Goal: Task Accomplishment & Management: Manage account settings

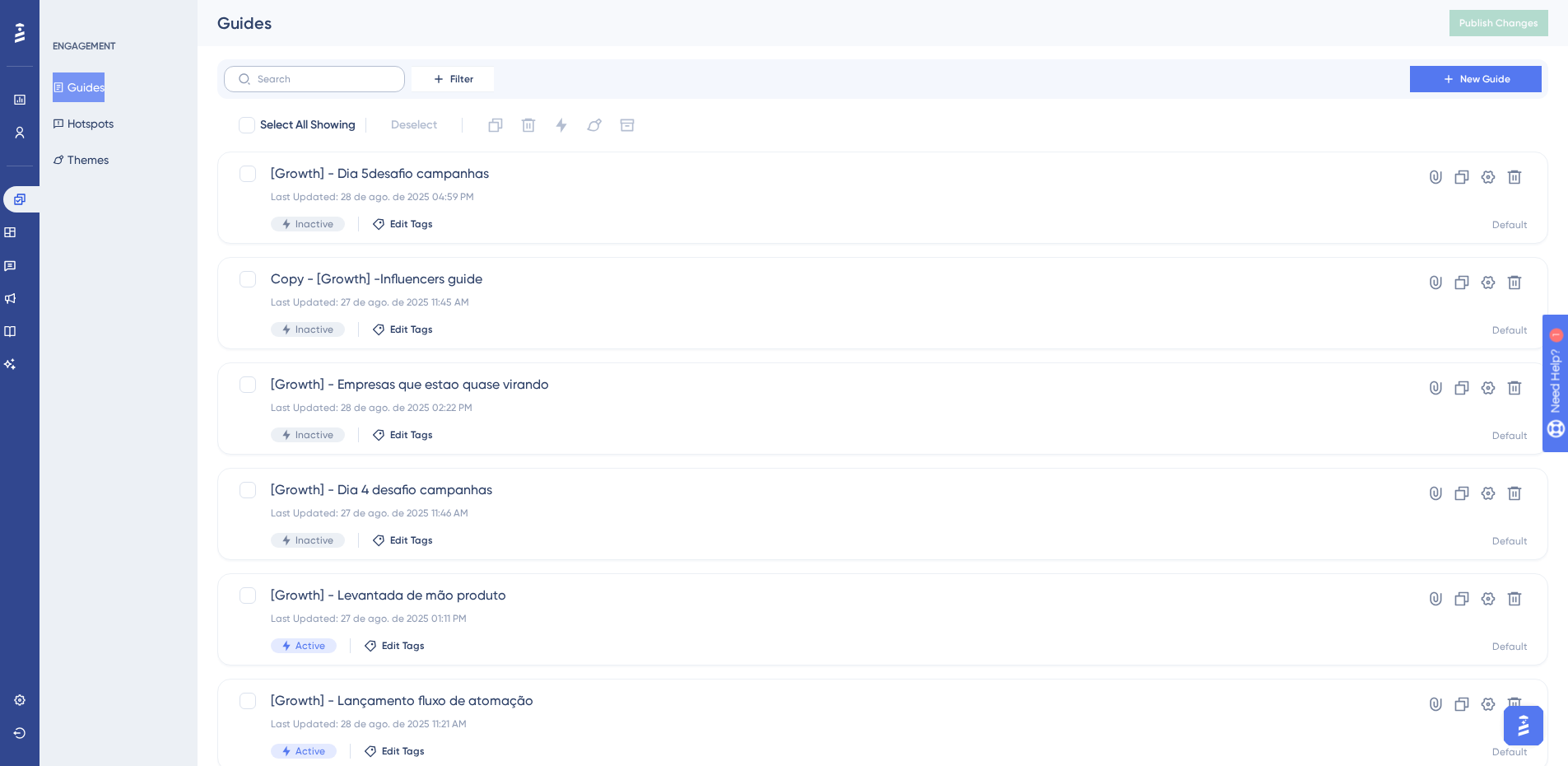
click at [280, 68] on label at bounding box center [315, 79] width 181 height 27
click at [280, 74] on input "text" at bounding box center [324, 80] width 134 height 12
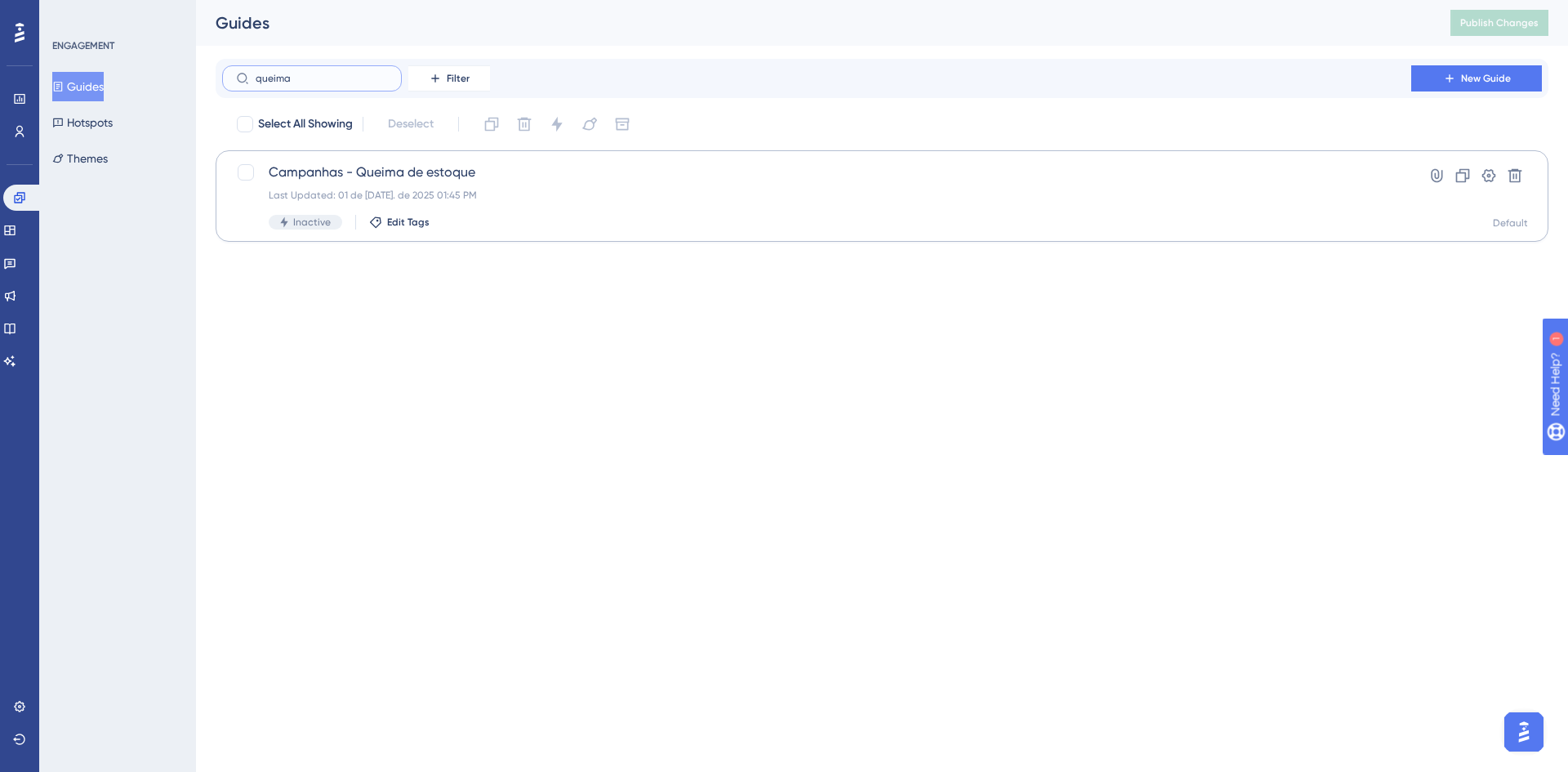
type input "queima"
click at [434, 169] on span "Campanhas - Queima de estoque" at bounding box center [816, 173] width 1096 height 20
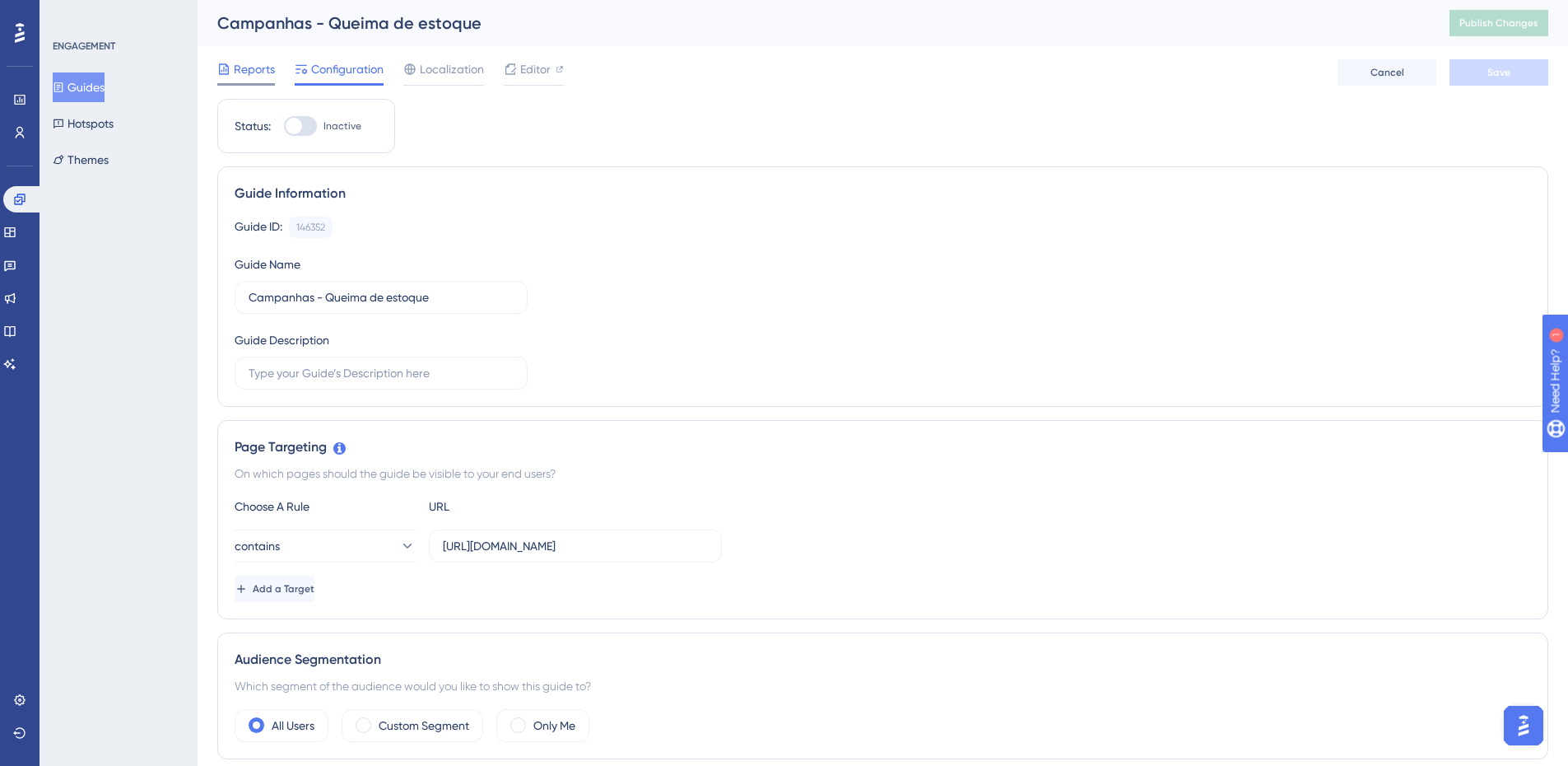
click at [235, 83] on div "Reports" at bounding box center [246, 72] width 58 height 27
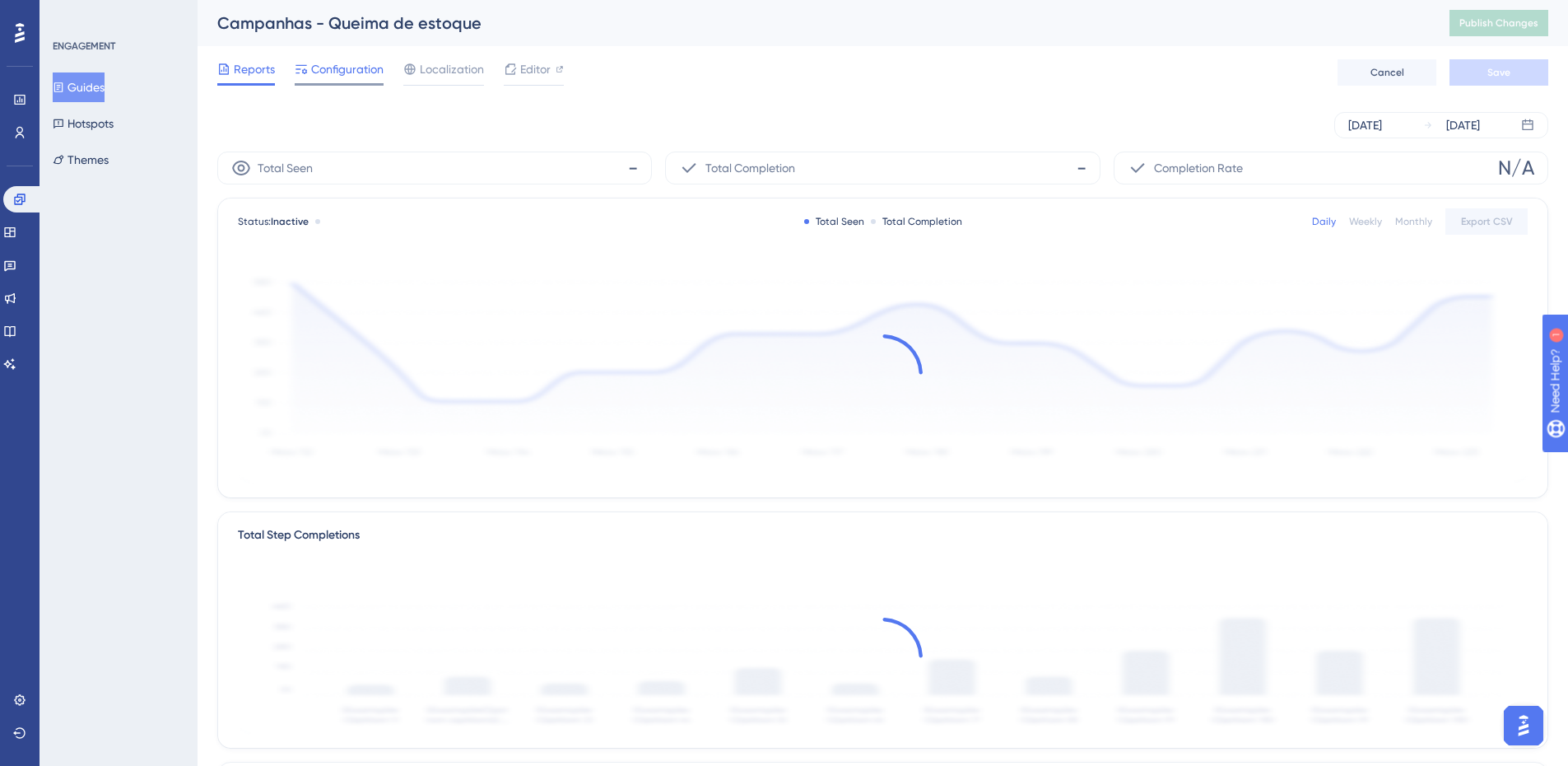
click at [346, 62] on span "Configuration" at bounding box center [347, 69] width 73 height 20
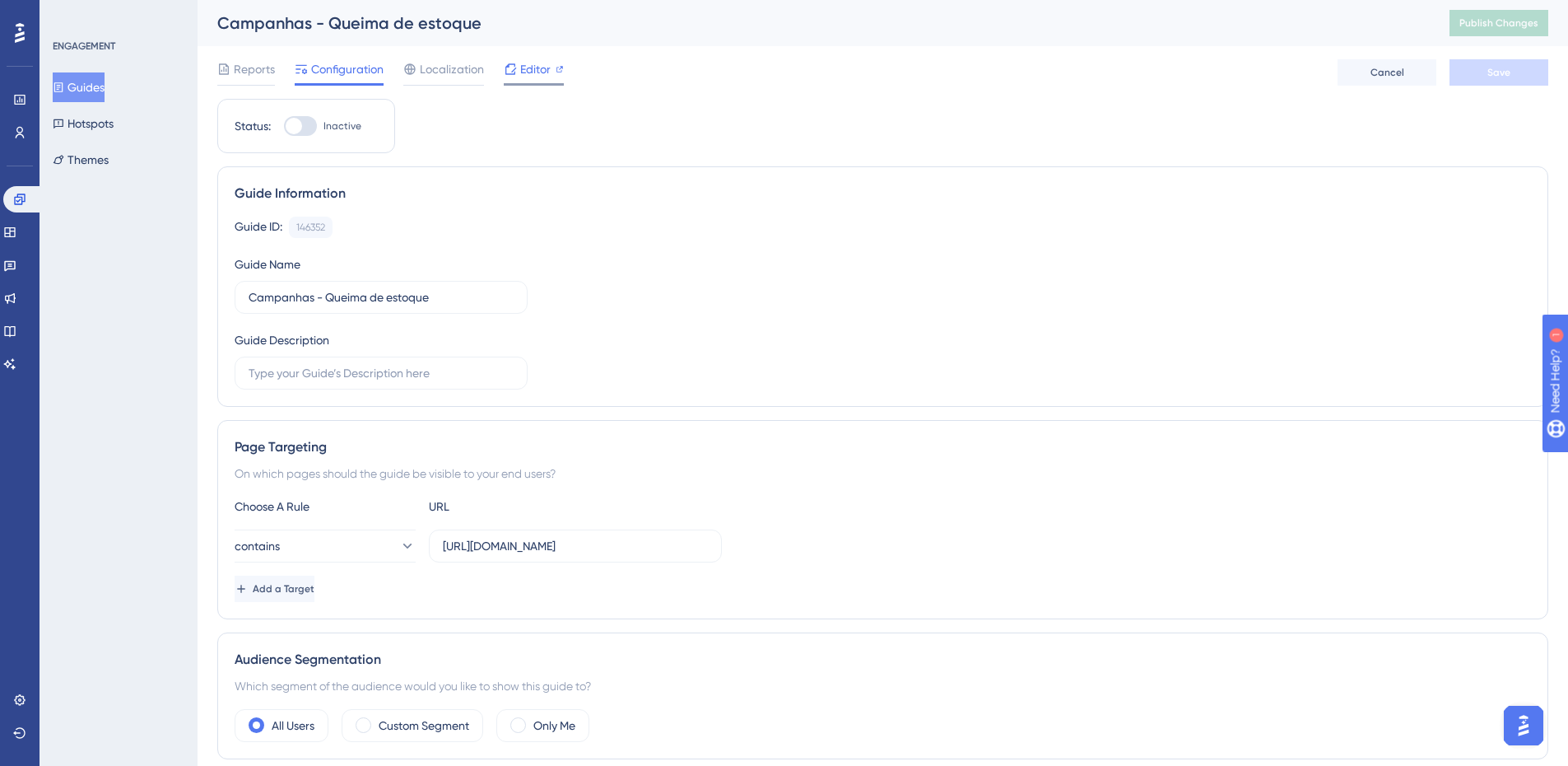
click at [552, 65] on div "Editor" at bounding box center [533, 69] width 60 height 20
click at [250, 84] on div at bounding box center [246, 85] width 58 height 3
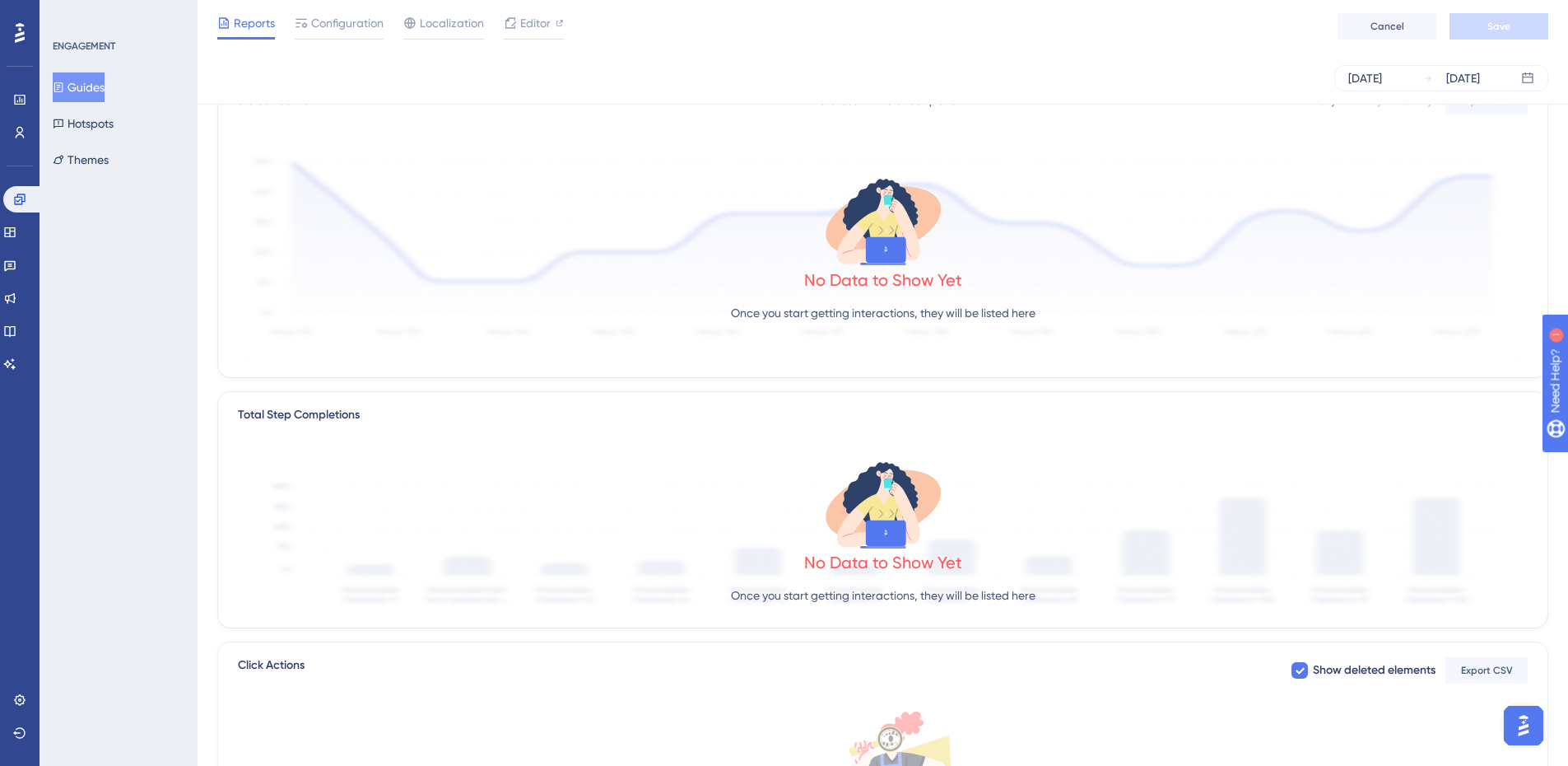
scroll to position [61, 0]
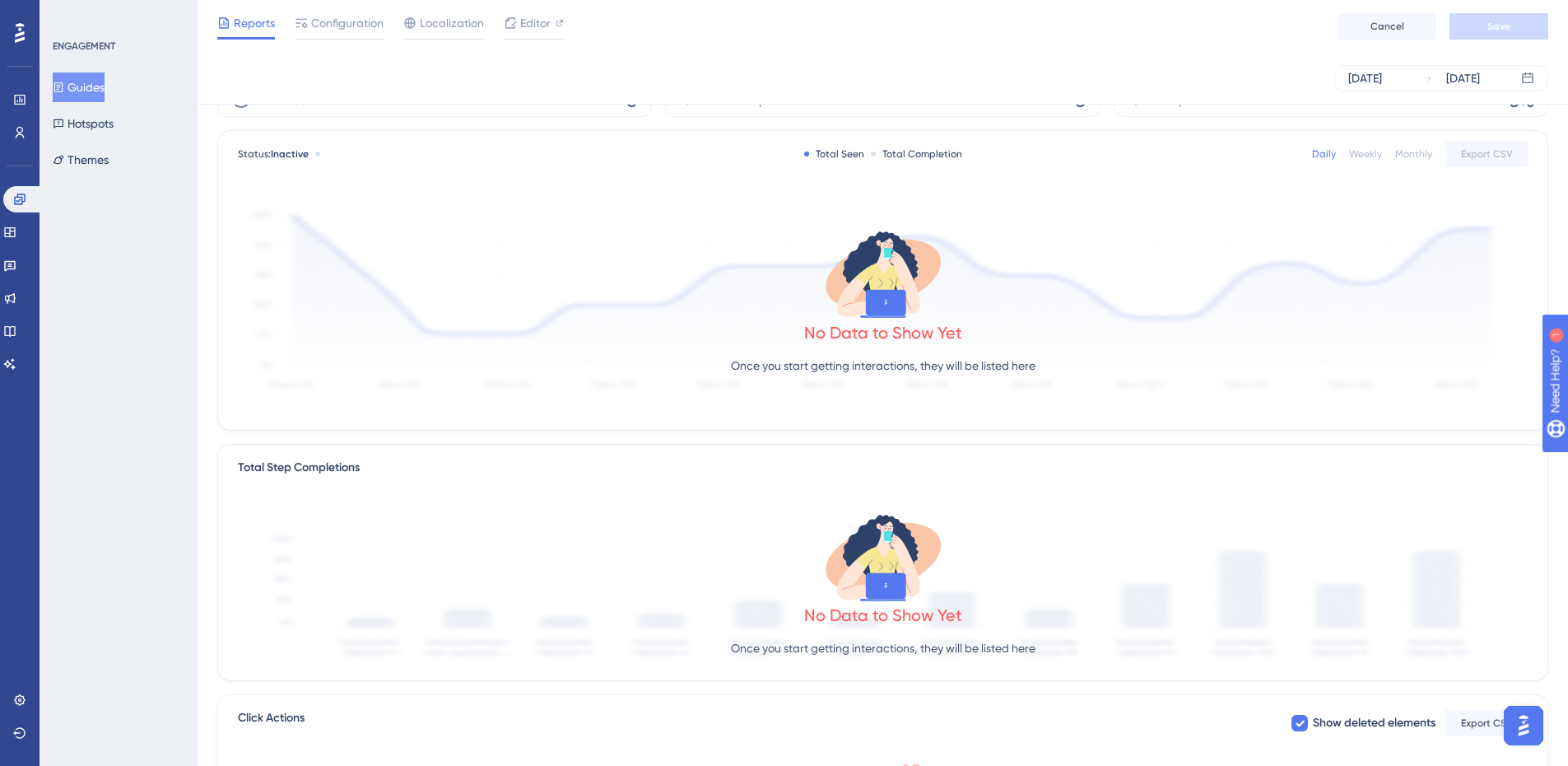
click at [1410, 154] on div "Monthly" at bounding box center [1414, 153] width 37 height 13
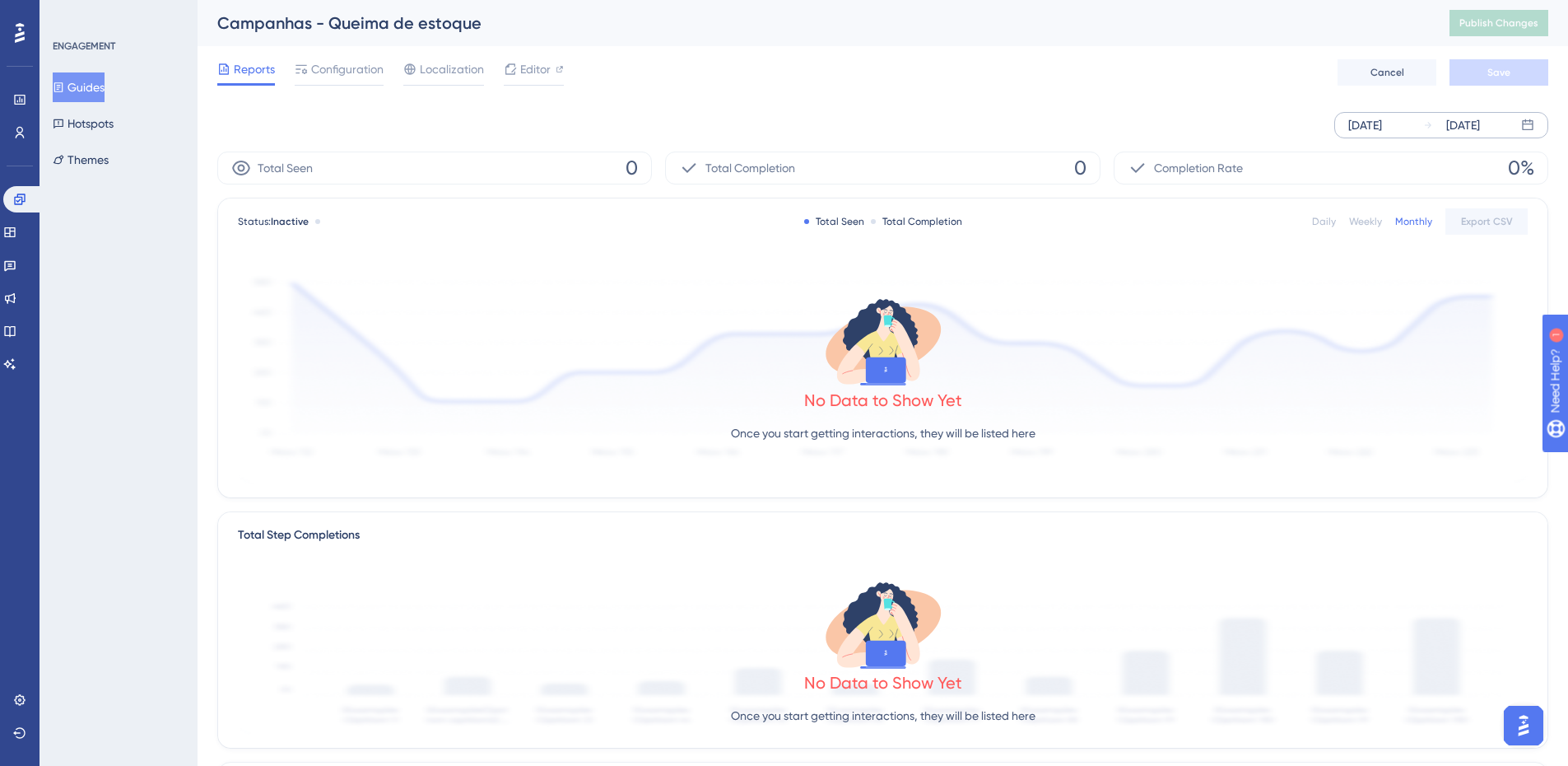
click at [1480, 129] on div "Aug 29 2025" at bounding box center [1463, 125] width 33 height 20
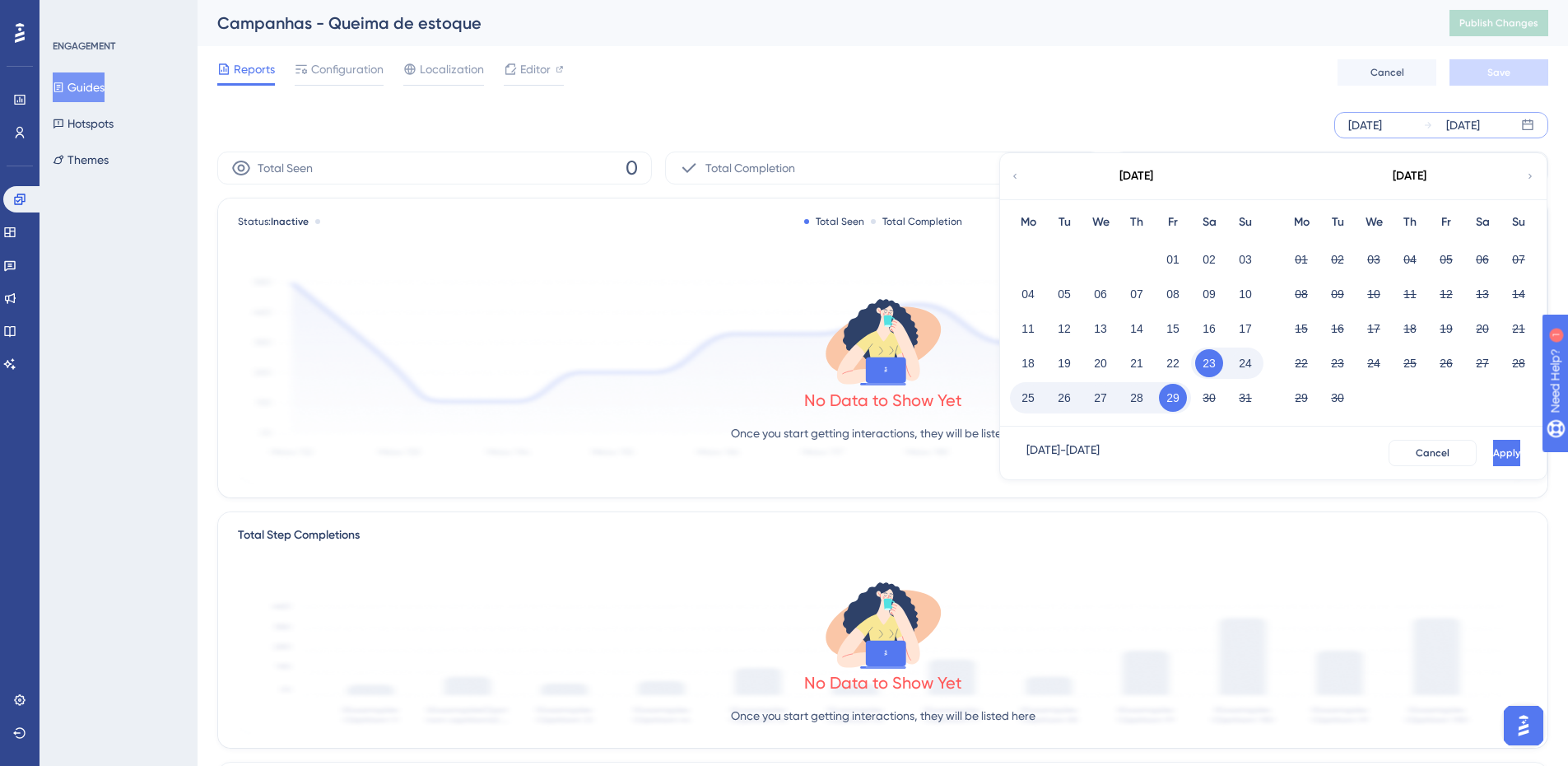
click at [1033, 175] on div "August 2025" at bounding box center [1135, 176] width 271 height 46
click at [1023, 173] on div "August 2025" at bounding box center [1135, 176] width 271 height 46
click at [1022, 173] on div "August 2025" at bounding box center [1135, 176] width 271 height 46
click at [1017, 172] on icon at bounding box center [1015, 176] width 10 height 15
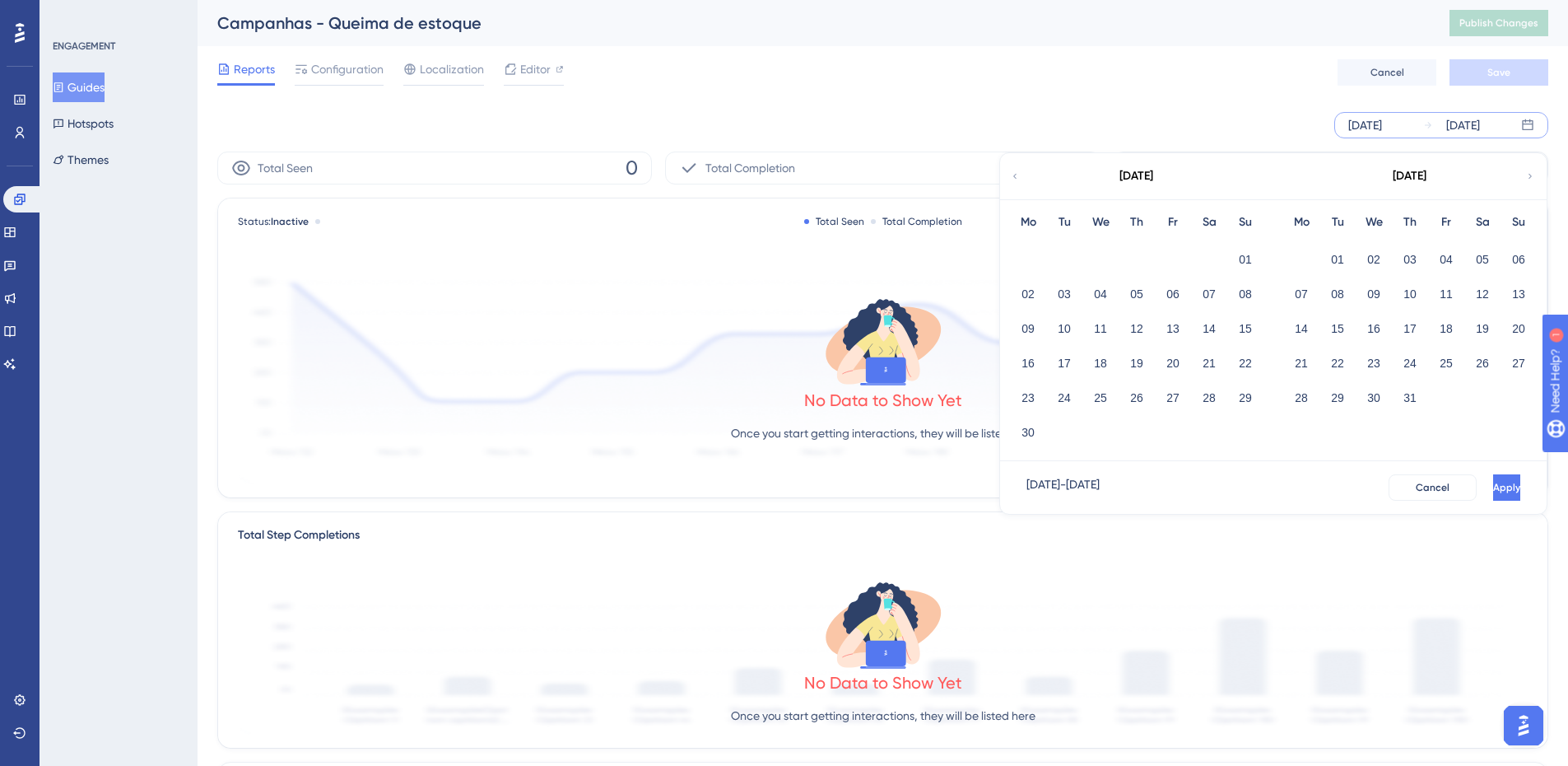
click at [1016, 172] on icon at bounding box center [1015, 176] width 10 height 15
click at [1110, 285] on button "09" at bounding box center [1100, 294] width 28 height 28
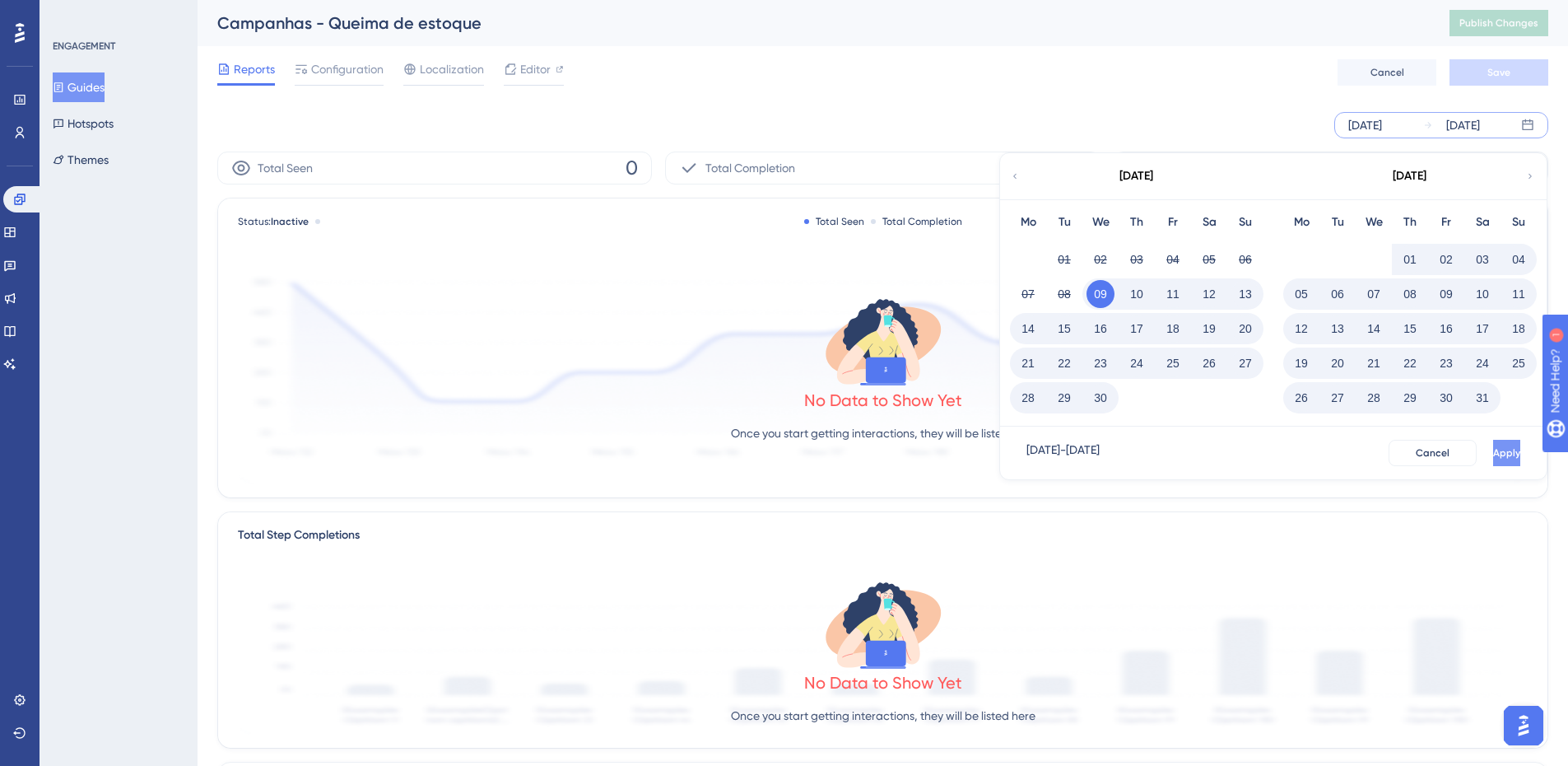
click at [1492, 448] on span "Apply" at bounding box center [1506, 452] width 28 height 13
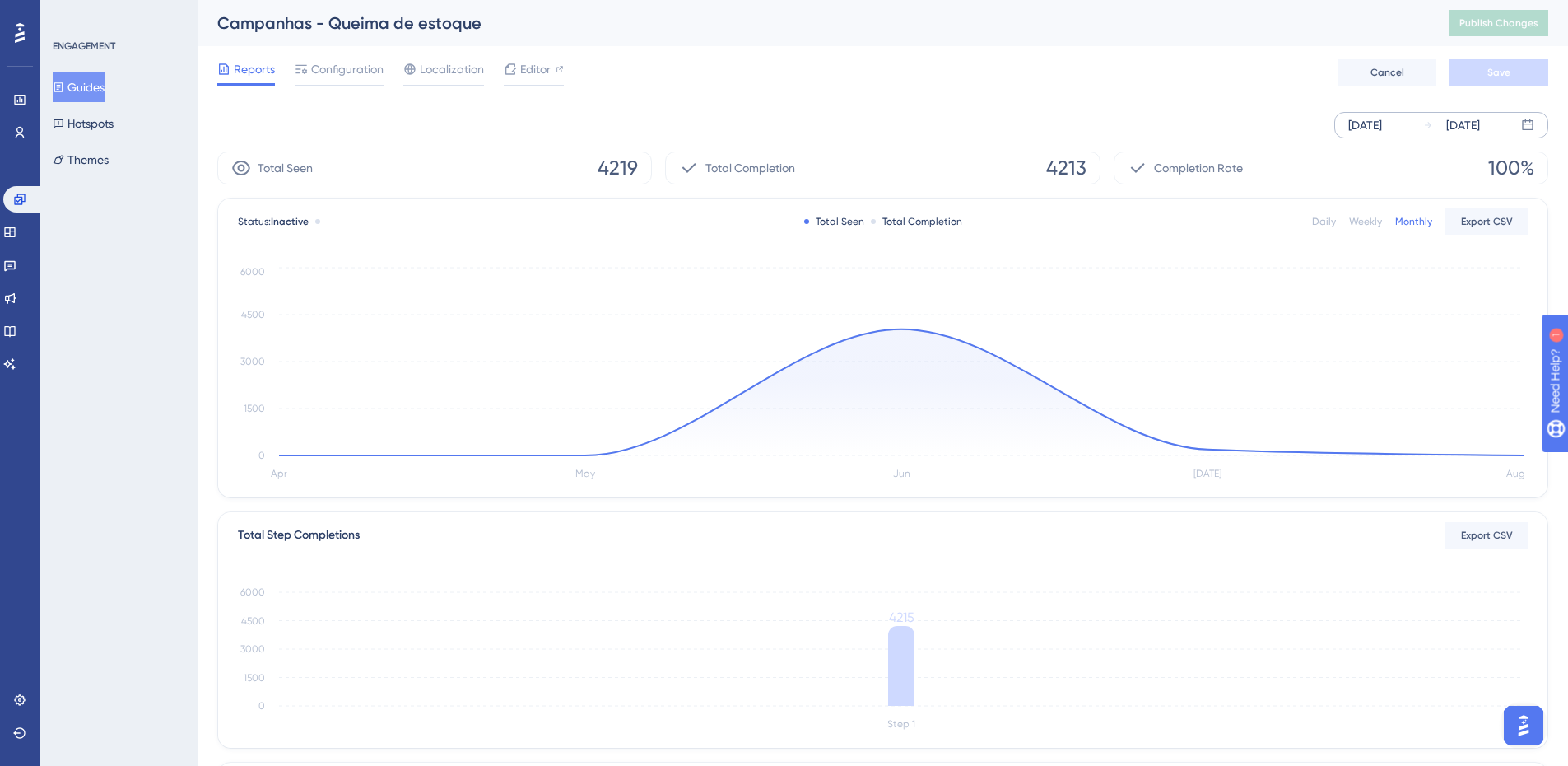
scroll to position [277, 0]
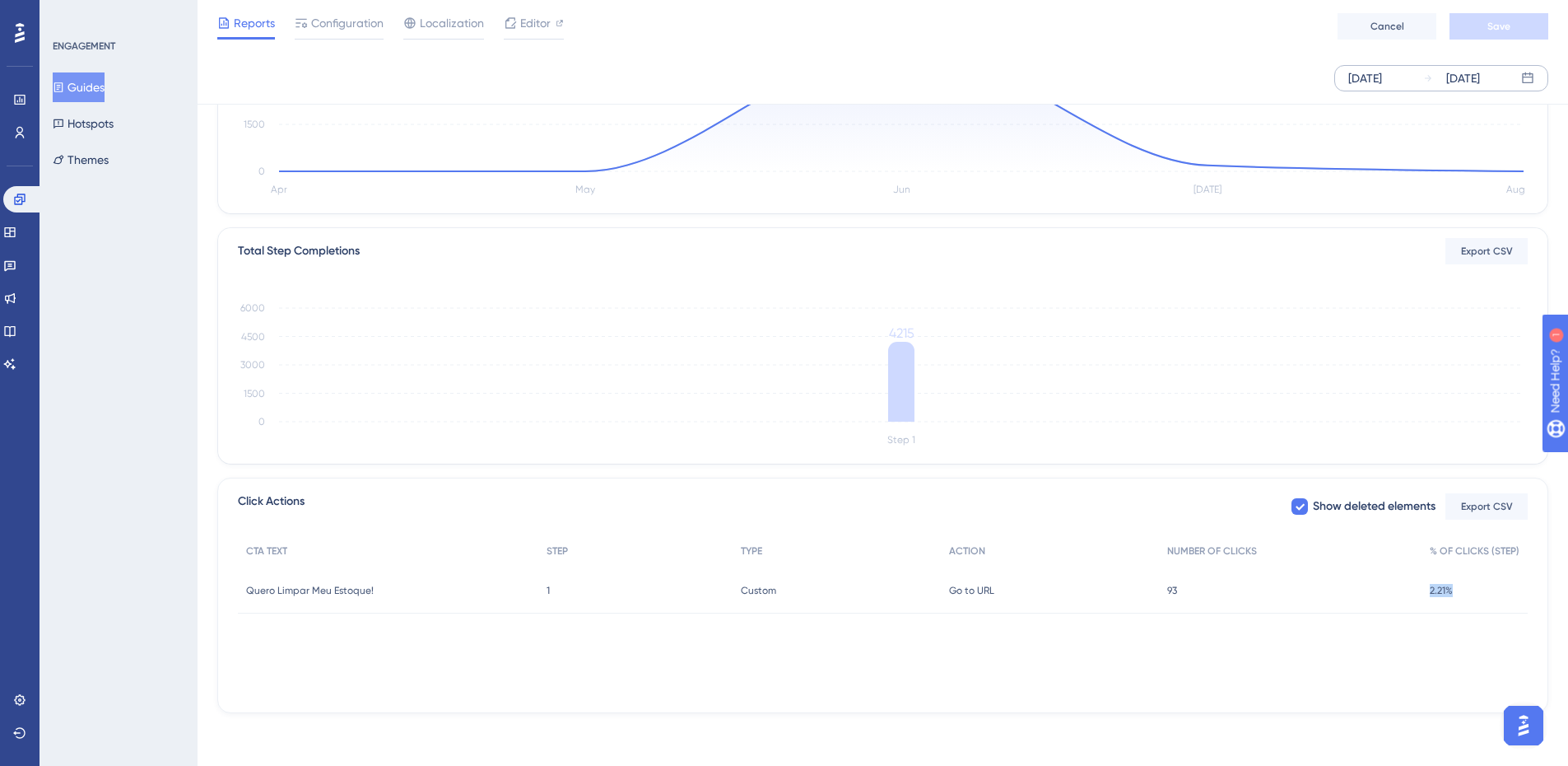
drag, startPoint x: 1461, startPoint y: 584, endPoint x: 1418, endPoint y: 595, distance: 44.4
click at [0, 0] on div "Quero Limpar Meu Estoque! Quero Limpar Meu Estoque! 1 1 Custom Custom Go to URL…" at bounding box center [0, 0] width 0 height 0
click at [1347, 643] on div "CTA TEXT STEP TYPE ACTION NUMBER OF CLICKS % OF CLICKS (STEP) Quero Limpar Meu …" at bounding box center [883, 616] width 1290 height 164
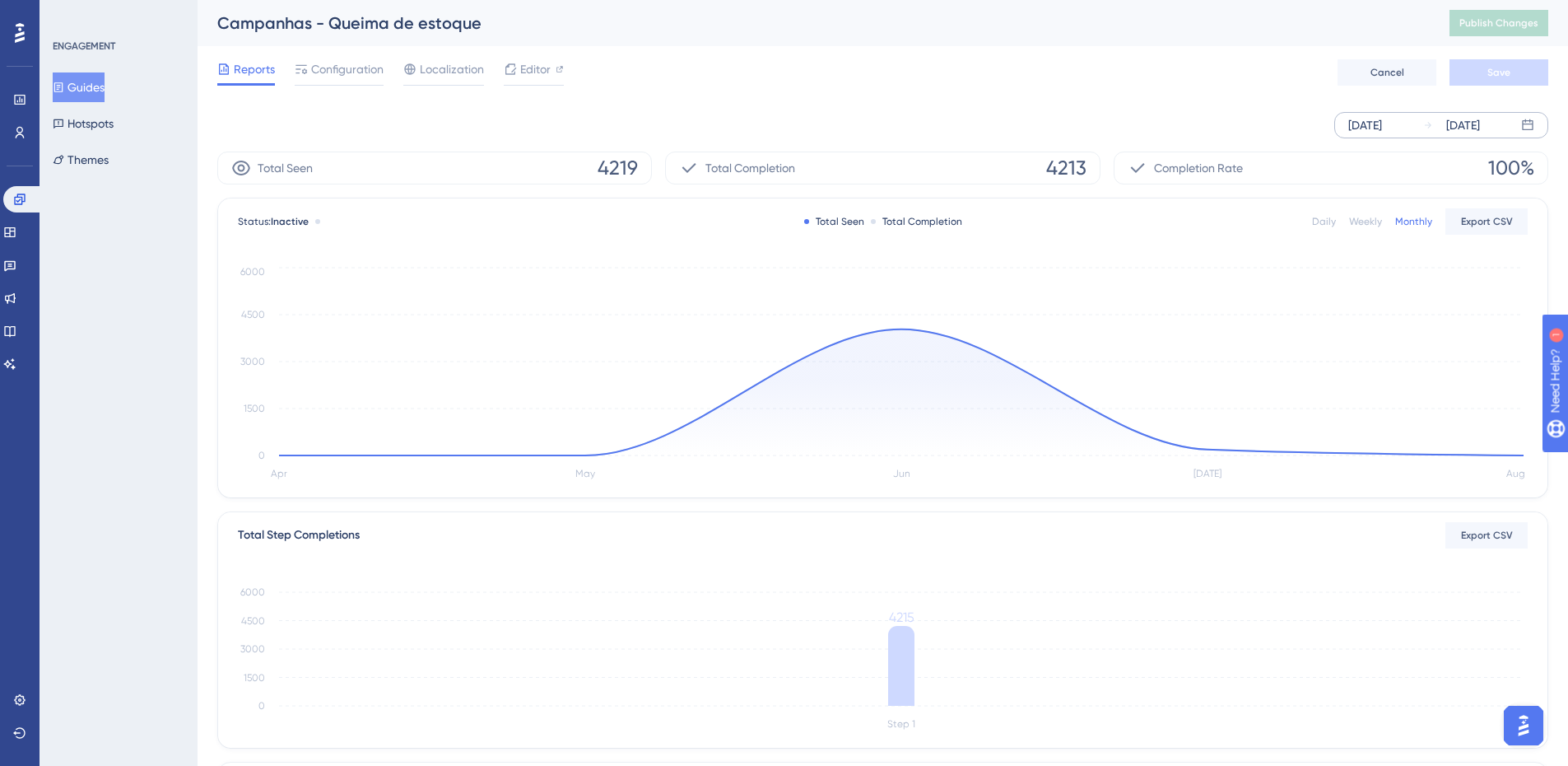
click at [76, 80] on button "Guides" at bounding box center [79, 88] width 52 height 29
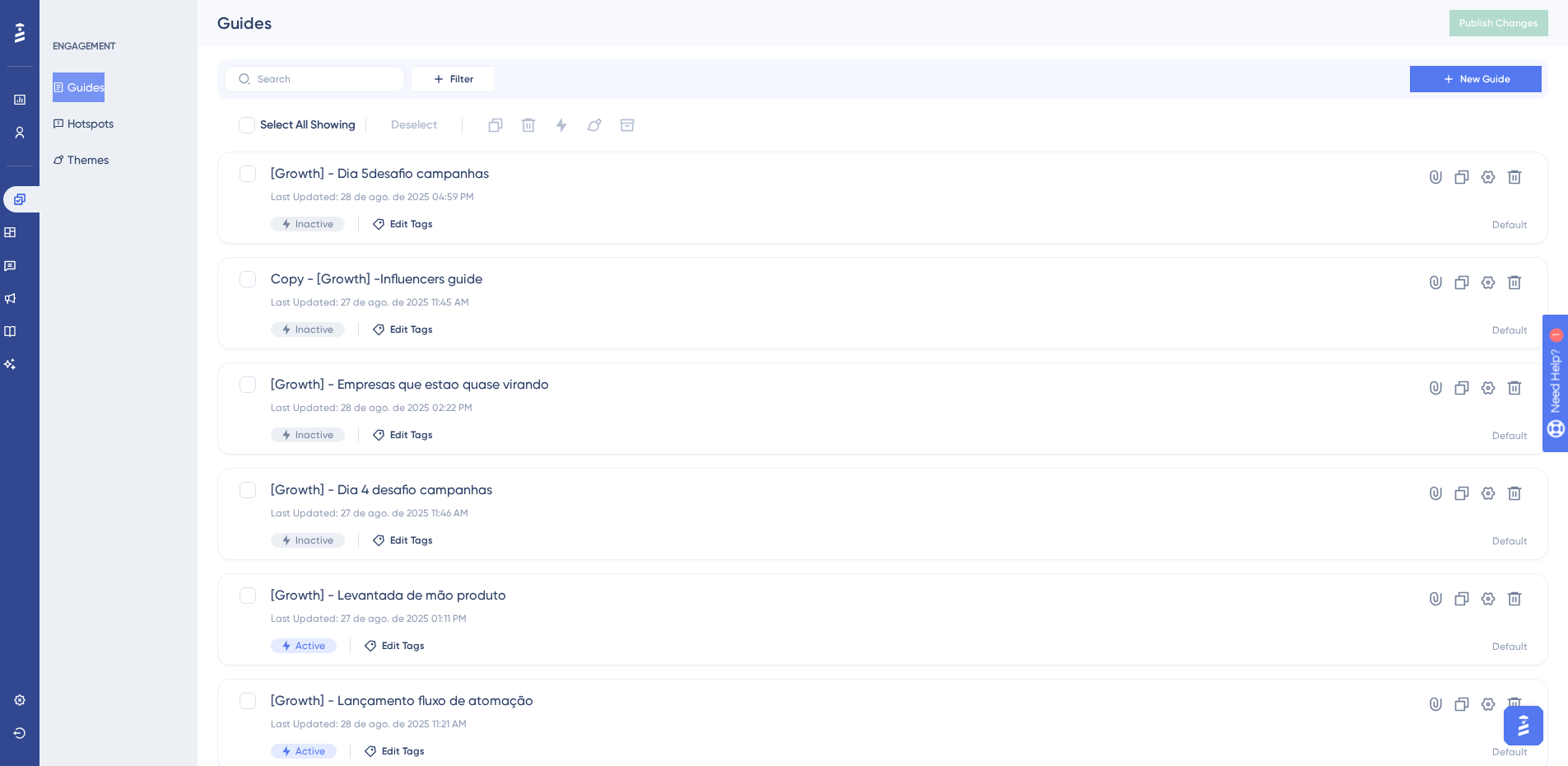
click at [1428, 63] on div "Filter New Guide" at bounding box center [883, 79] width 1331 height 39
drag, startPoint x: 1444, startPoint y: 65, endPoint x: 1447, endPoint y: 74, distance: 9.5
click at [1447, 69] on div "Filter New Guide" at bounding box center [883, 79] width 1331 height 39
click at [1447, 75] on icon at bounding box center [1448, 79] width 13 height 13
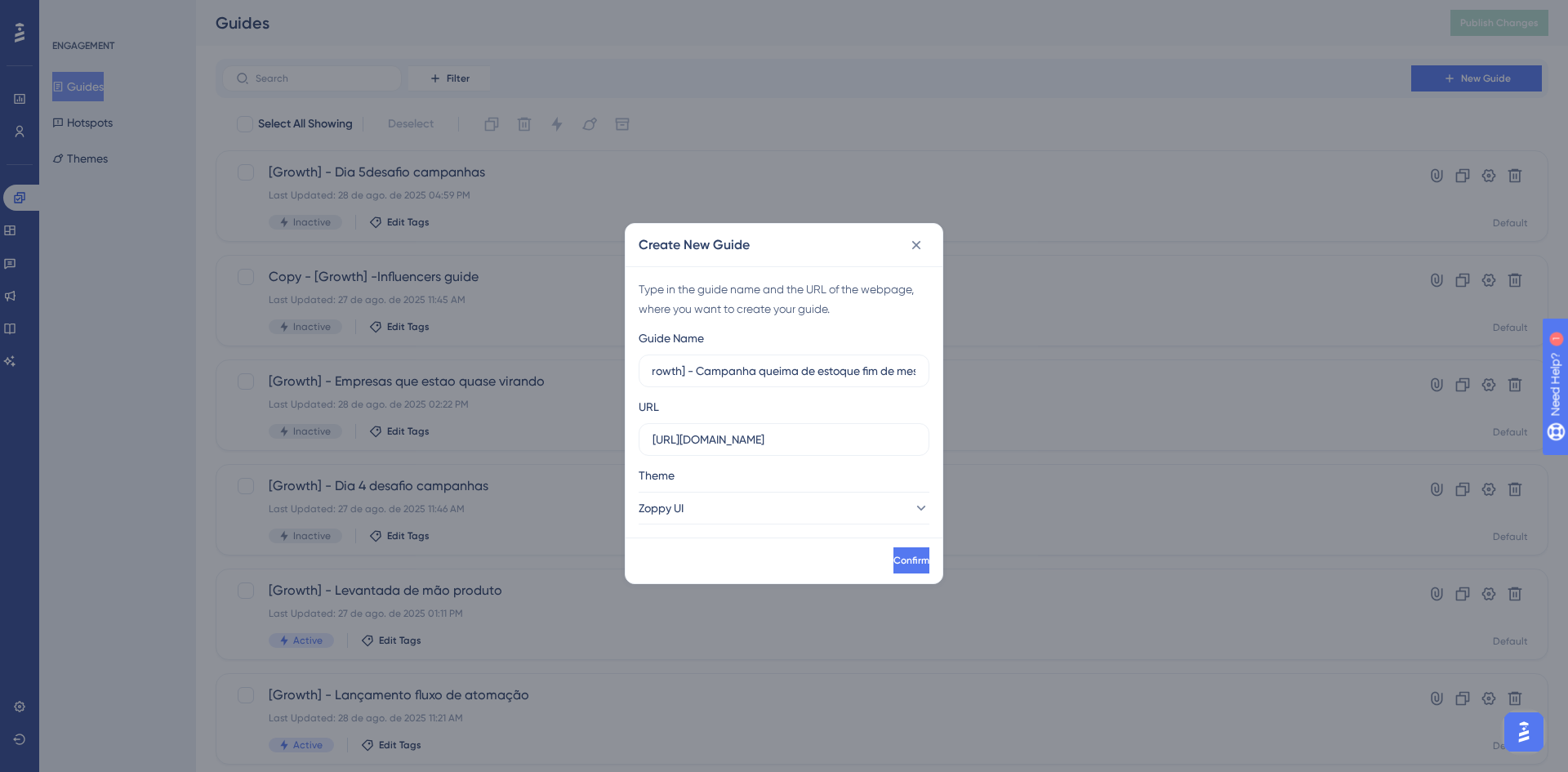
scroll to position [0, 18]
type input "[Growth] - Campanha queima de estoque fim de mes"
click at [772, 498] on button "Zoppy UI" at bounding box center [784, 508] width 291 height 32
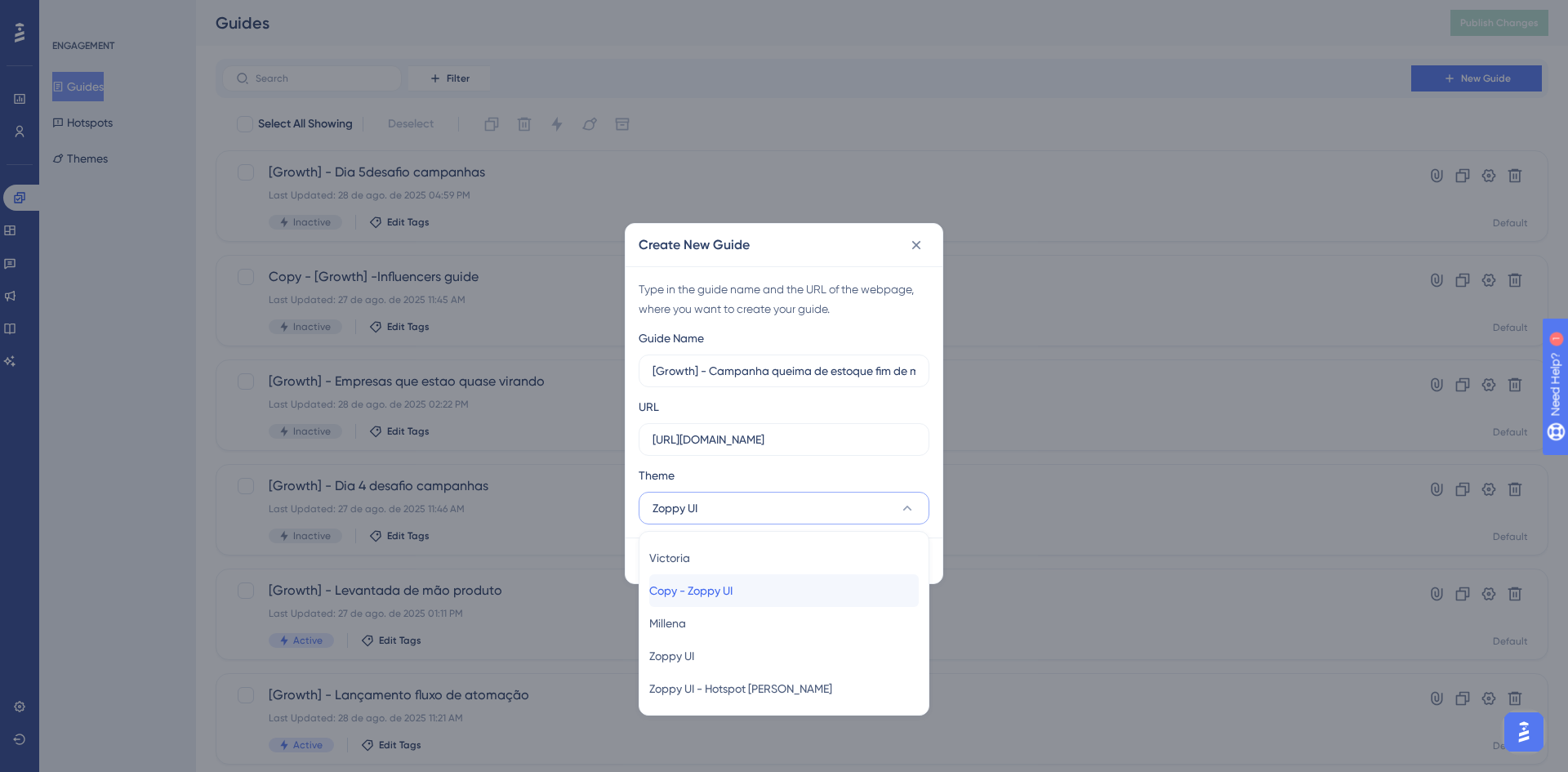
click at [733, 599] on span "Copy - Zoppy UI" at bounding box center [690, 590] width 83 height 20
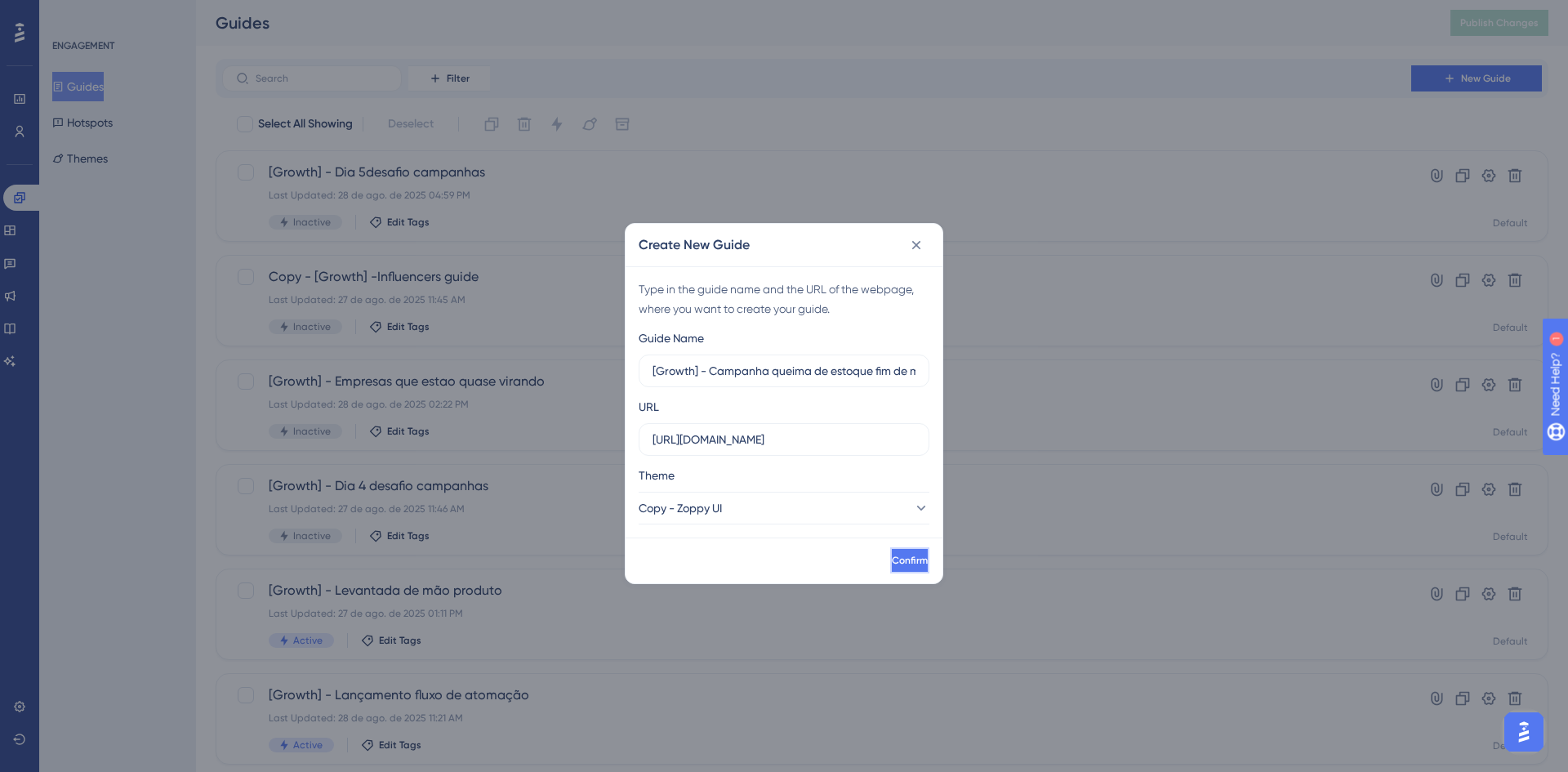
click at [905, 559] on button "Confirm" at bounding box center [909, 560] width 39 height 26
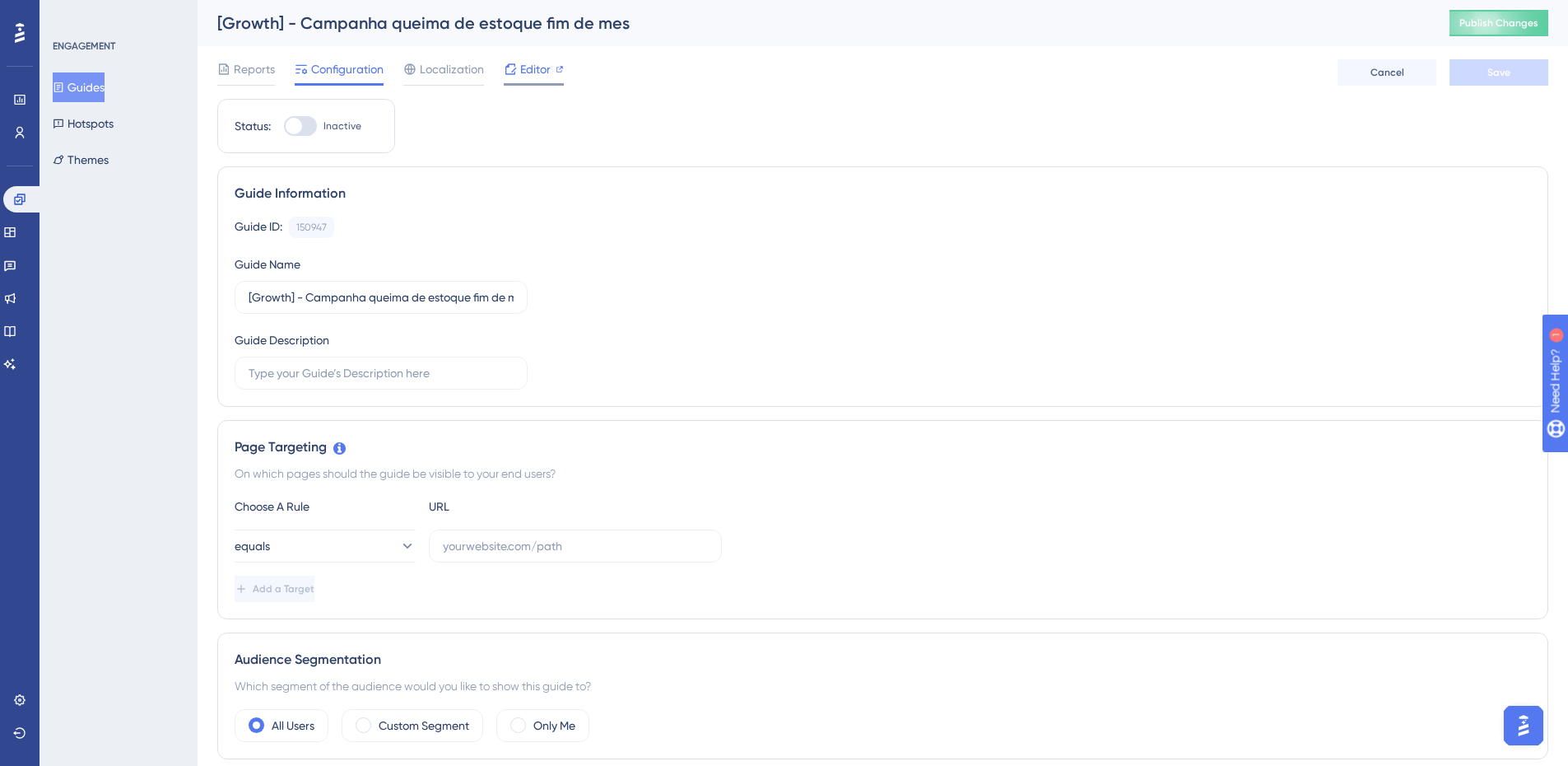
click at [520, 73] on span "Editor" at bounding box center [535, 69] width 30 height 20
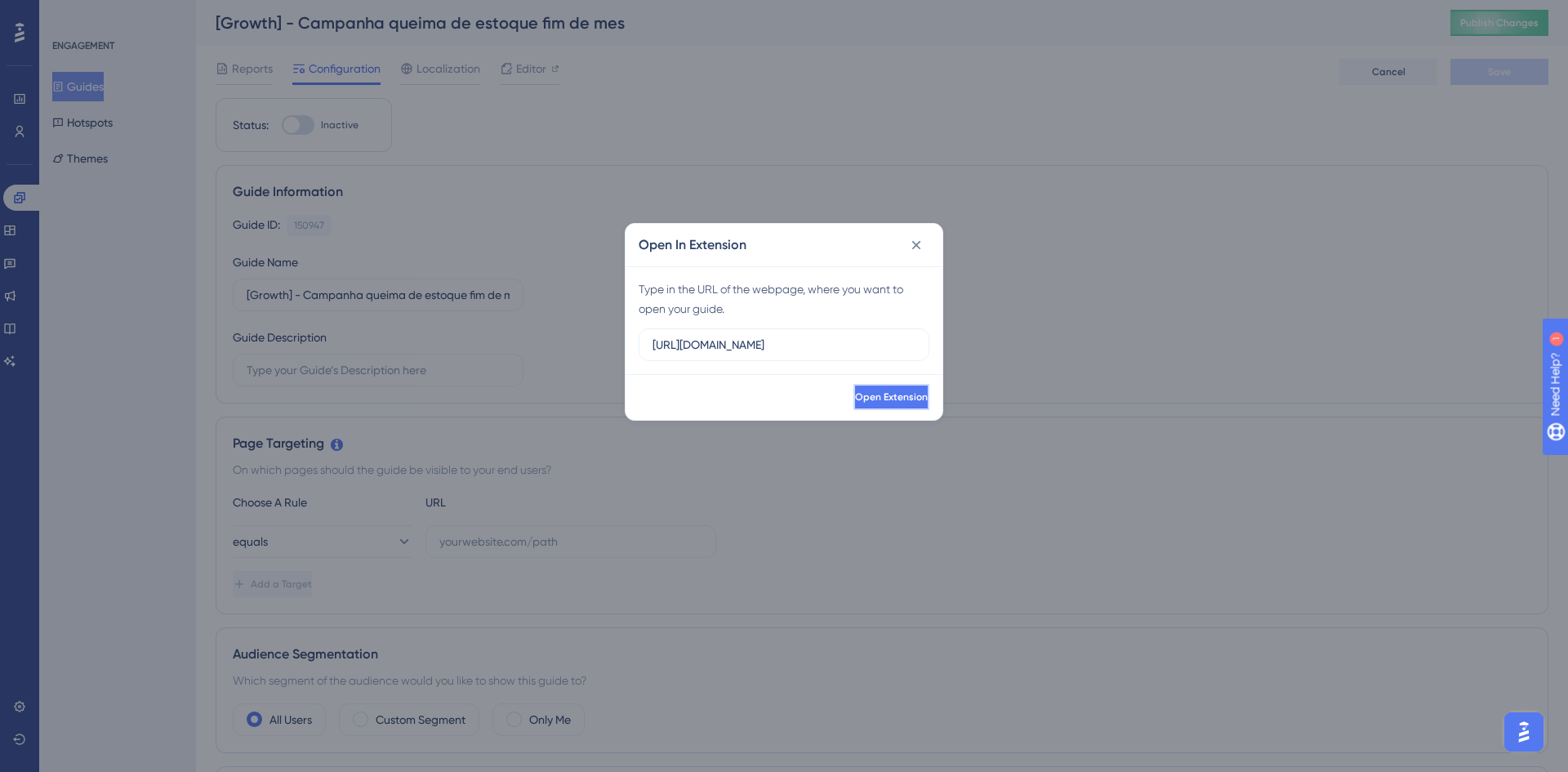
click at [884, 386] on button "Open Extension" at bounding box center [892, 396] width 76 height 26
click at [910, 254] on button at bounding box center [916, 245] width 26 height 26
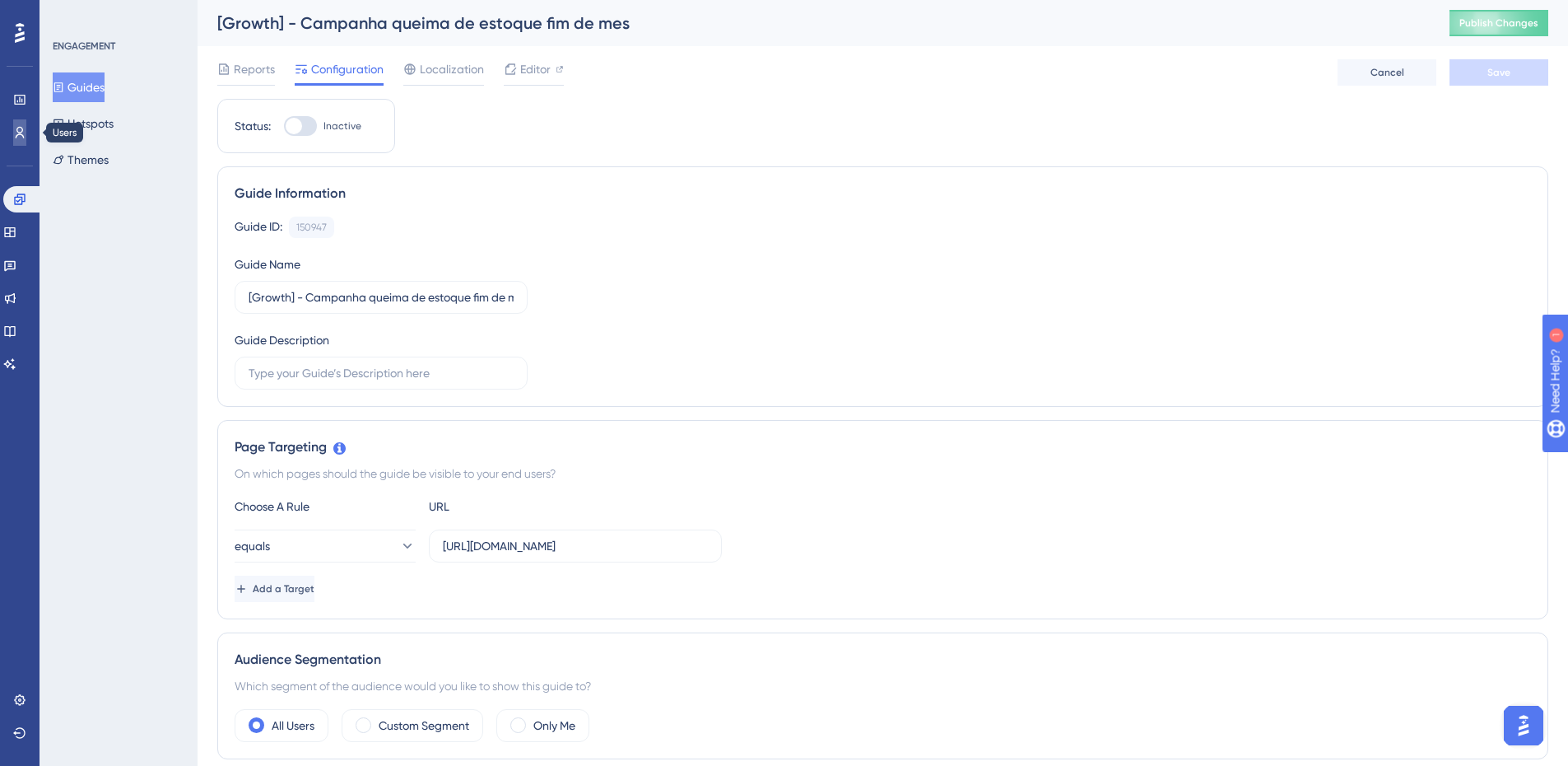
click at [20, 125] on link at bounding box center [19, 132] width 13 height 27
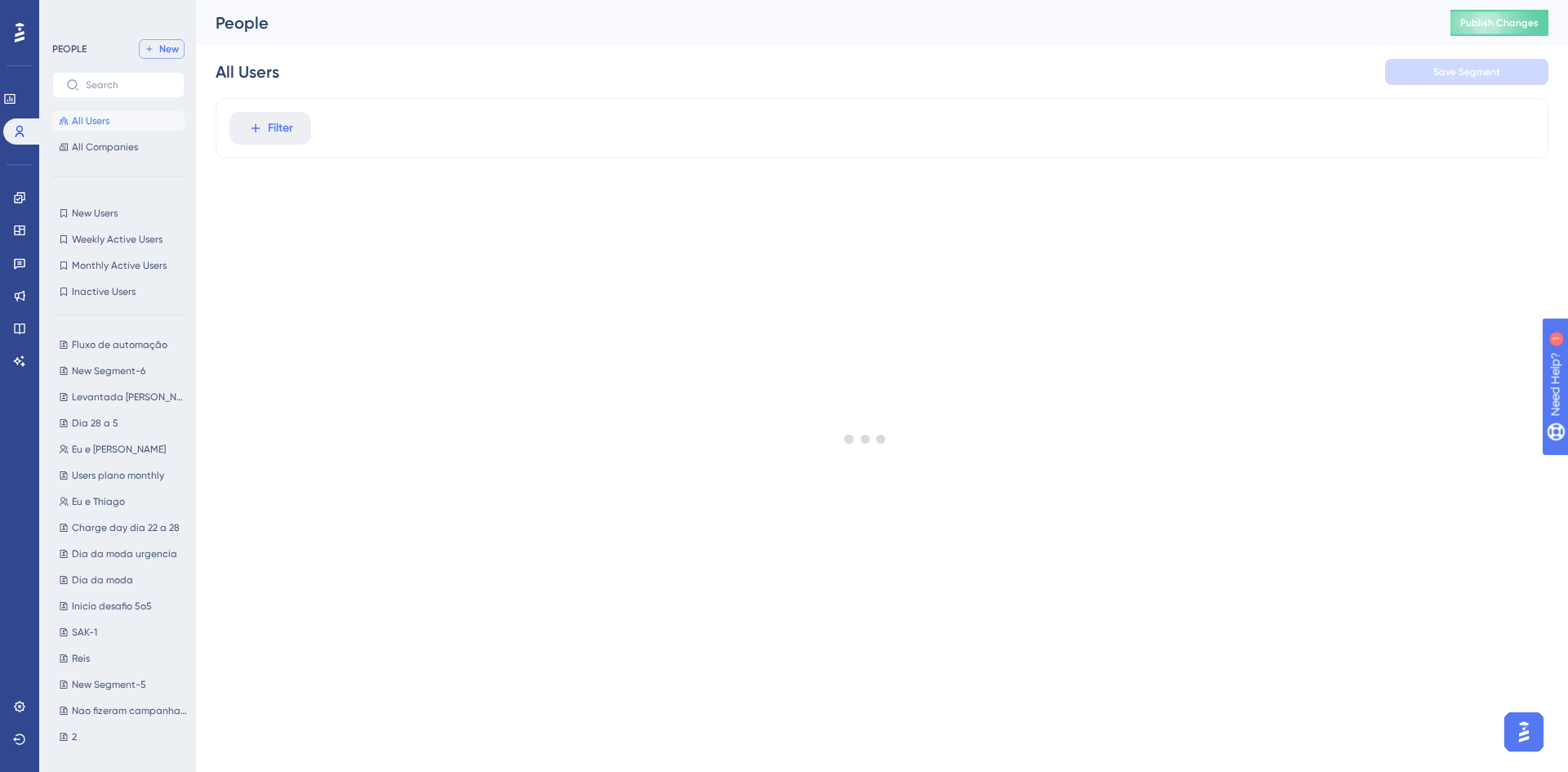
click at [180, 55] on button "New" at bounding box center [161, 49] width 46 height 20
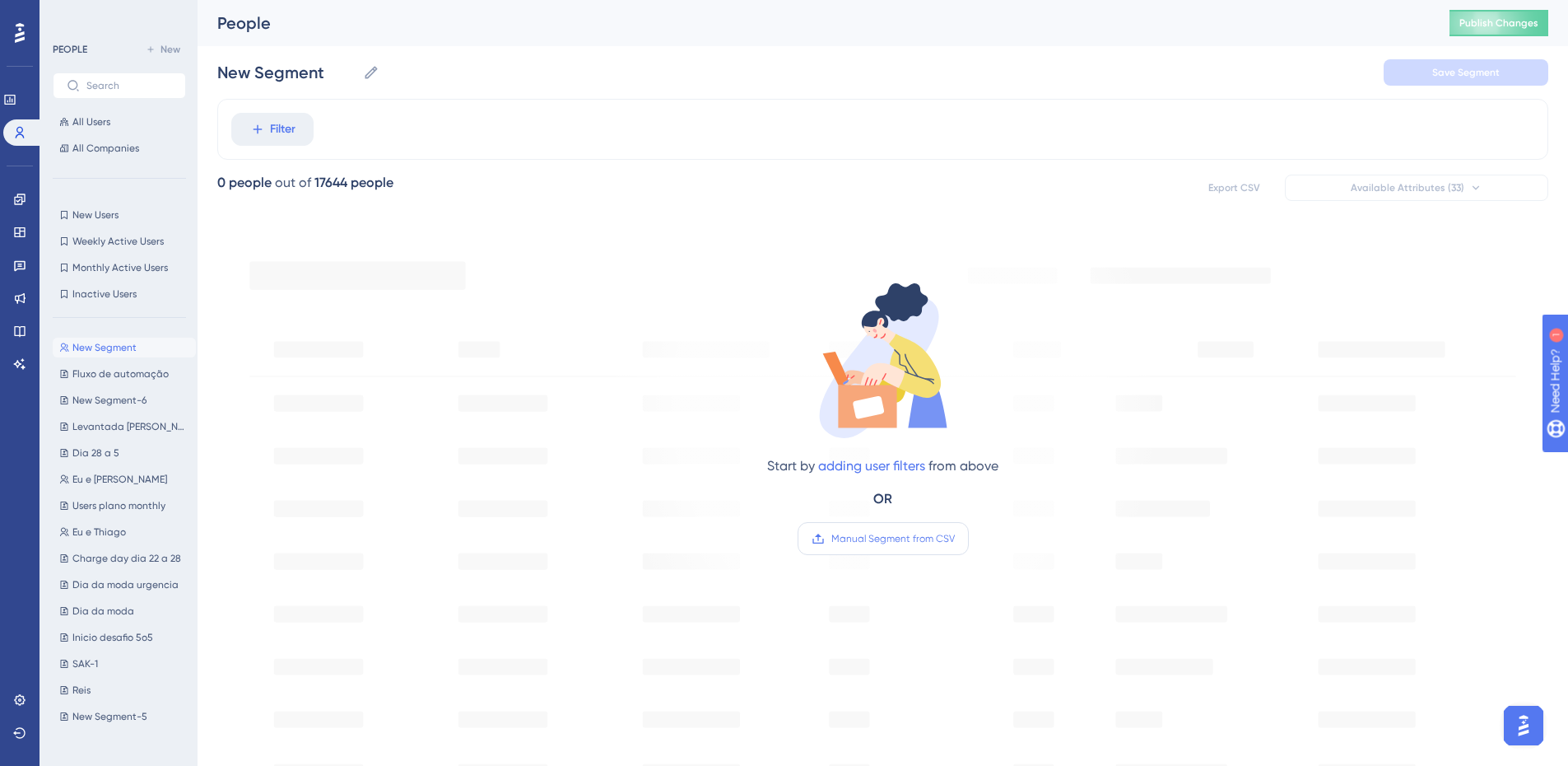
click at [854, 522] on label "Manual Segment from CSV" at bounding box center [883, 538] width 171 height 32
click at [955, 538] on input "Manual Segment from CSV" at bounding box center [955, 538] width 0 height 0
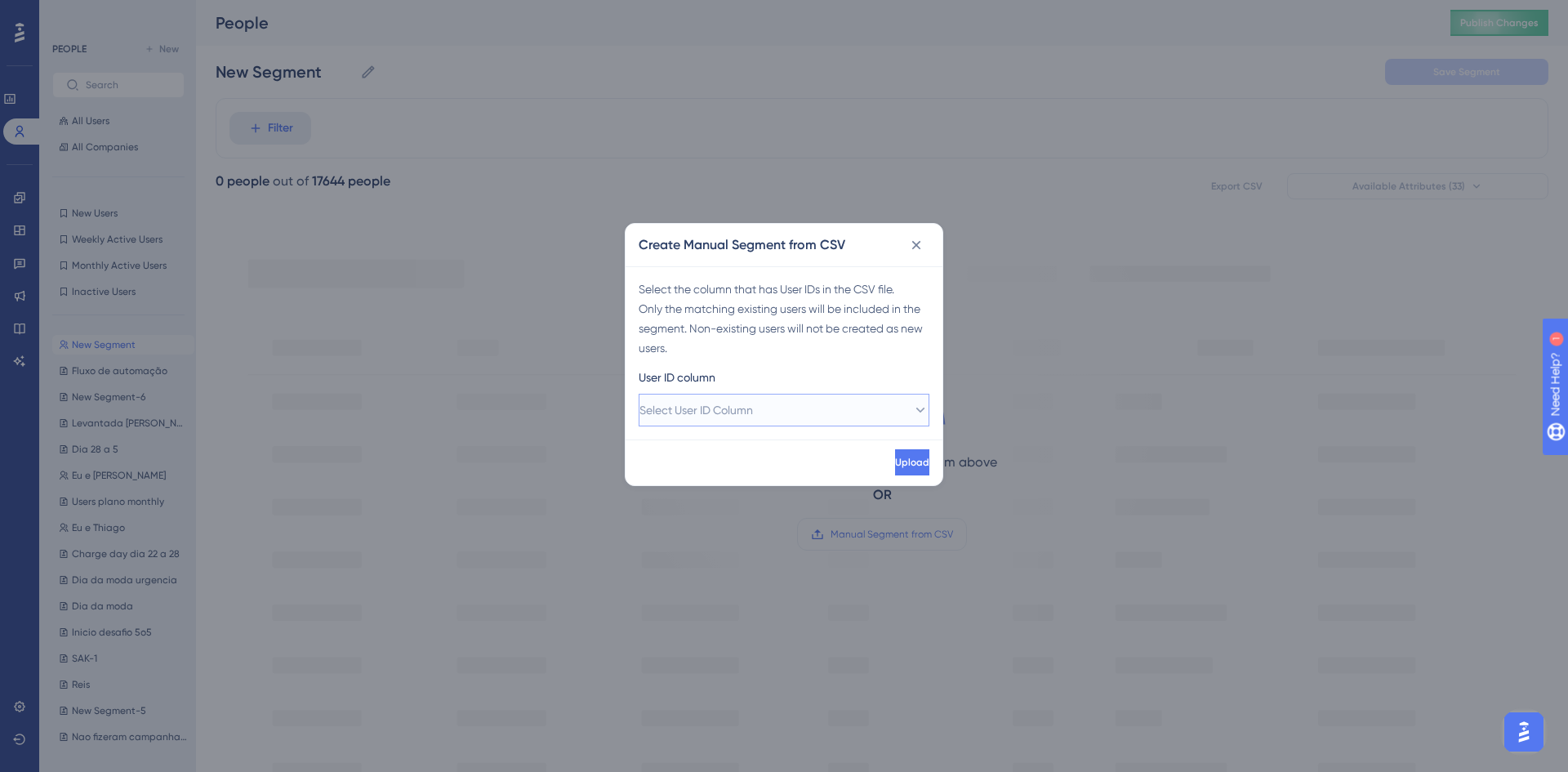
click at [791, 409] on button "Select User ID Column" at bounding box center [784, 409] width 291 height 32
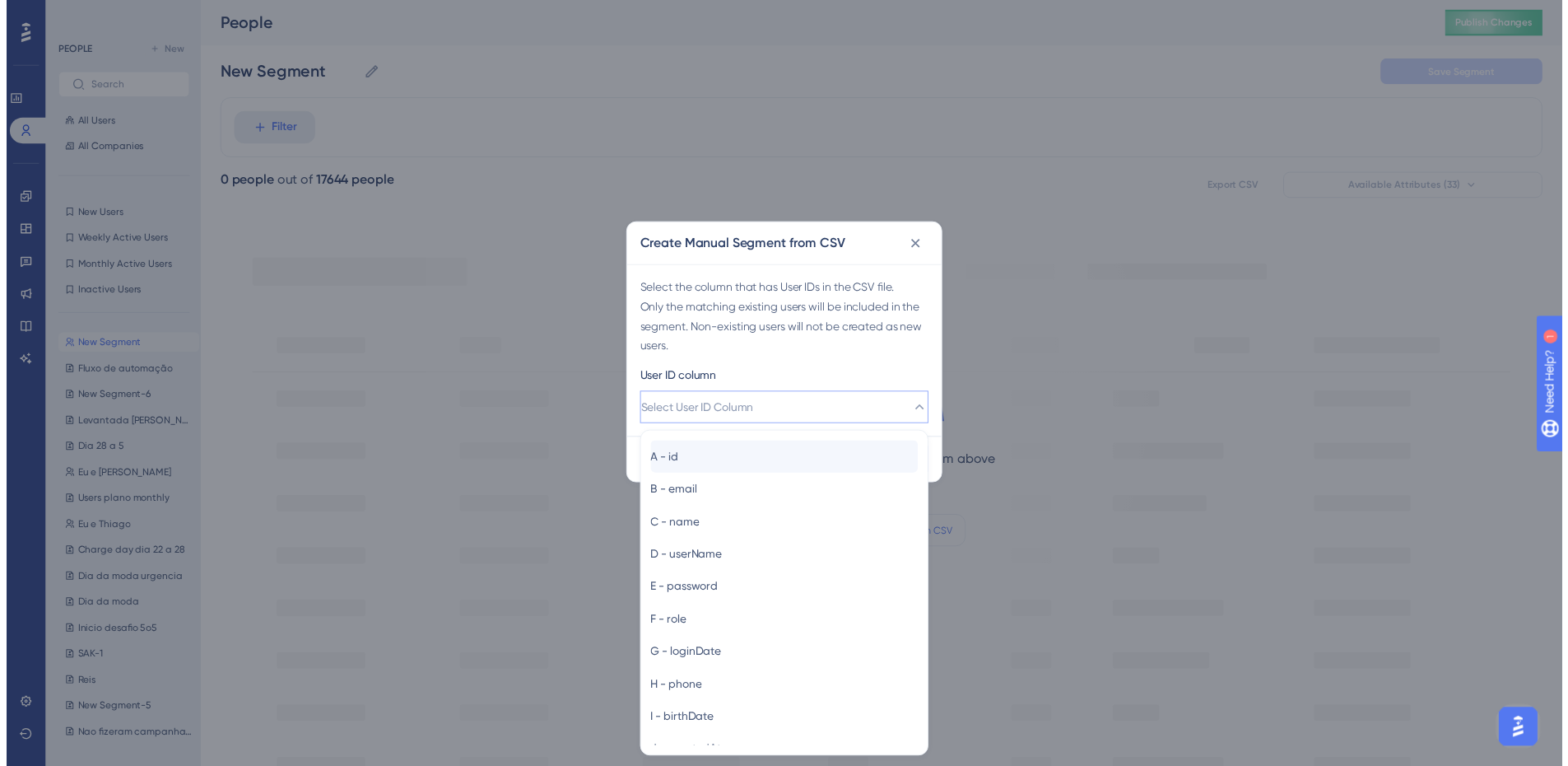
scroll to position [1, 0]
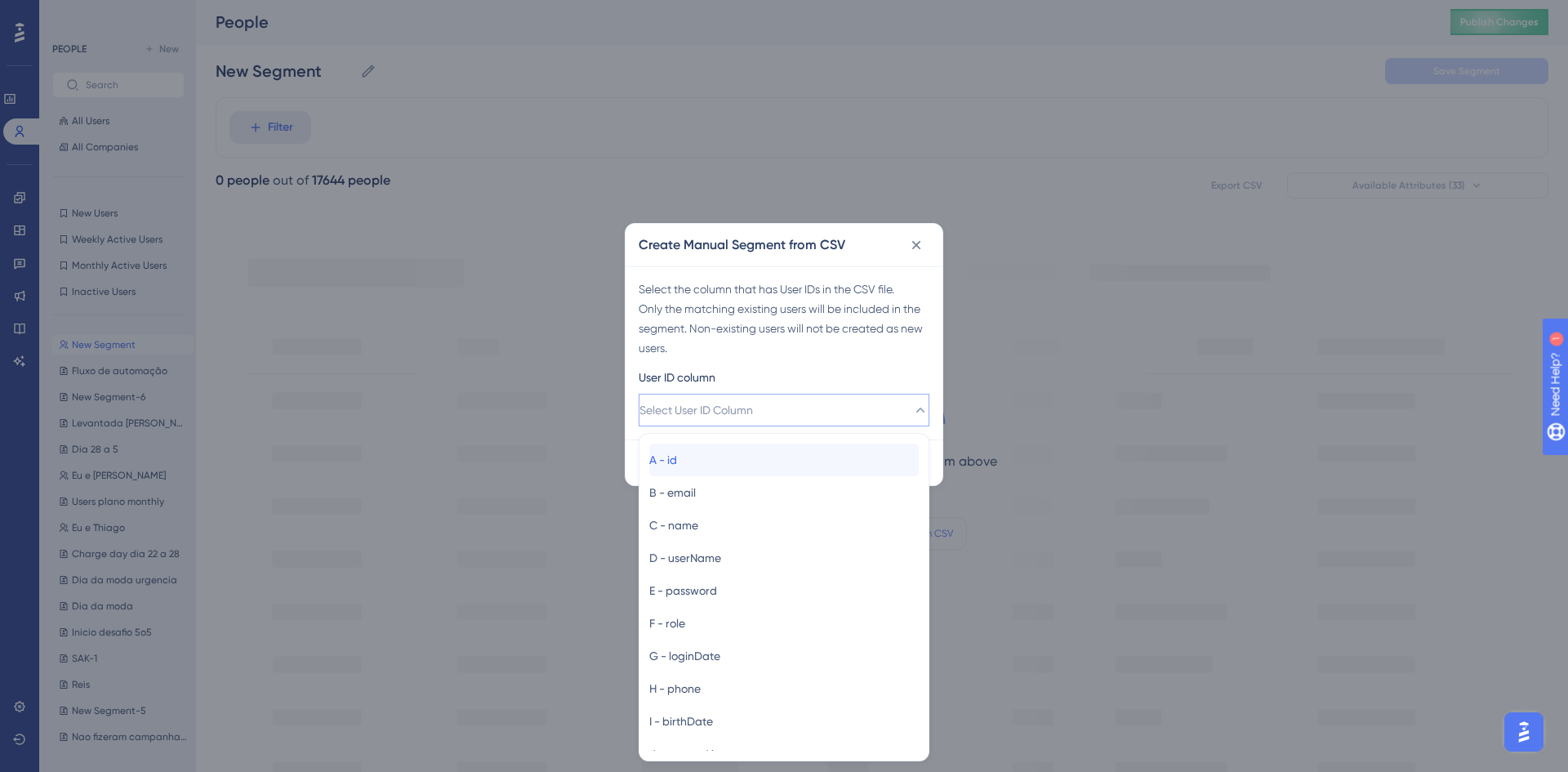
click at [724, 465] on div "A - id A - id" at bounding box center [784, 460] width 269 height 32
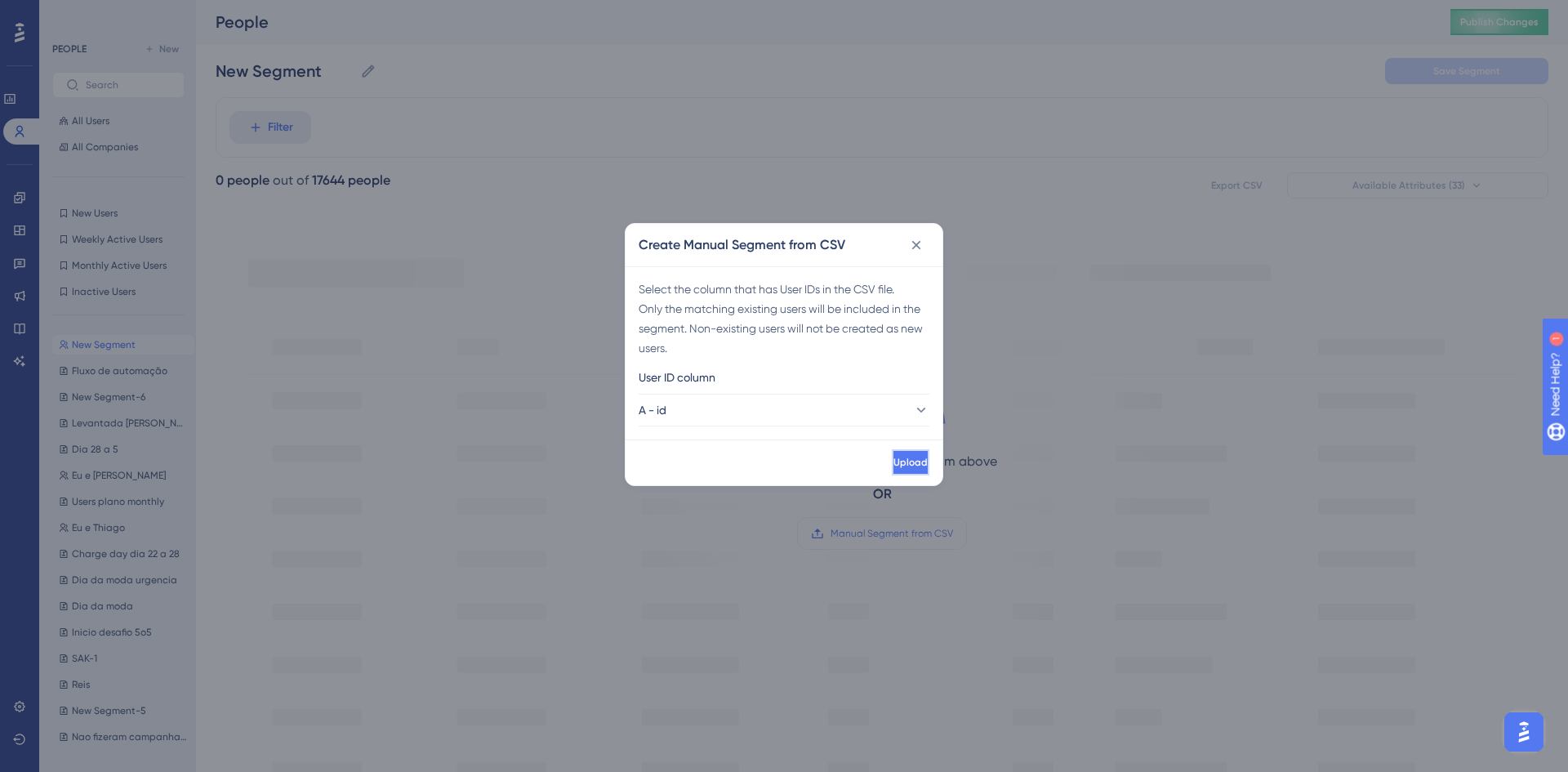
click at [892, 462] on button "Upload" at bounding box center [910, 462] width 38 height 26
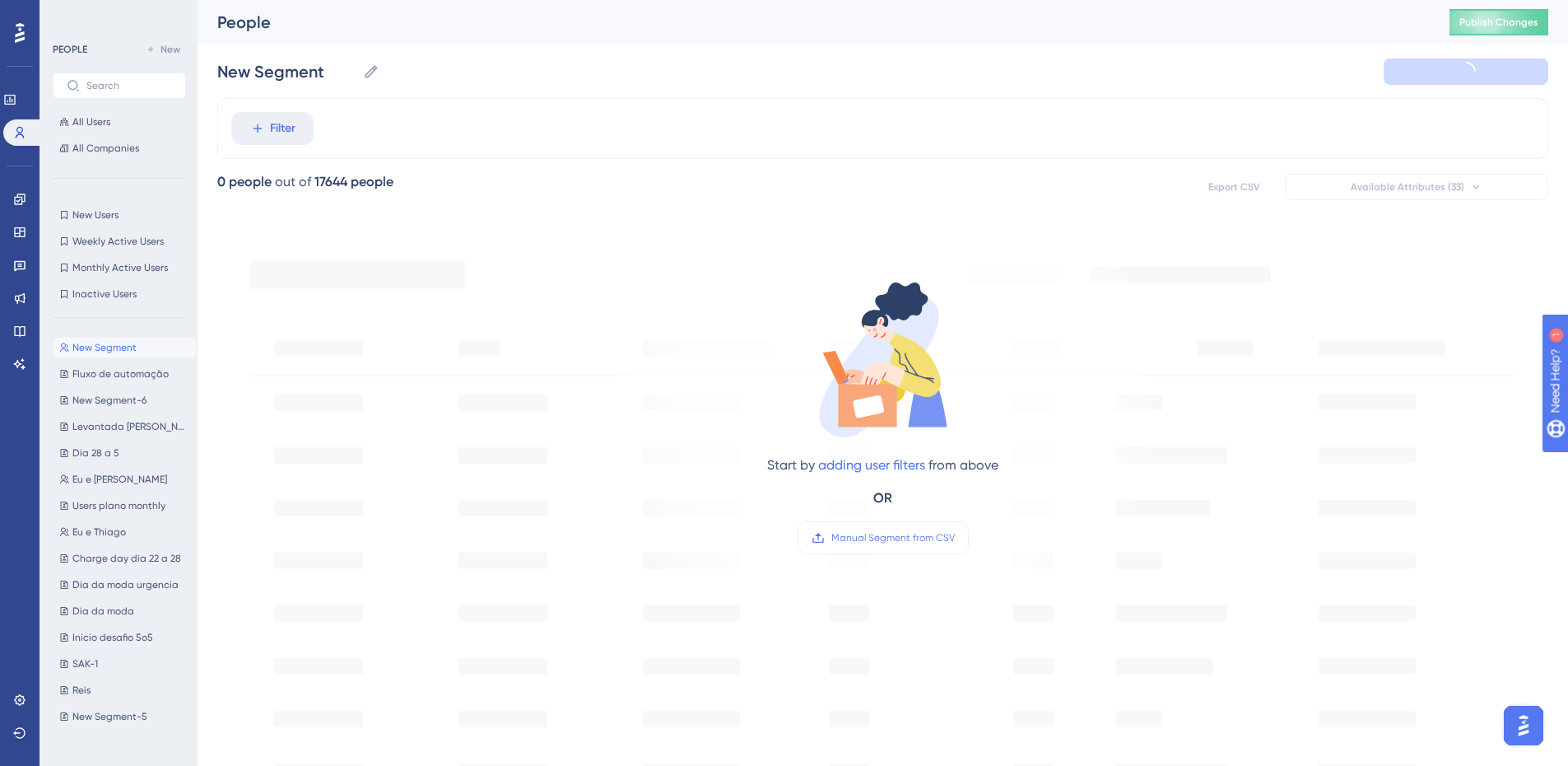
type input "New Segment-7"
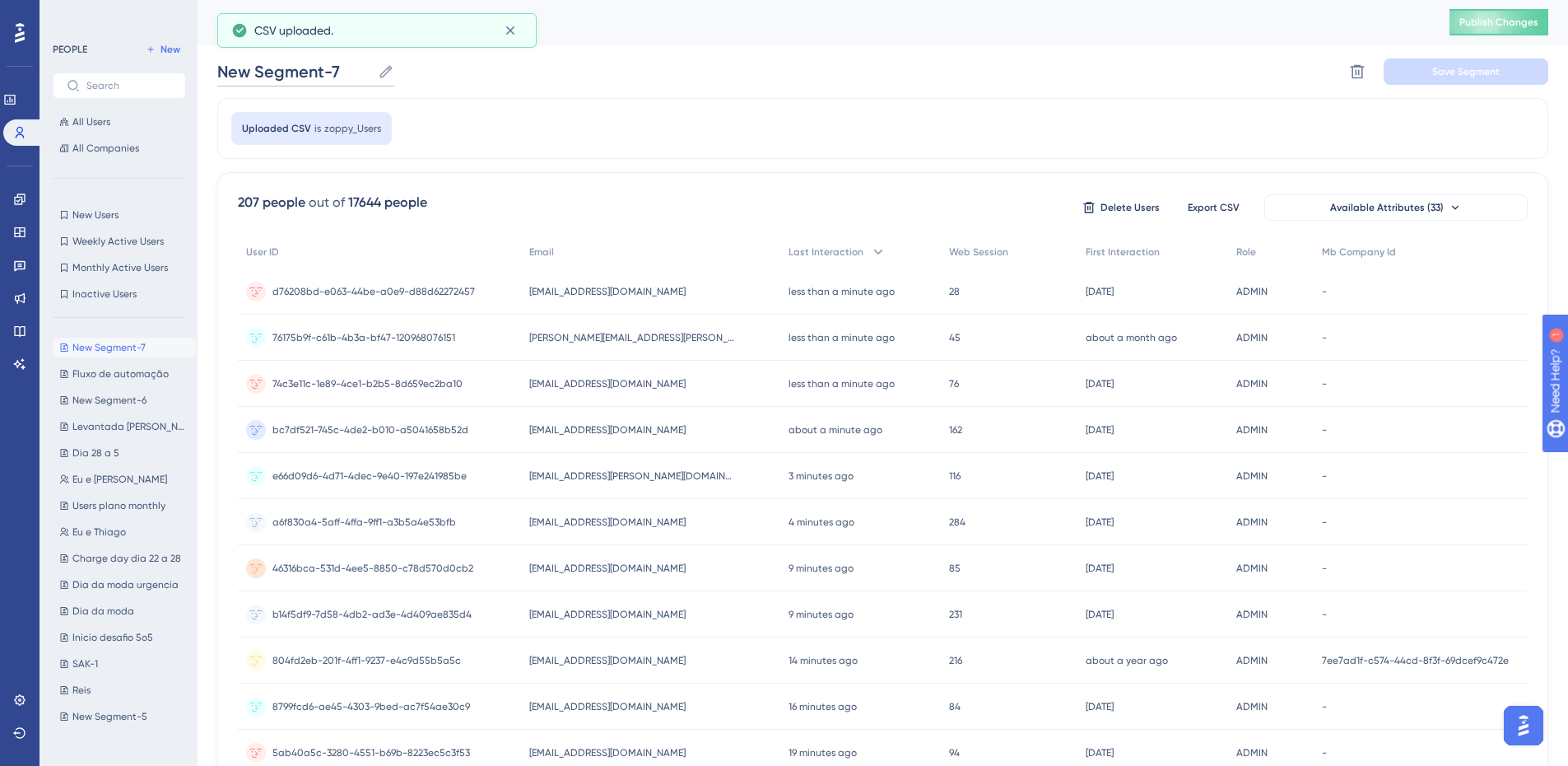
click at [331, 63] on input "New Segment-7" at bounding box center [294, 71] width 154 height 23
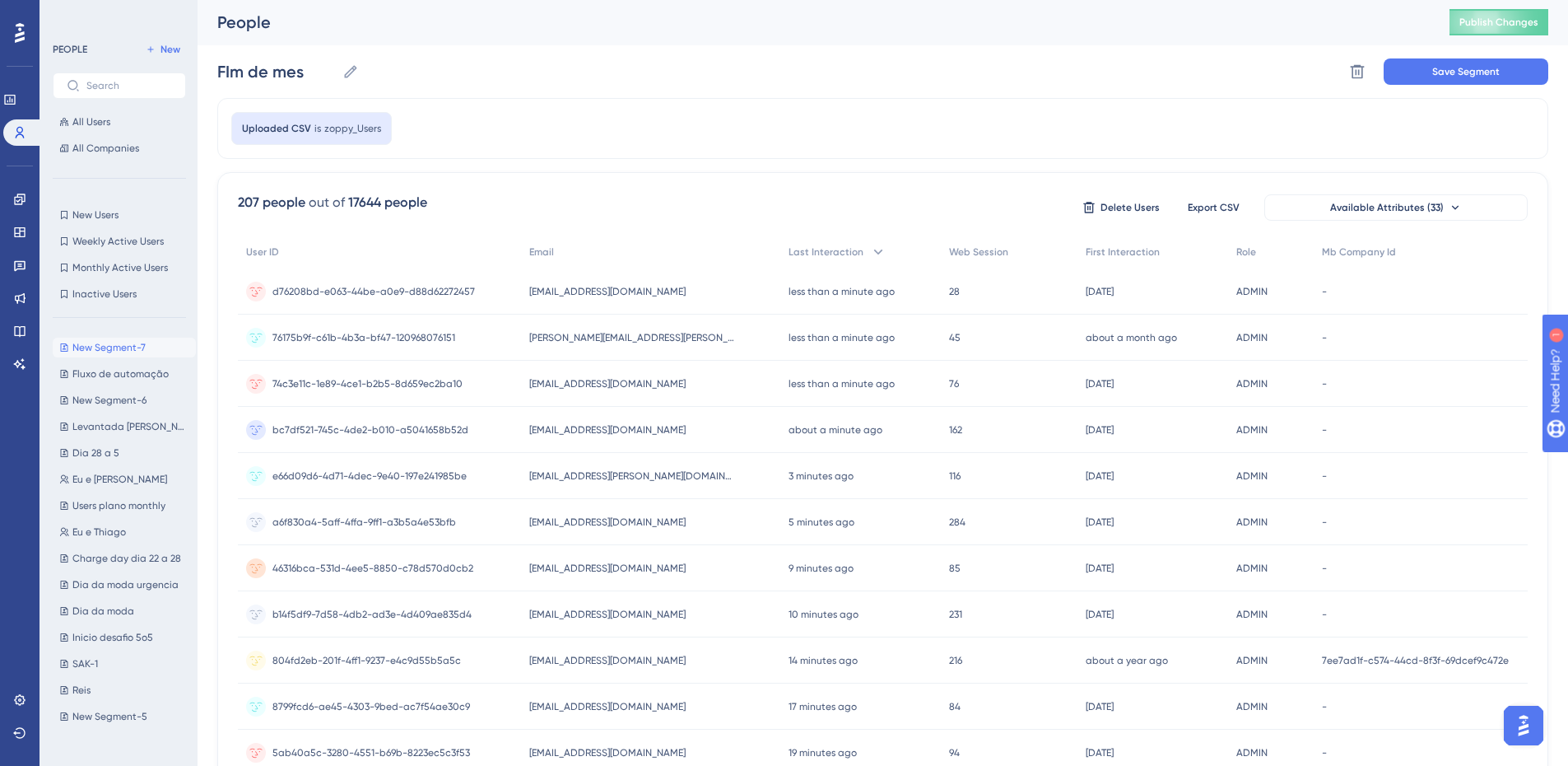
click at [214, 77] on div "Performance Users Engagement Widgets Feedback Product Updates Knowledge Base AI…" at bounding box center [883, 644] width 1370 height 1291
click at [219, 72] on input "FIm de mes" at bounding box center [276, 71] width 119 height 23
type input "Fim de mes"
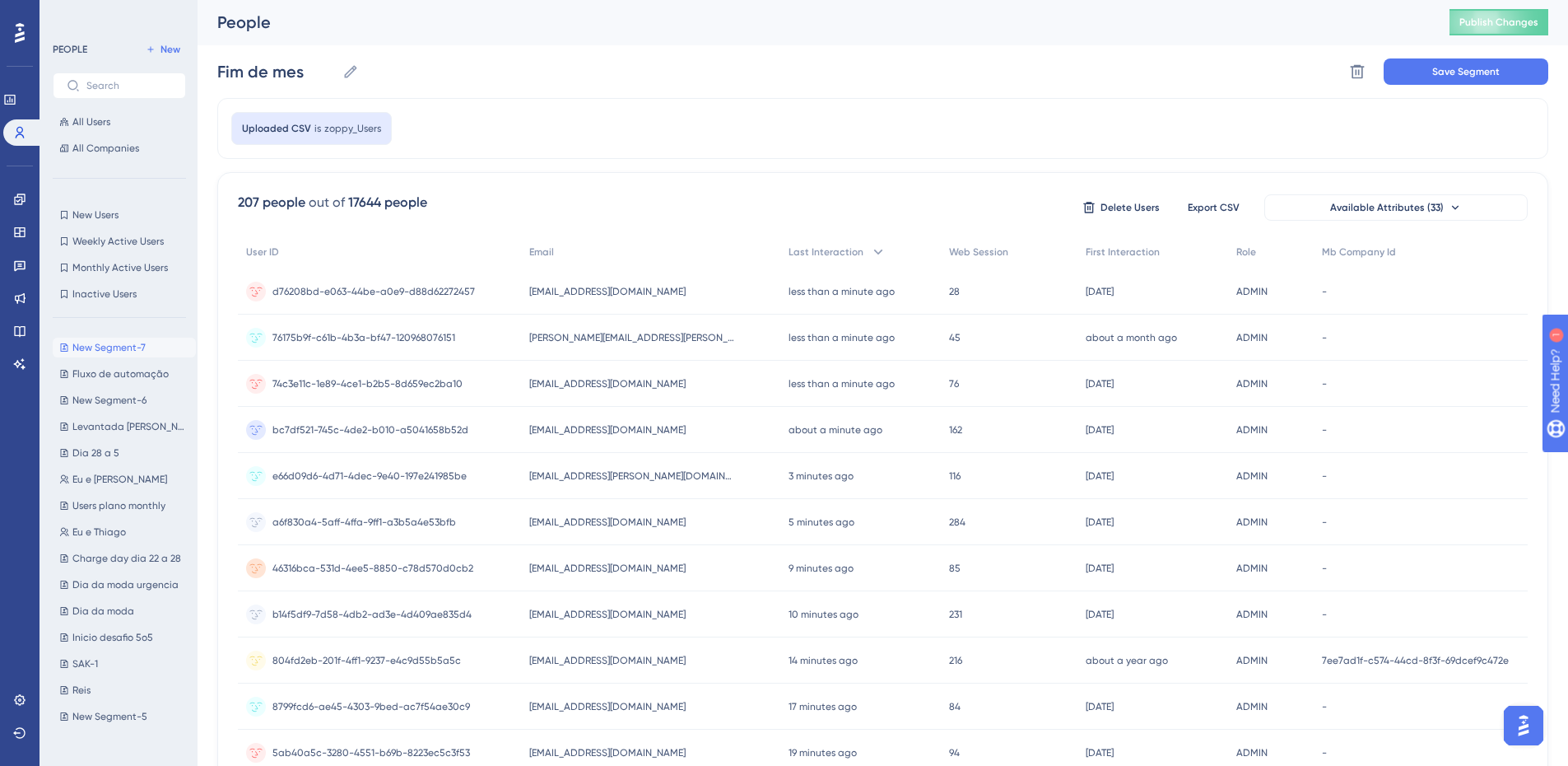
click at [613, 111] on div "Uploaded CSV is zoppy_Users" at bounding box center [883, 129] width 1331 height 61
click at [1464, 77] on span "Save Segment" at bounding box center [1466, 71] width 68 height 13
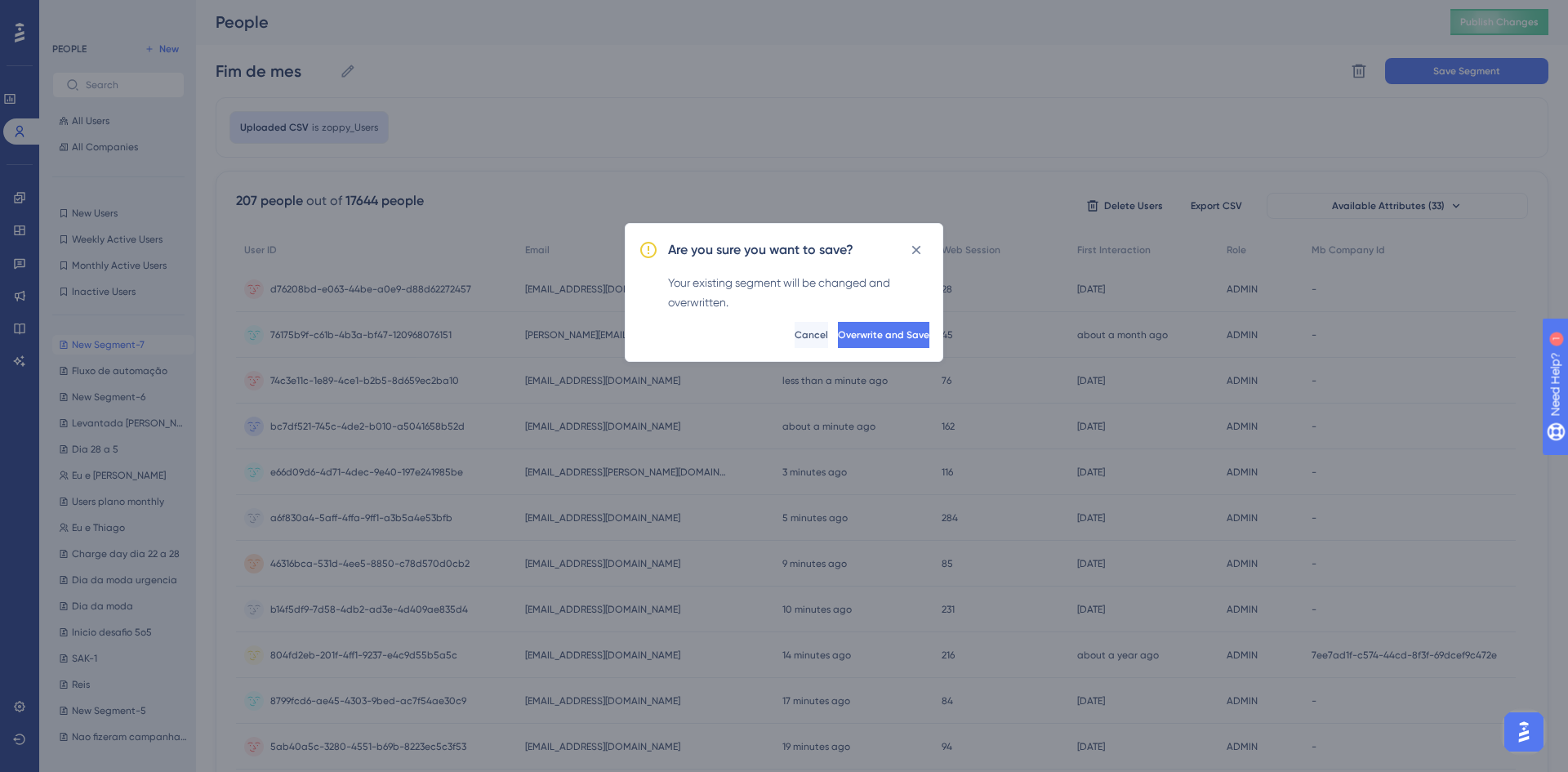
click at [843, 320] on div "Are you sure you want to save? Your existing segment will be changed and overwr…" at bounding box center [784, 293] width 318 height 139
click at [843, 322] on button "Overwrite and Save" at bounding box center [882, 335] width 95 height 26
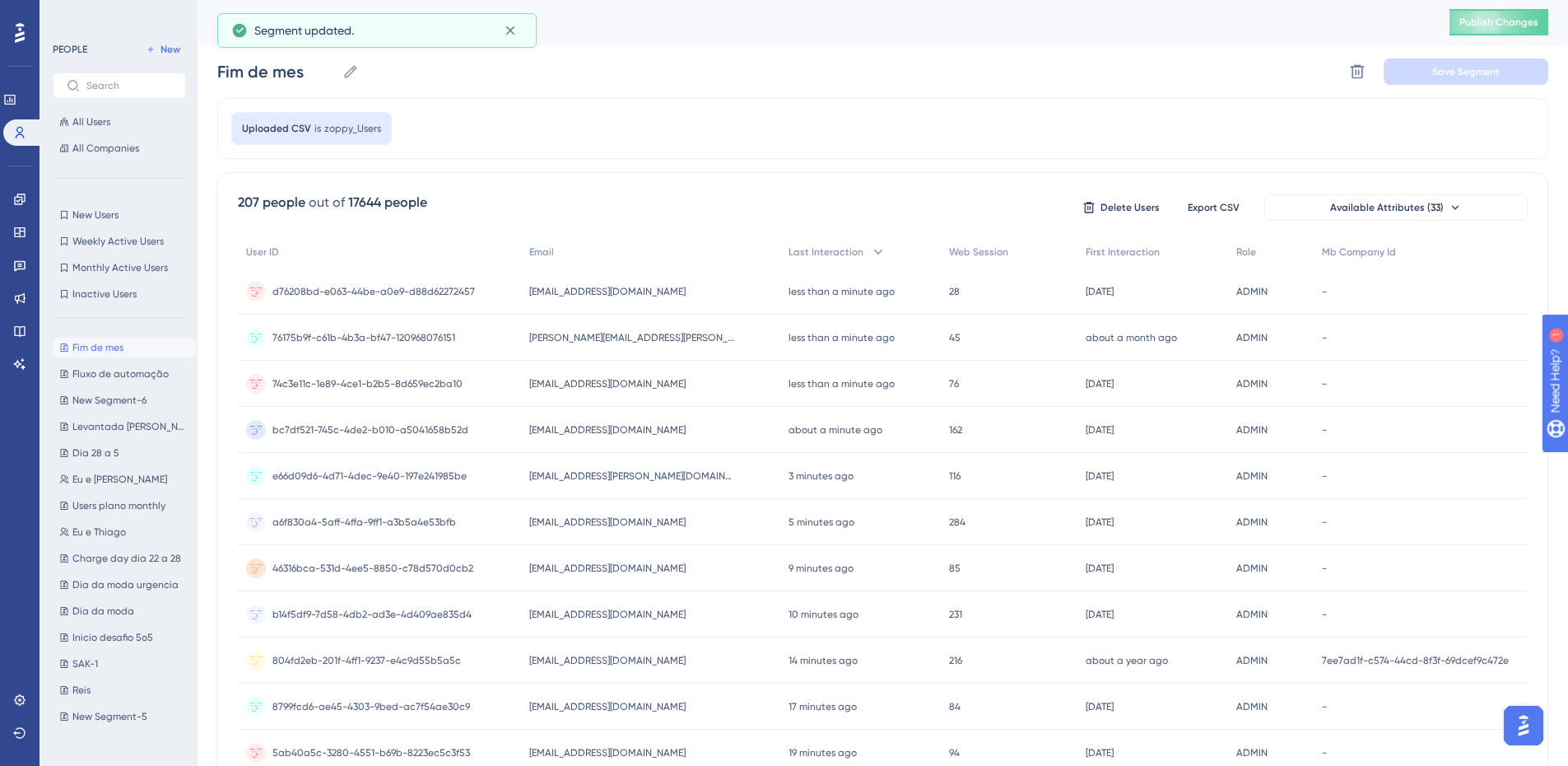
drag, startPoint x: 0, startPoint y: 200, endPoint x: 10, endPoint y: 200, distance: 10.0
click at [2, 200] on div "Performance Users Engagement Widgets Feedback Product Updates Knowledge Base AI…" at bounding box center [20, 383] width 39 height 766
click at [20, 199] on icon at bounding box center [19, 199] width 13 height 13
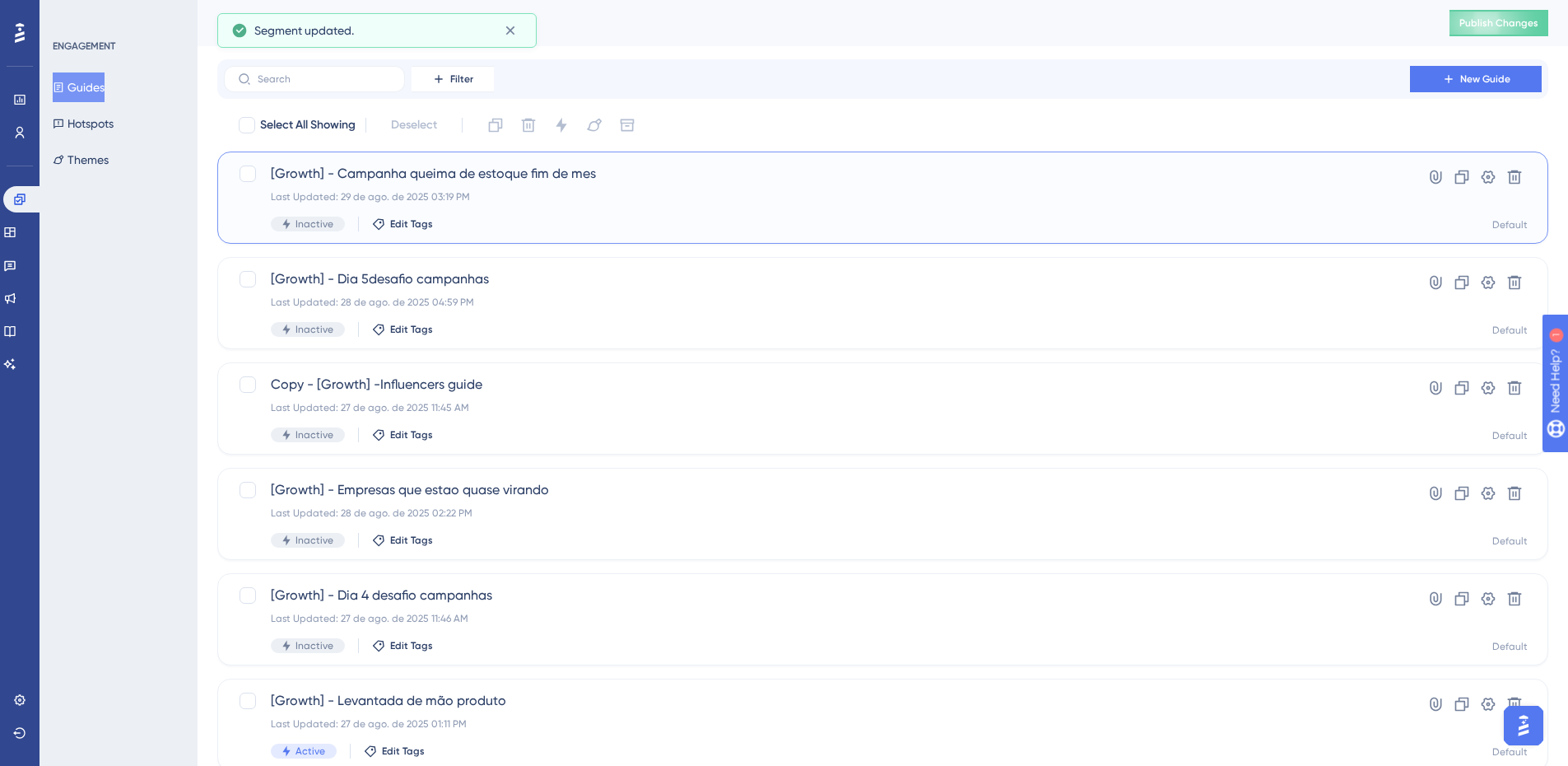
click at [603, 178] on span "[Growth] - Campanha queima de estoque fim de mes" at bounding box center [816, 174] width 1092 height 20
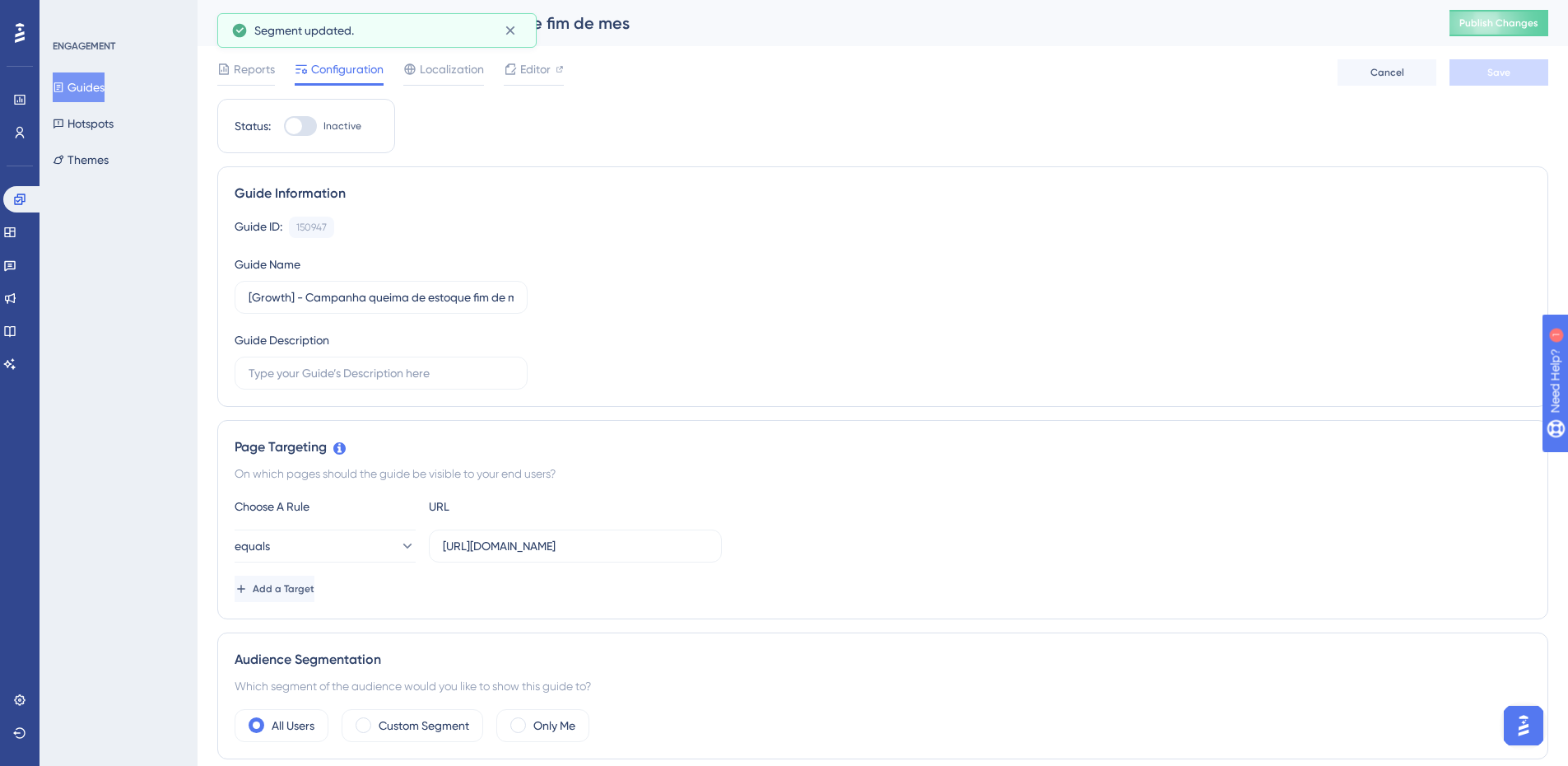
click at [92, 74] on button "Guides" at bounding box center [79, 88] width 52 height 29
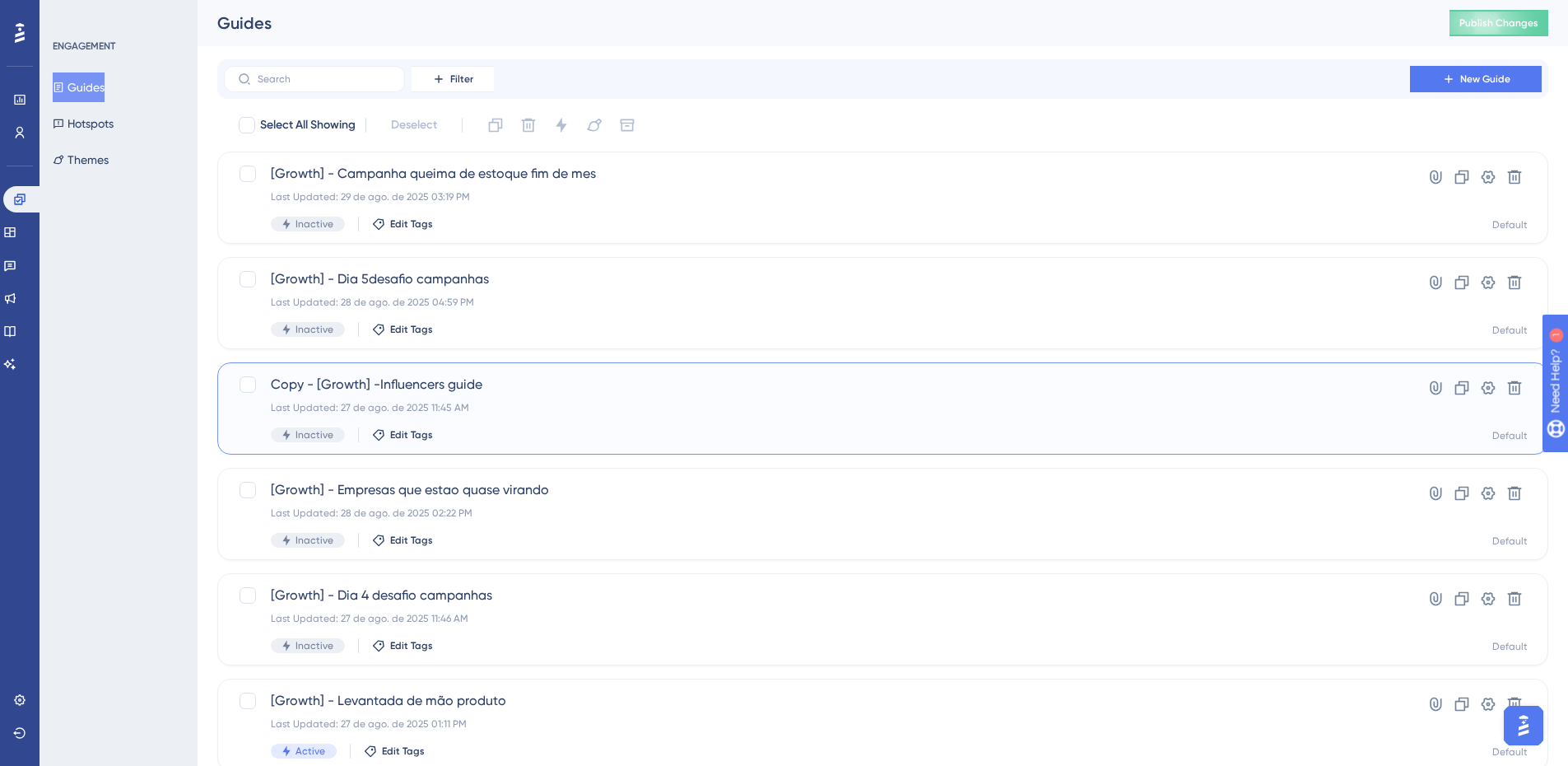
click at [456, 386] on span "Copy - [Growth] -Influencers guide" at bounding box center [816, 384] width 1092 height 20
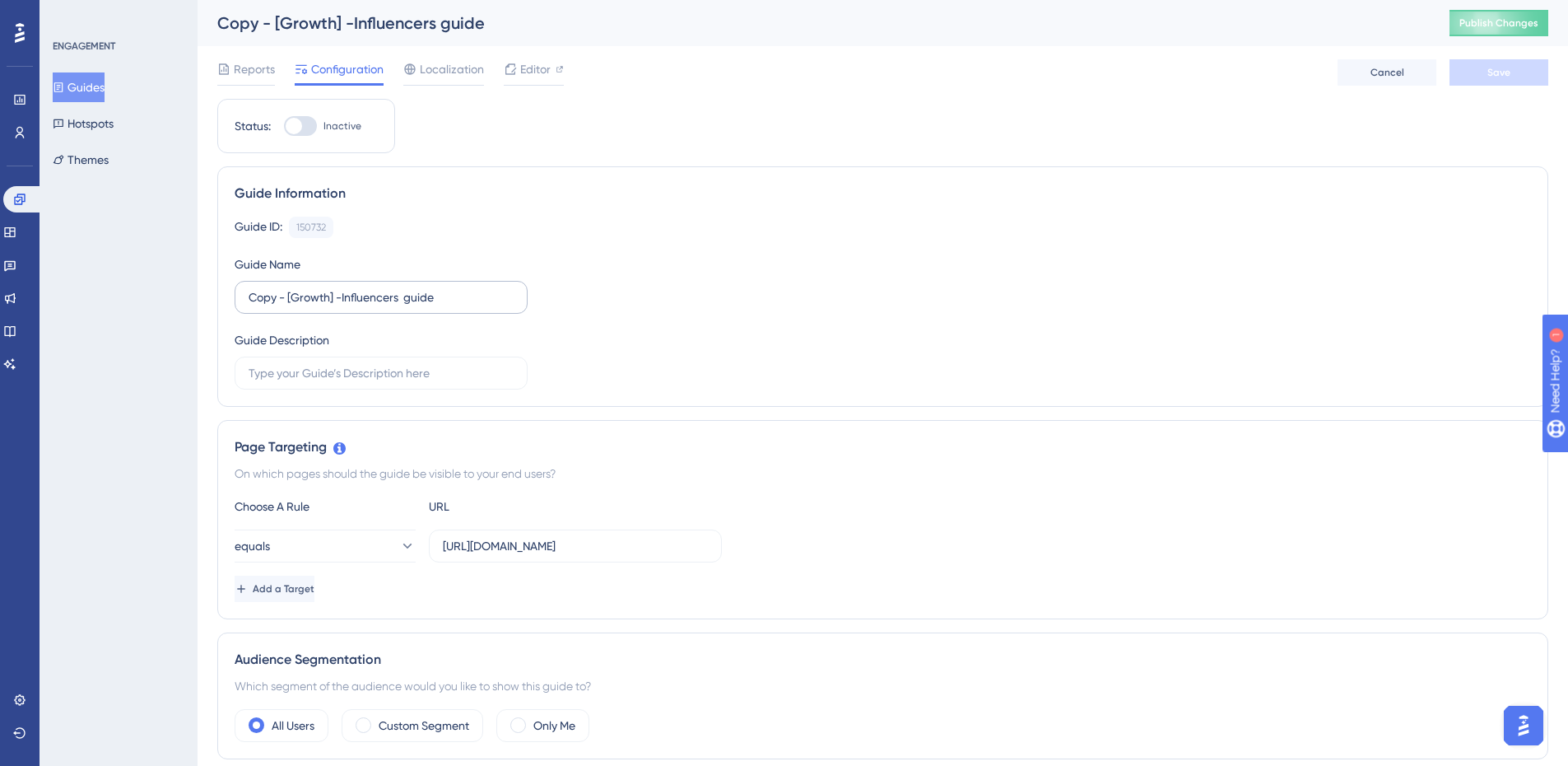
click at [285, 307] on label "Copy - [Growth] -Influencers guide" at bounding box center [381, 296] width 293 height 32
click at [285, 306] on input "Copy - [Growth] -Influencers guide" at bounding box center [381, 297] width 265 height 18
drag, startPoint x: 287, startPoint y: 300, endPoint x: 203, endPoint y: 316, distance: 85.5
click at [318, 293] on input "[Growth] -Influencers guide" at bounding box center [381, 297] width 265 height 18
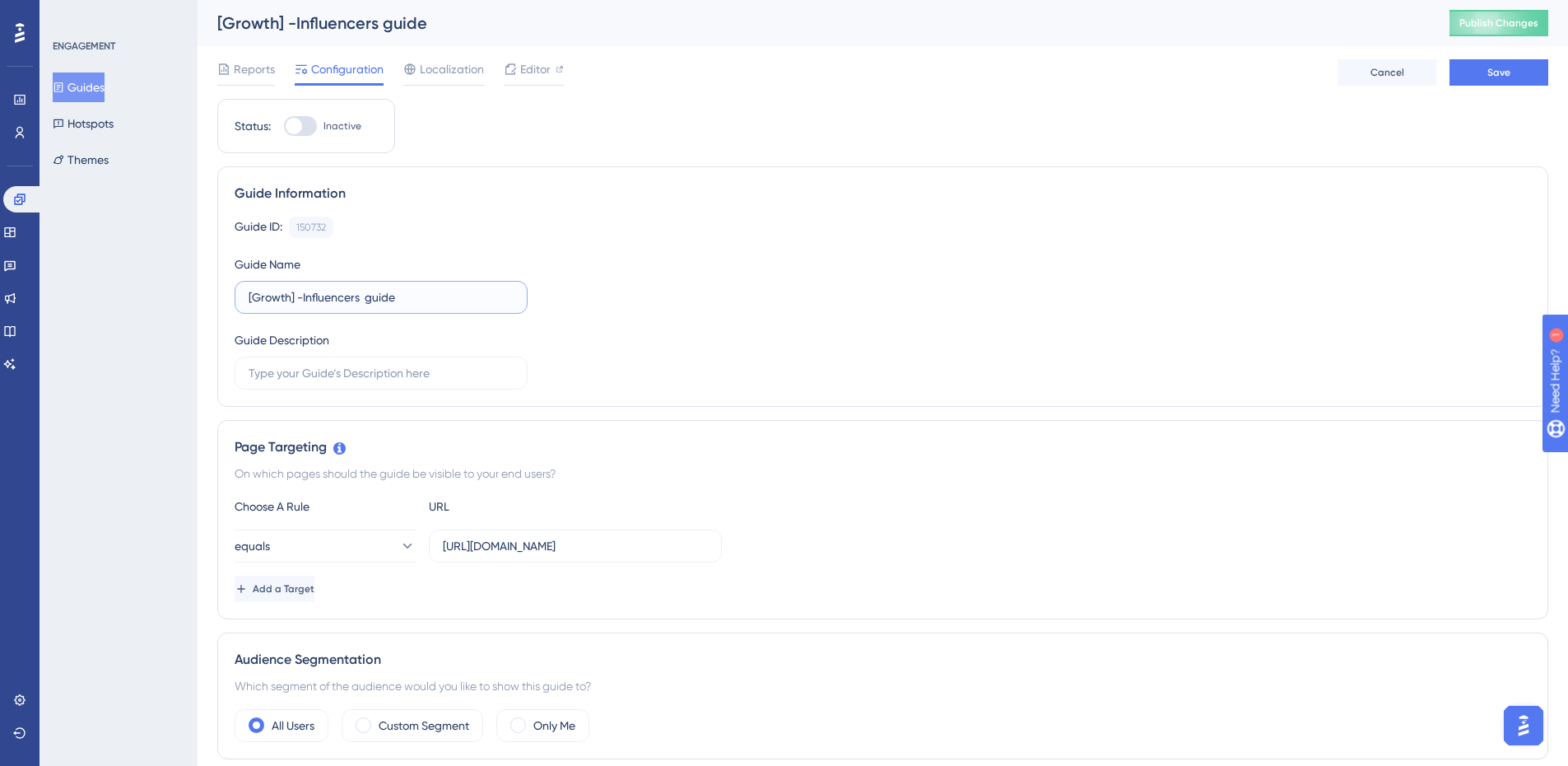
click at [318, 293] on input "[Growth] -Influencers guide" at bounding box center [381, 297] width 265 height 18
type input "[Growth] -Descontos guide"
click at [624, 261] on div "Guide ID: 150732 Copy Guide Name [Growth] -Descontos guide Guide Description" at bounding box center [883, 303] width 1296 height 173
click at [630, 534] on label "https://app.zoppy.com.br/dashboard/campaigns/templates?demo=true" at bounding box center [575, 545] width 293 height 32
click at [630, 537] on input "https://app.zoppy.com.br/dashboard/campaigns/templates?demo=true" at bounding box center [575, 546] width 265 height 18
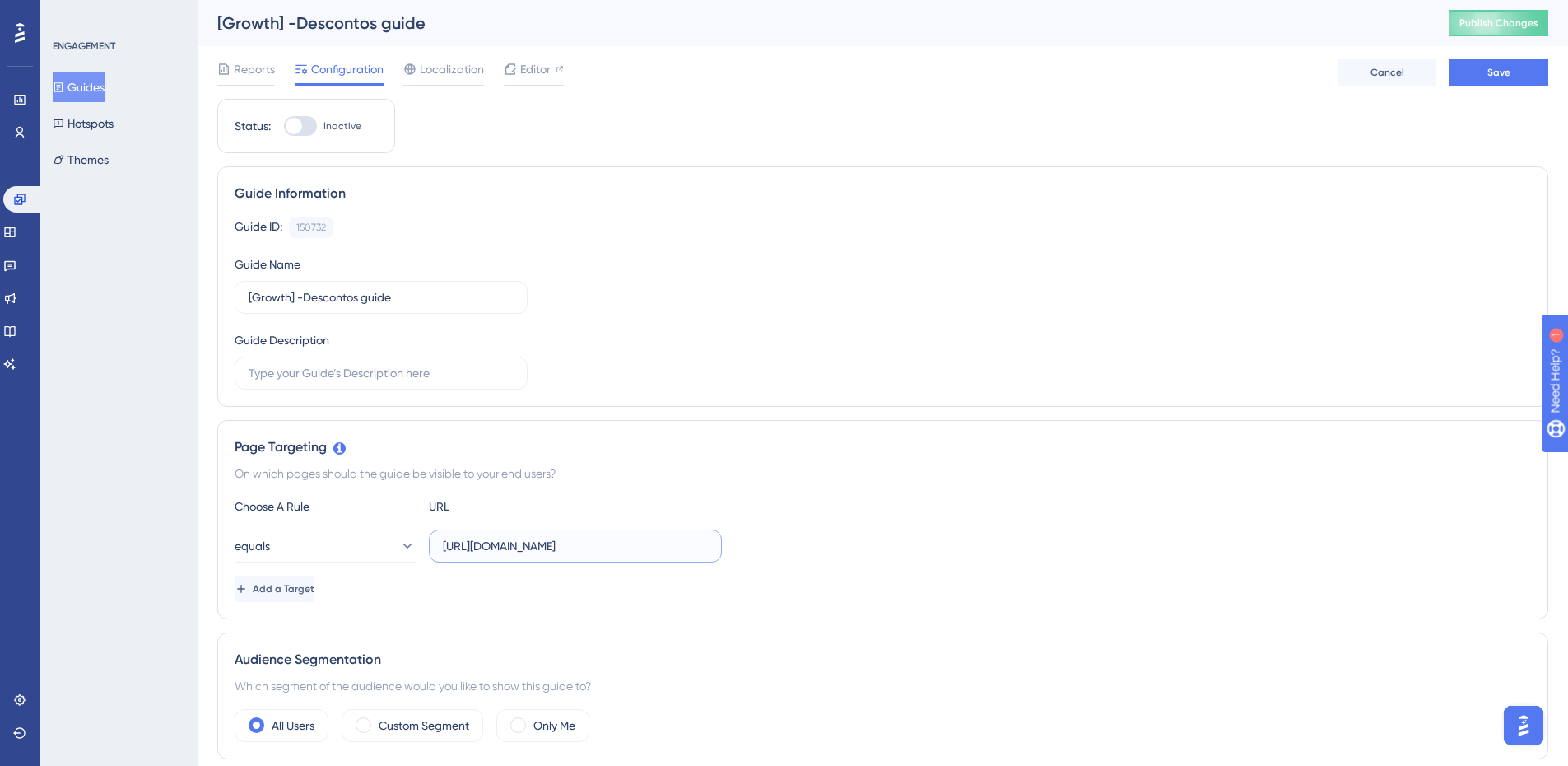
scroll to position [0, 125]
click at [778, 368] on div "Guide ID: 150732 Copy Guide Name [Growth] -Descontos guide Guide Description" at bounding box center [883, 303] width 1296 height 173
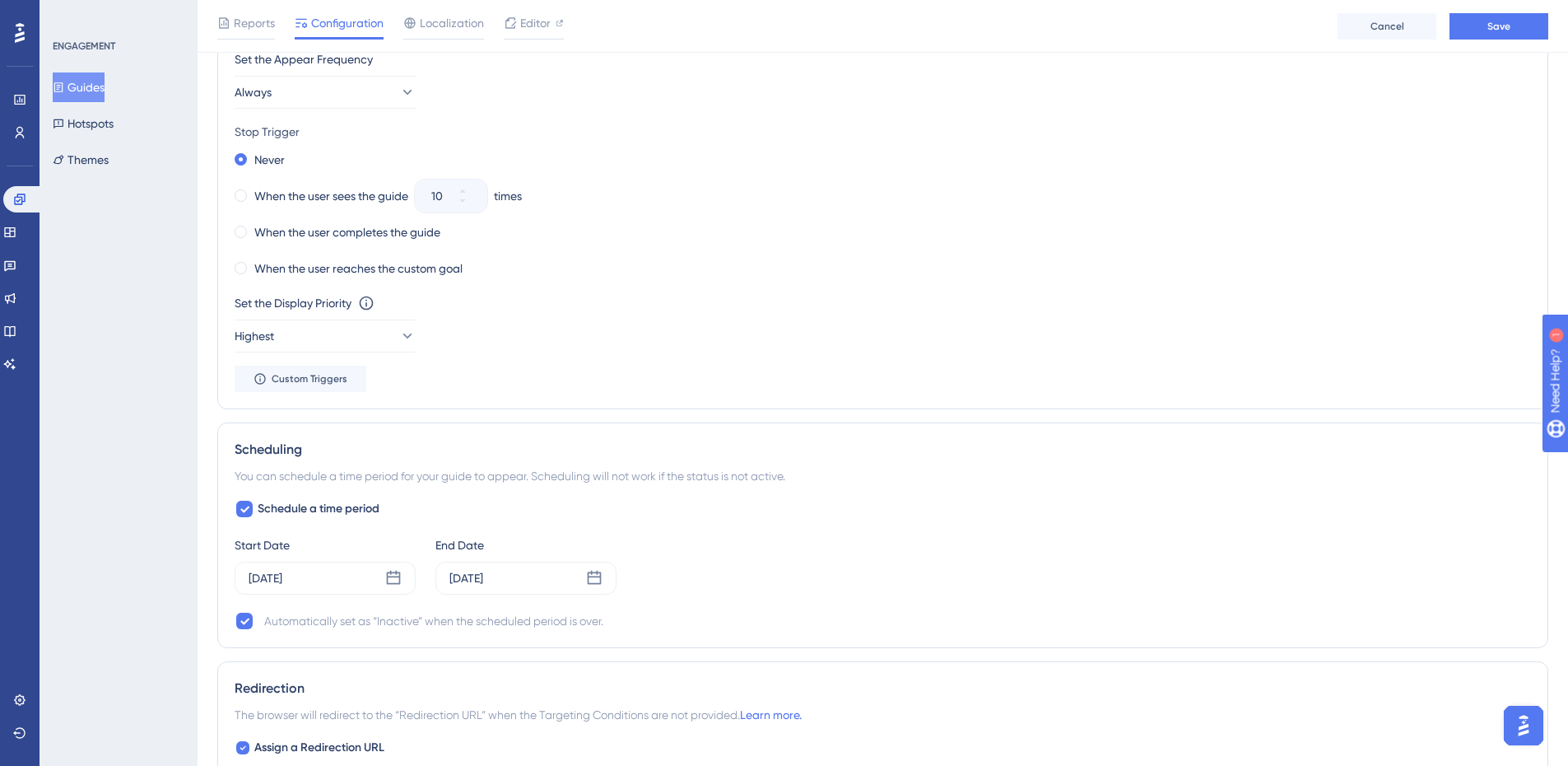
scroll to position [988, 0]
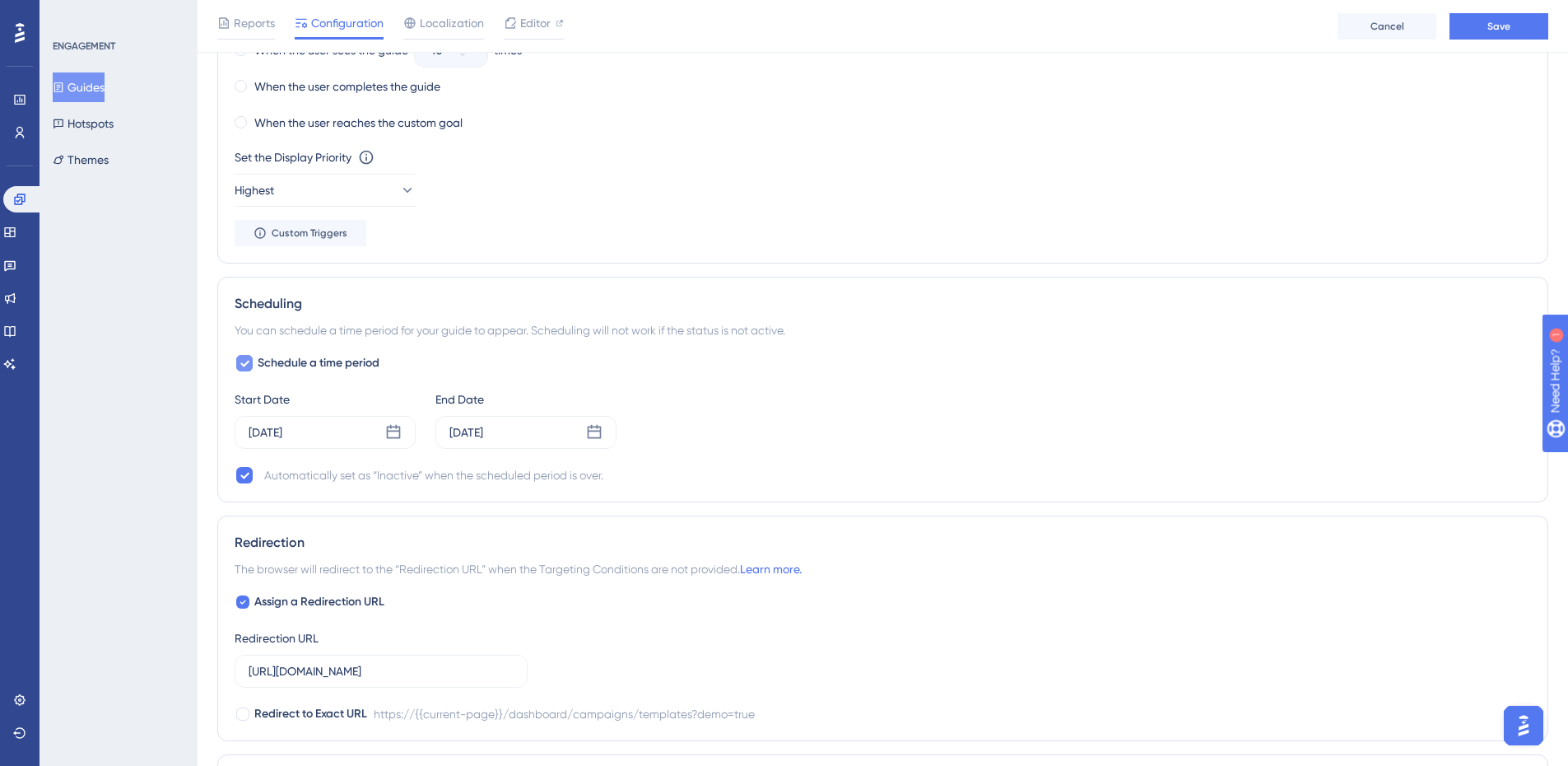
click at [240, 360] on icon at bounding box center [245, 362] width 10 height 13
checkbox input "false"
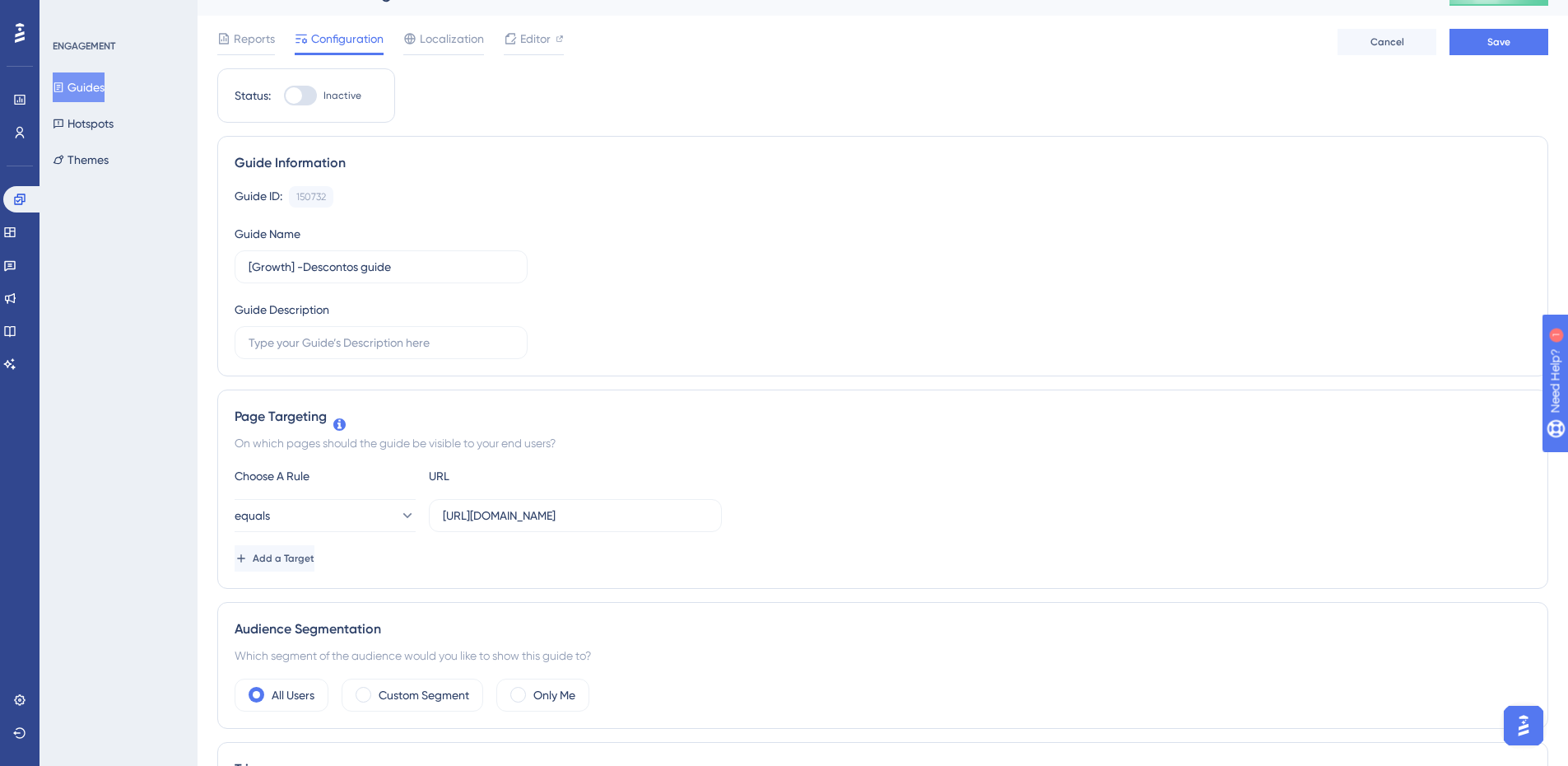
scroll to position [0, 0]
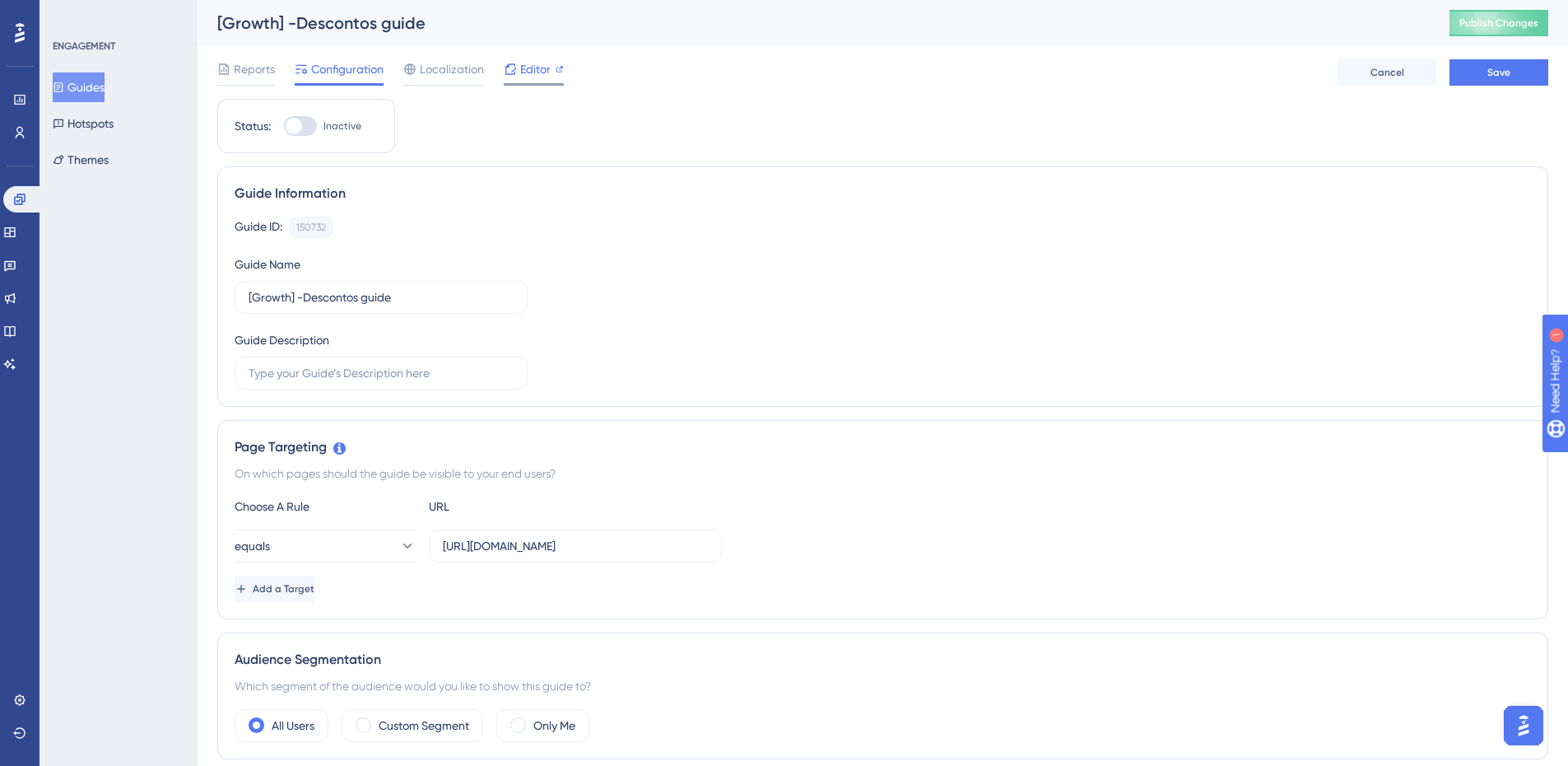
click at [512, 75] on icon at bounding box center [509, 69] width 13 height 13
click at [311, 121] on div at bounding box center [300, 126] width 32 height 20
click at [284, 126] on input "Inactive" at bounding box center [283, 126] width 1 height 1
checkbox input "true"
click at [1511, 63] on button "Save" at bounding box center [1498, 72] width 98 height 27
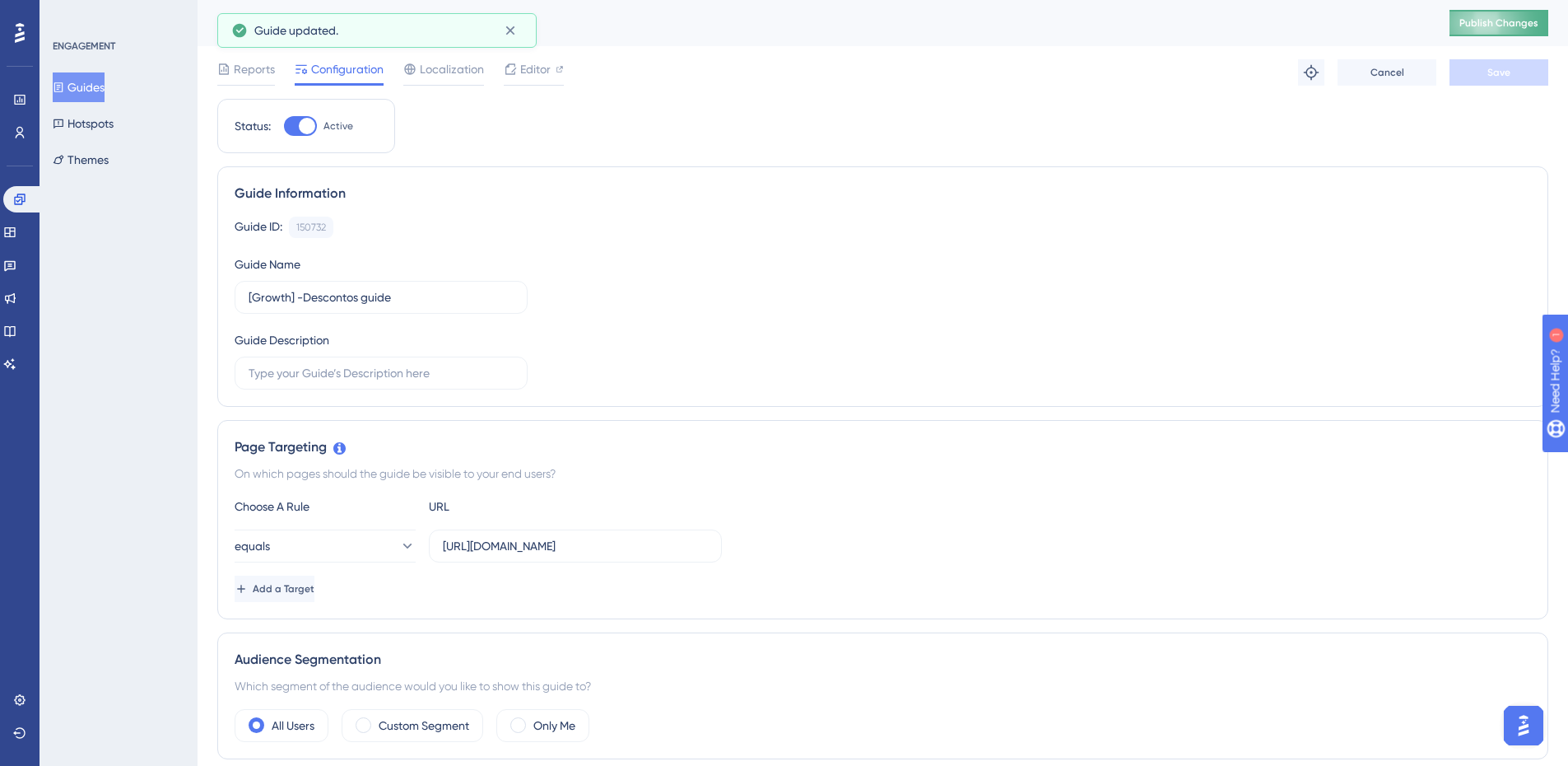
click at [1497, 21] on span "Publish Changes" at bounding box center [1498, 23] width 79 height 13
click at [90, 90] on button "Guides" at bounding box center [79, 88] width 52 height 29
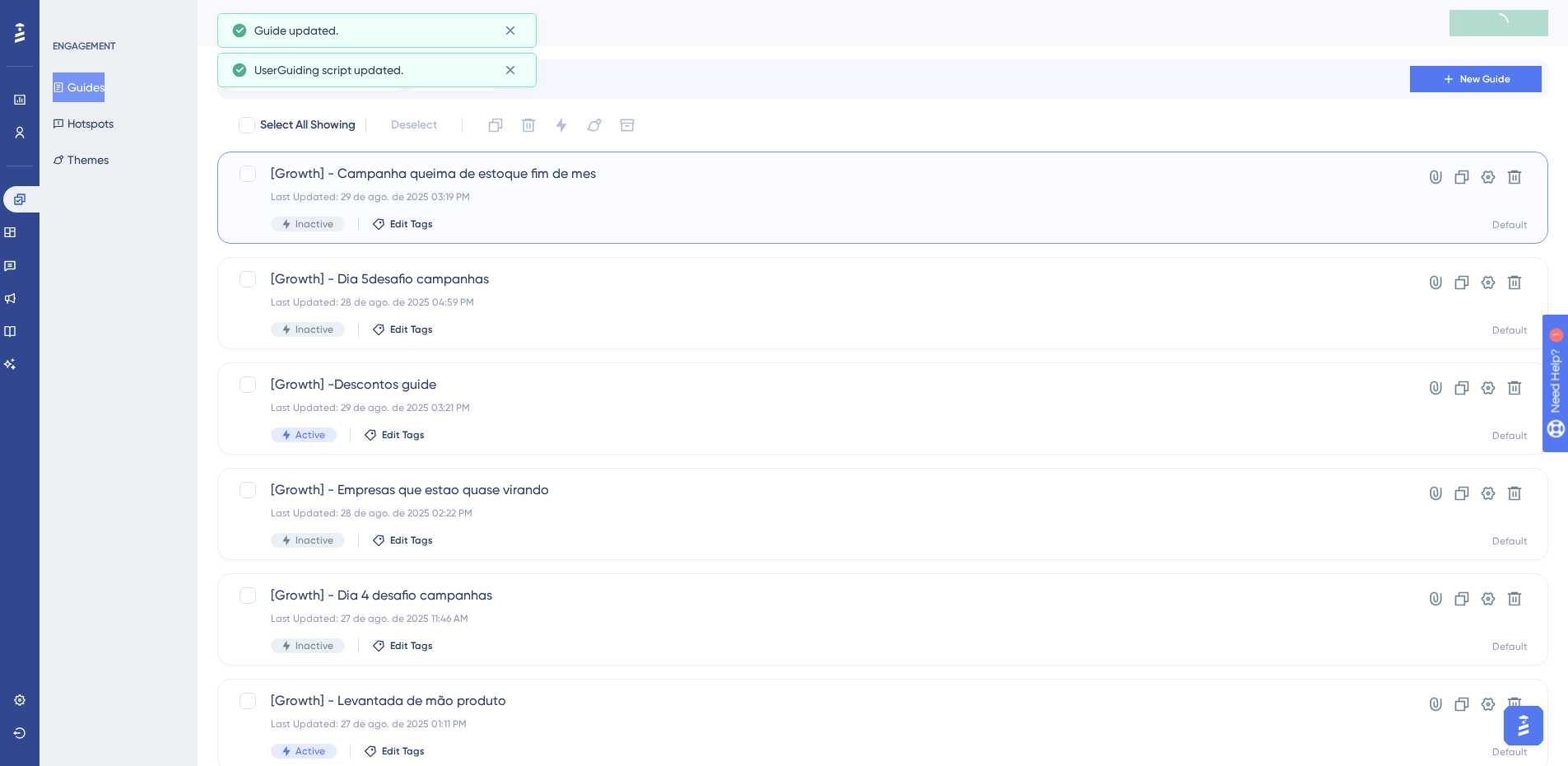
click at [542, 199] on div "Last Updated: 29 de ago. de 2025 03:19 PM" at bounding box center [816, 196] width 1092 height 13
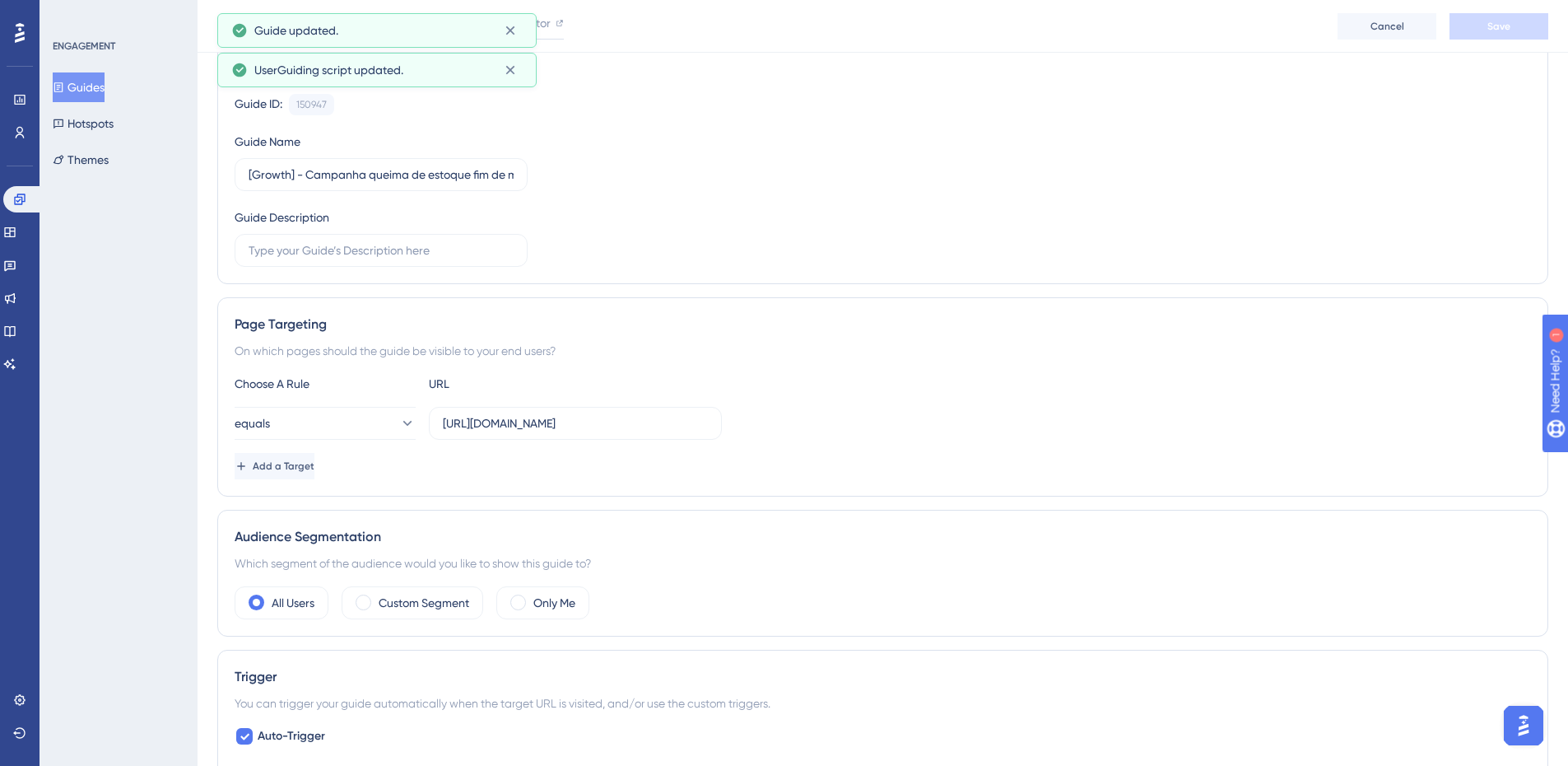
scroll to position [247, 0]
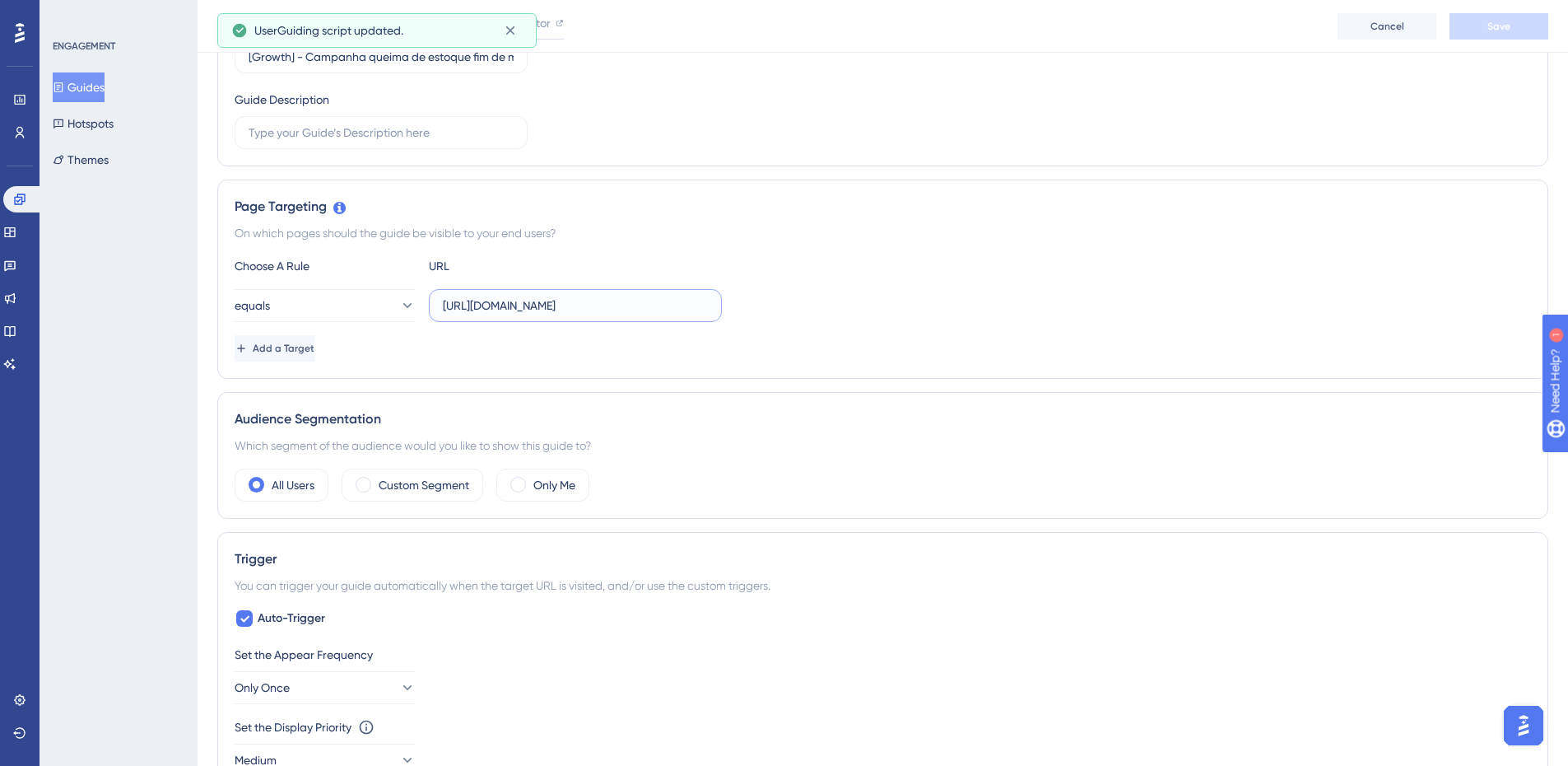
click at [515, 307] on input "https://app.zoppy.com.br/login" at bounding box center [575, 305] width 265 height 18
paste input "dahboard/campaigns/templates?demo=true"
type input "https://app.zoppy.com.br/dahboard/campaigns/templates?demo=true"
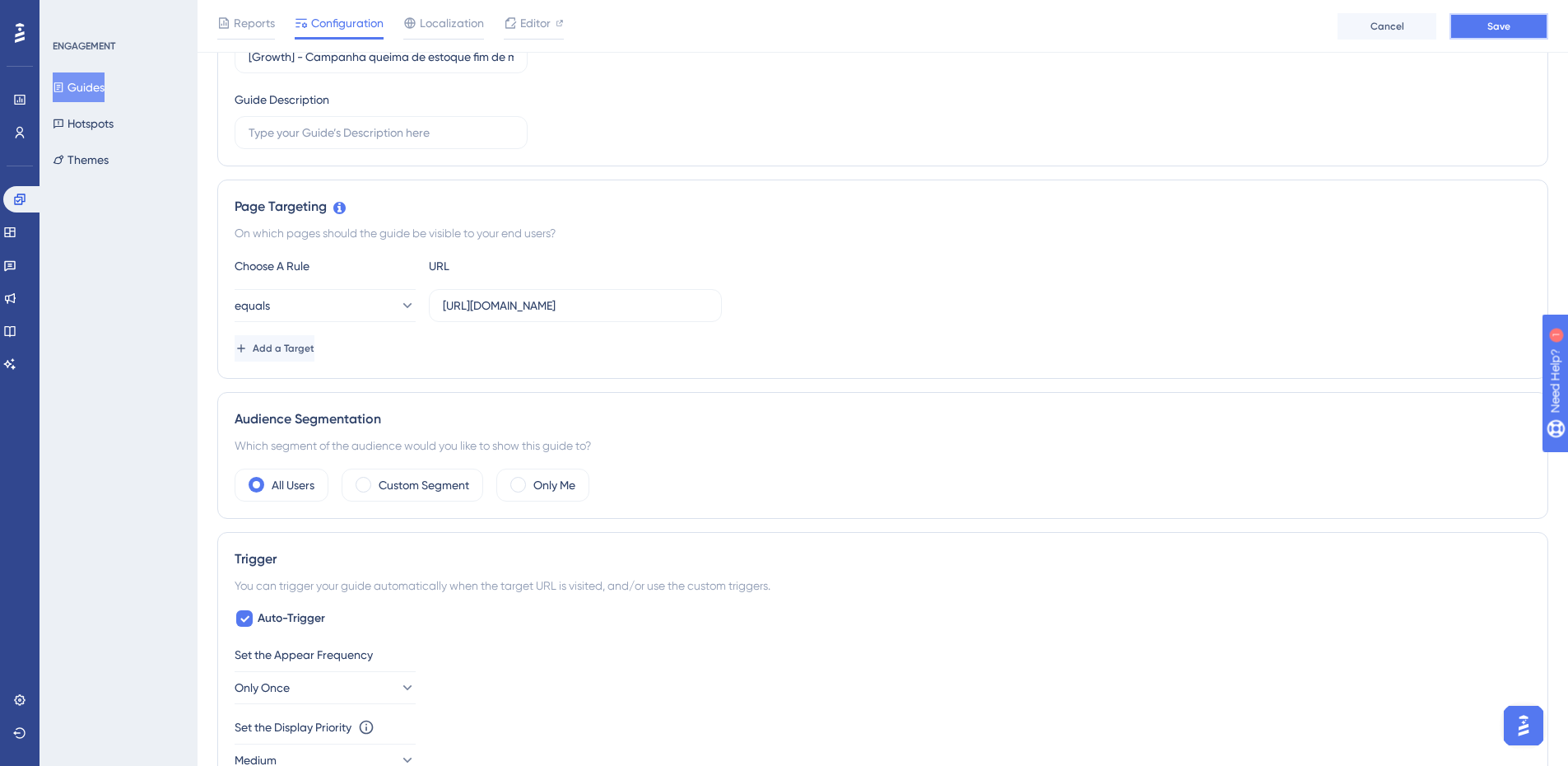
click at [1533, 20] on button "Save" at bounding box center [1498, 26] width 98 height 27
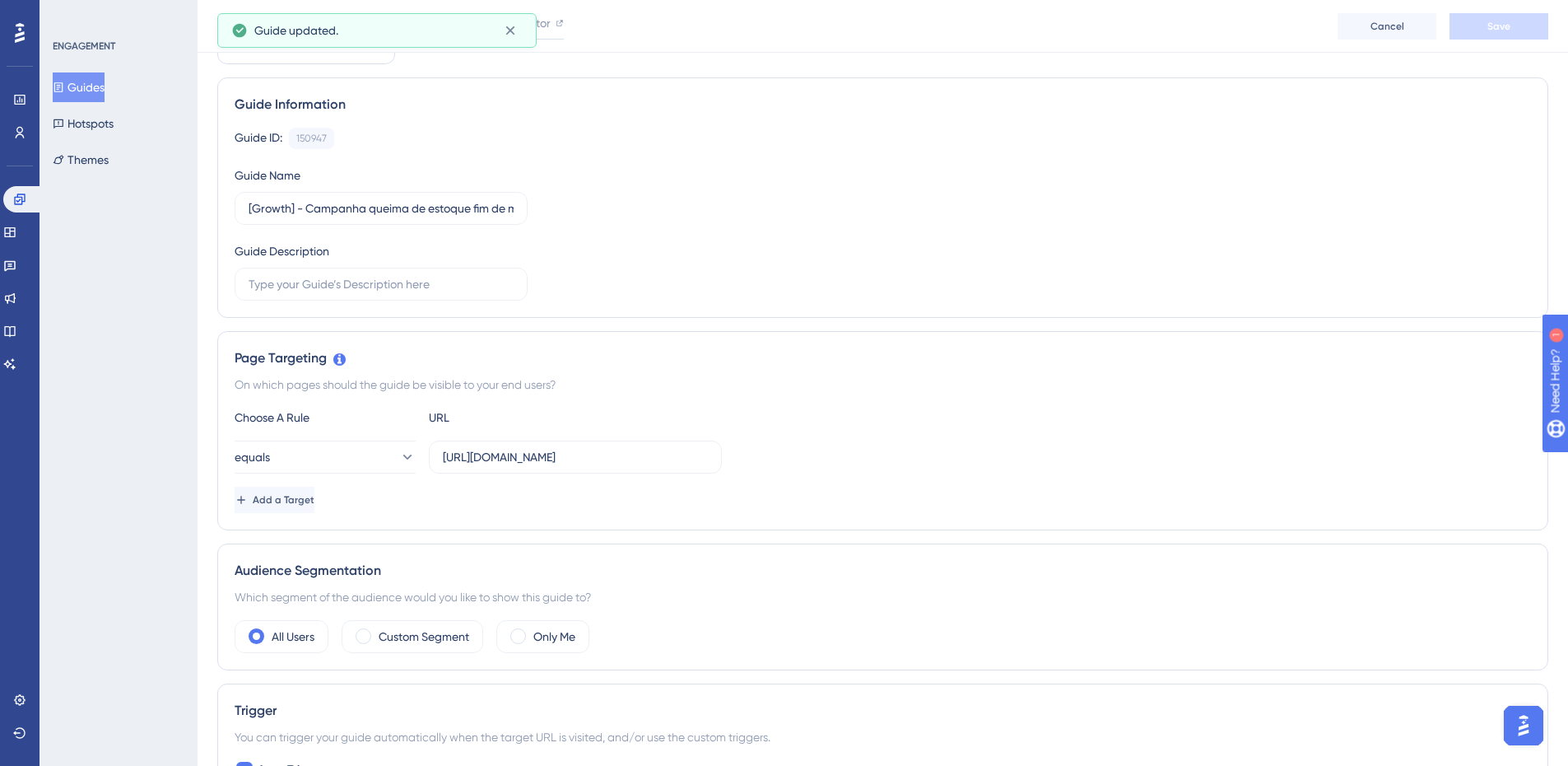
scroll to position [247, 0]
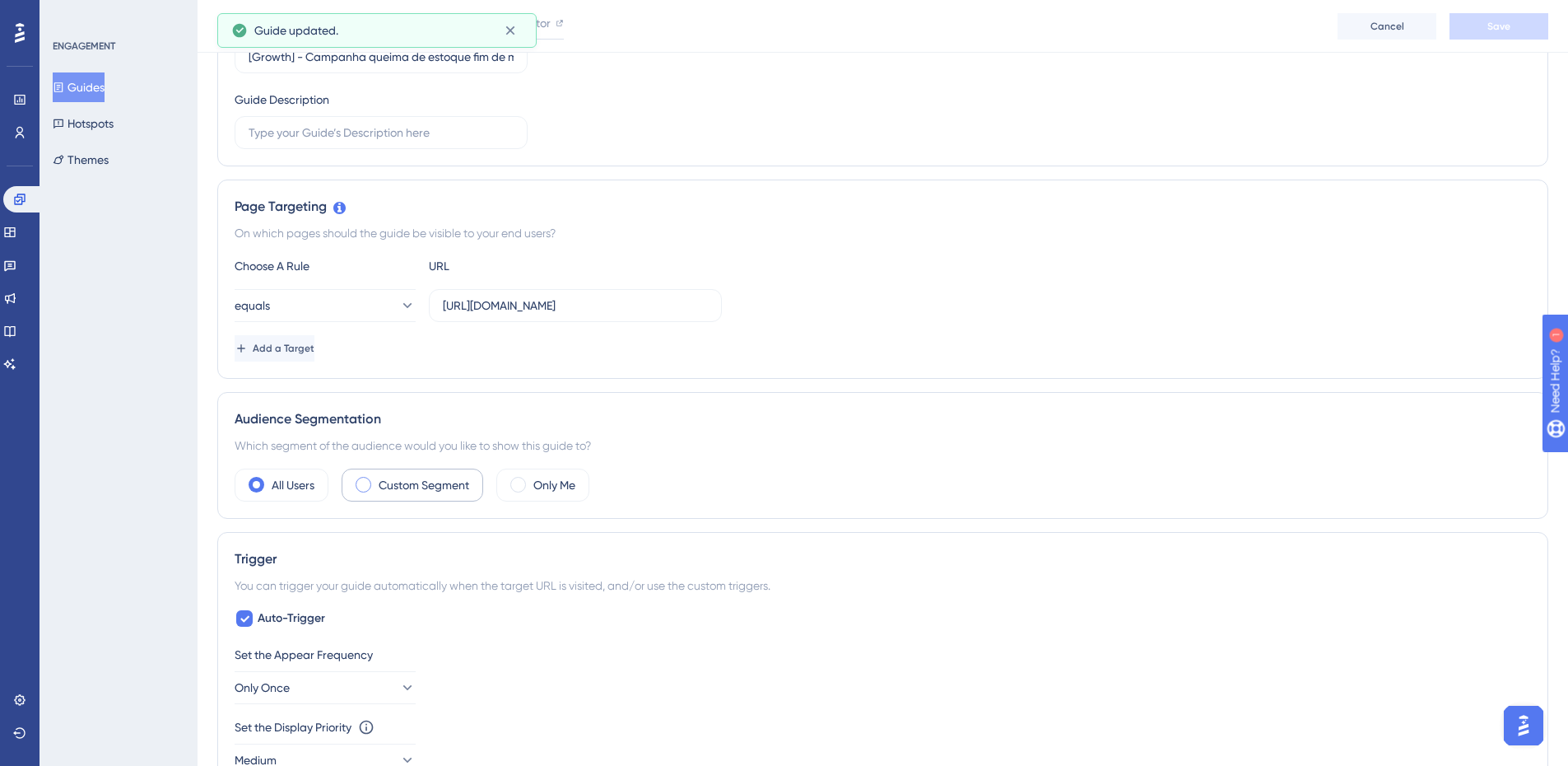
click at [417, 494] on label "Custom Segment" at bounding box center [424, 485] width 90 height 20
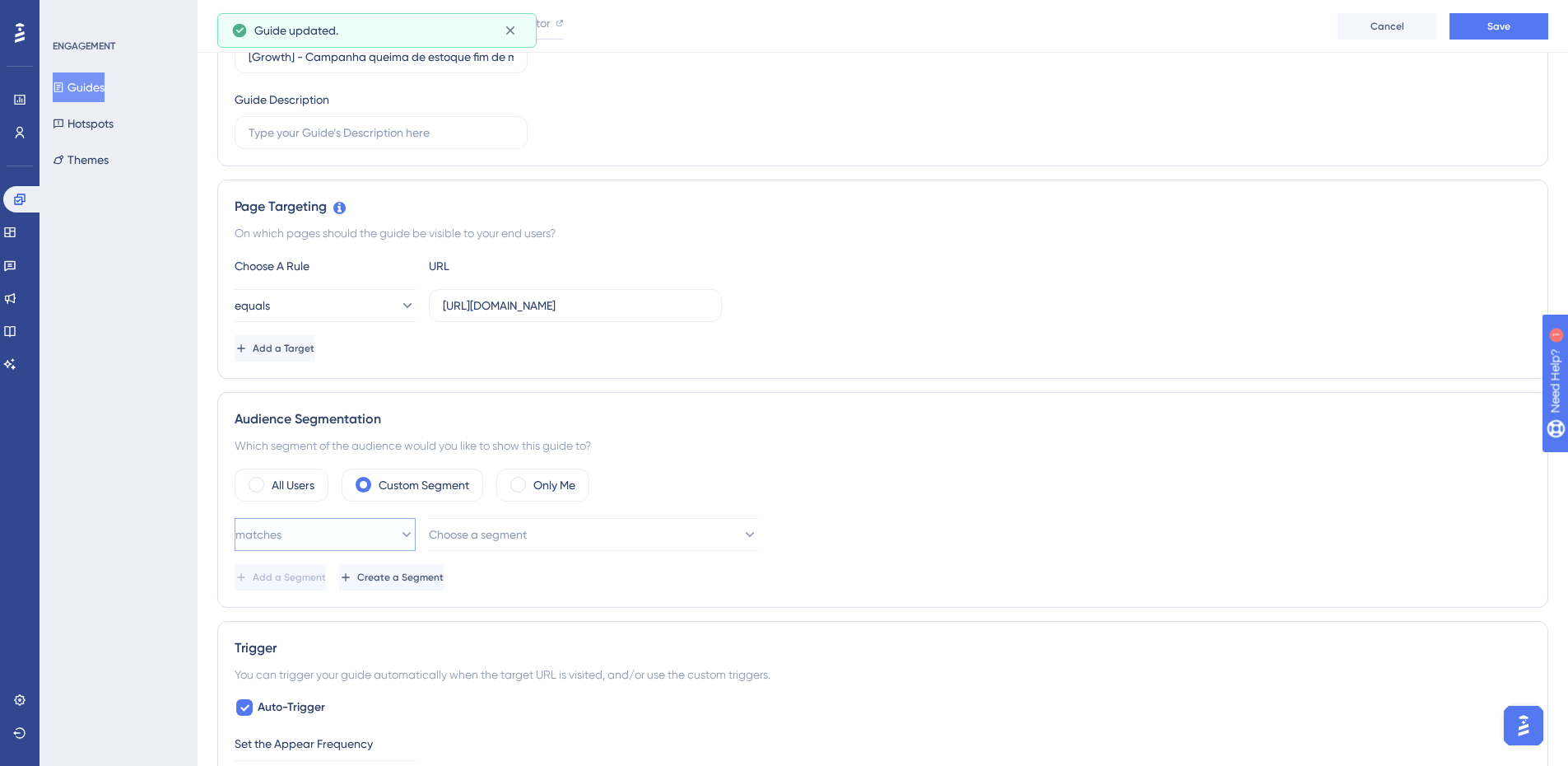
click at [402, 533] on button "matches" at bounding box center [325, 534] width 181 height 32
click at [313, 580] on div "matches matches" at bounding box center [324, 584] width 159 height 32
click at [543, 549] on button "Choose a segment" at bounding box center [593, 534] width 329 height 32
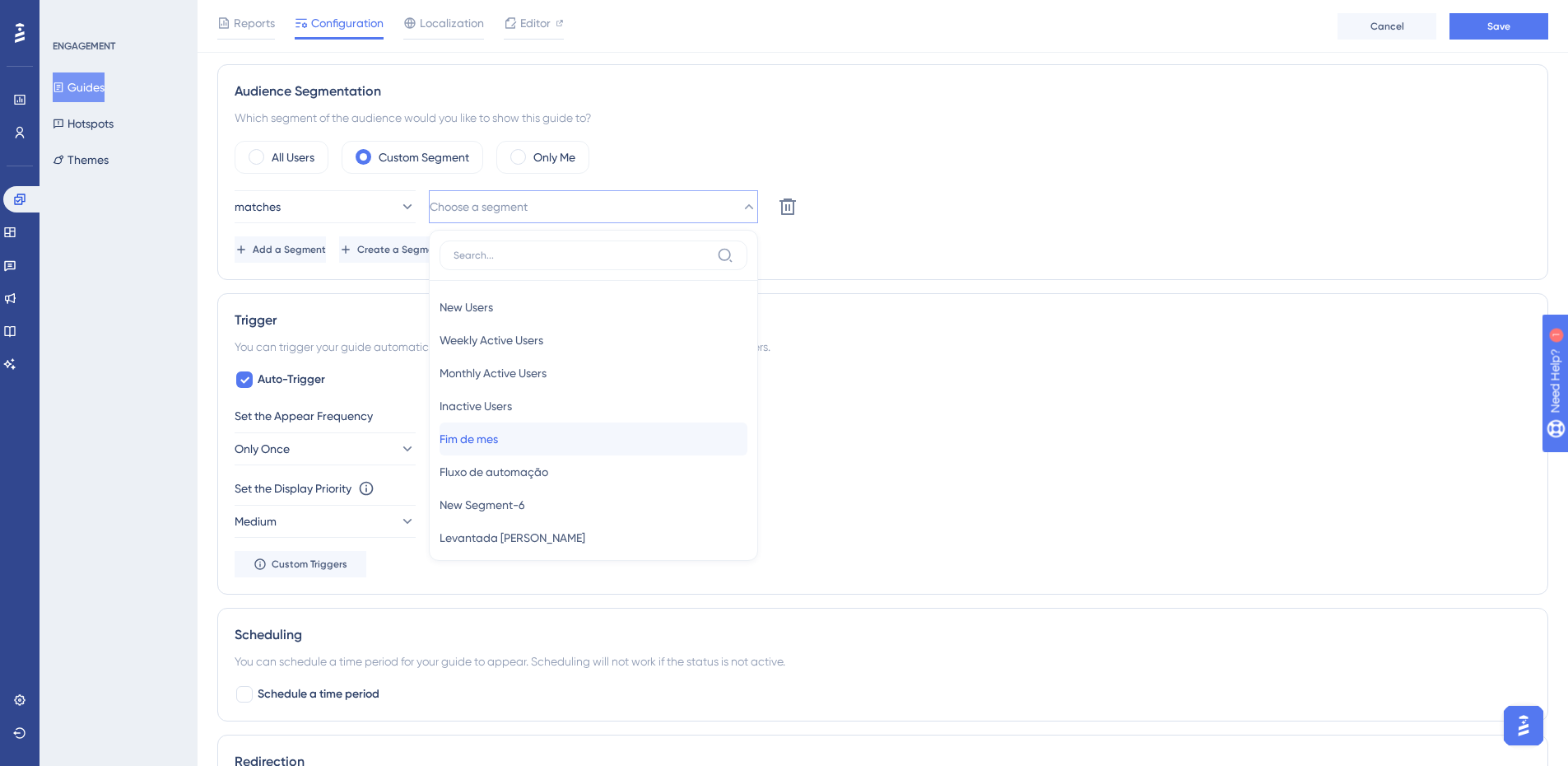
click at [552, 433] on div "Fim de mes Fim de mes" at bounding box center [593, 438] width 308 height 32
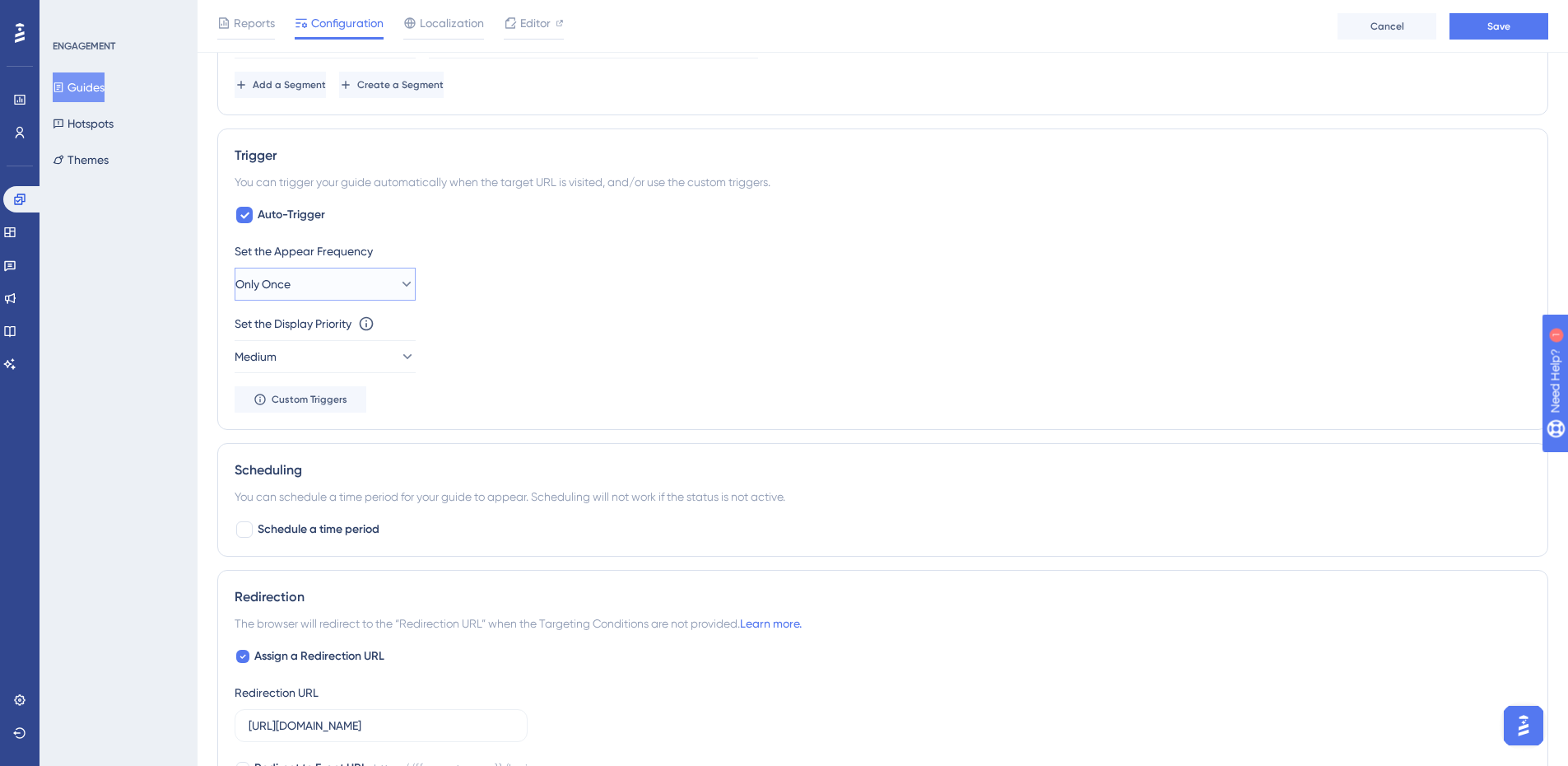
click at [342, 290] on button "Only Once" at bounding box center [325, 283] width 181 height 32
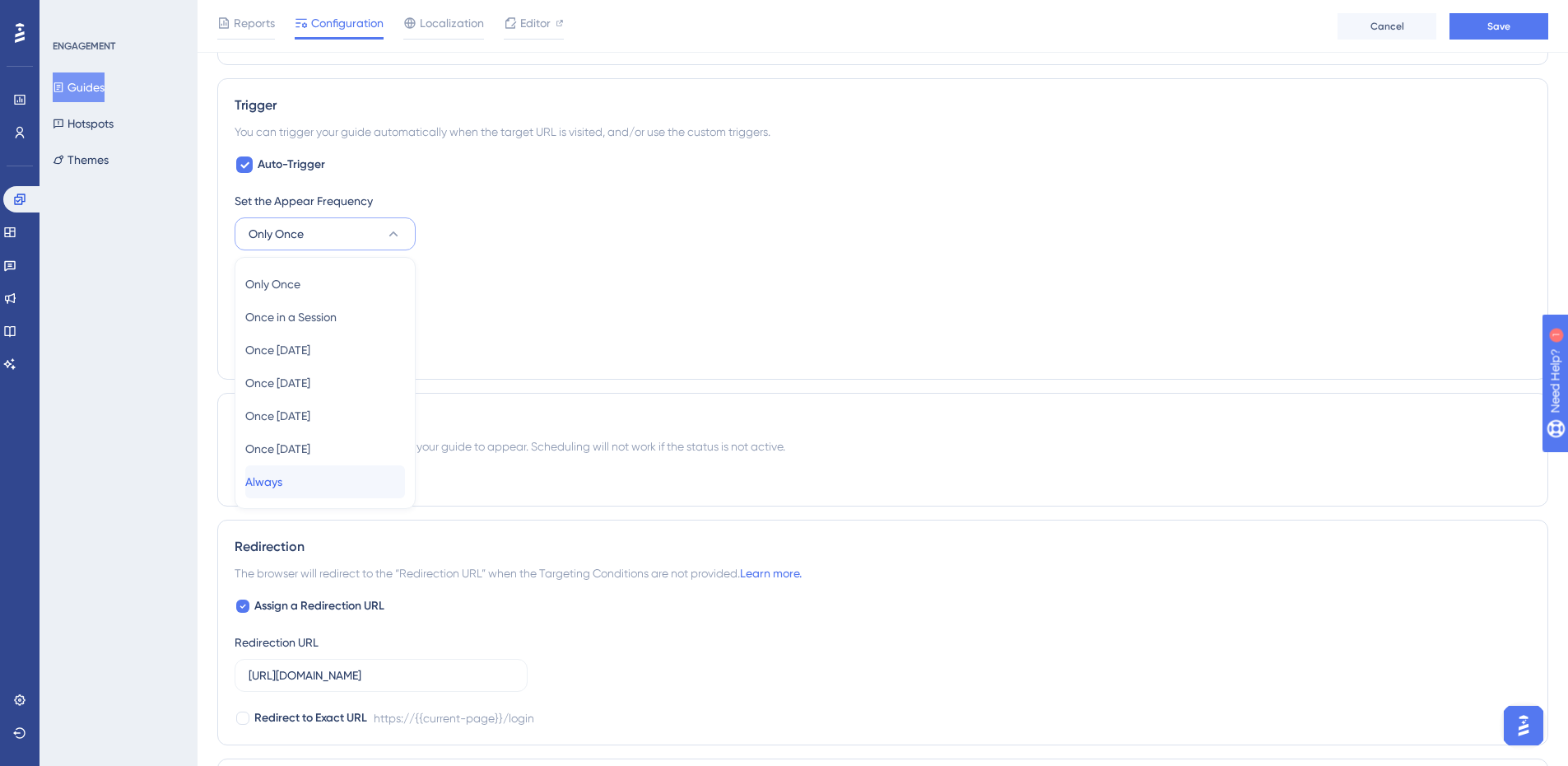
drag, startPoint x: 284, startPoint y: 475, endPoint x: 295, endPoint y: 429, distance: 47.3
click at [282, 475] on span "Always" at bounding box center [263, 482] width 37 height 20
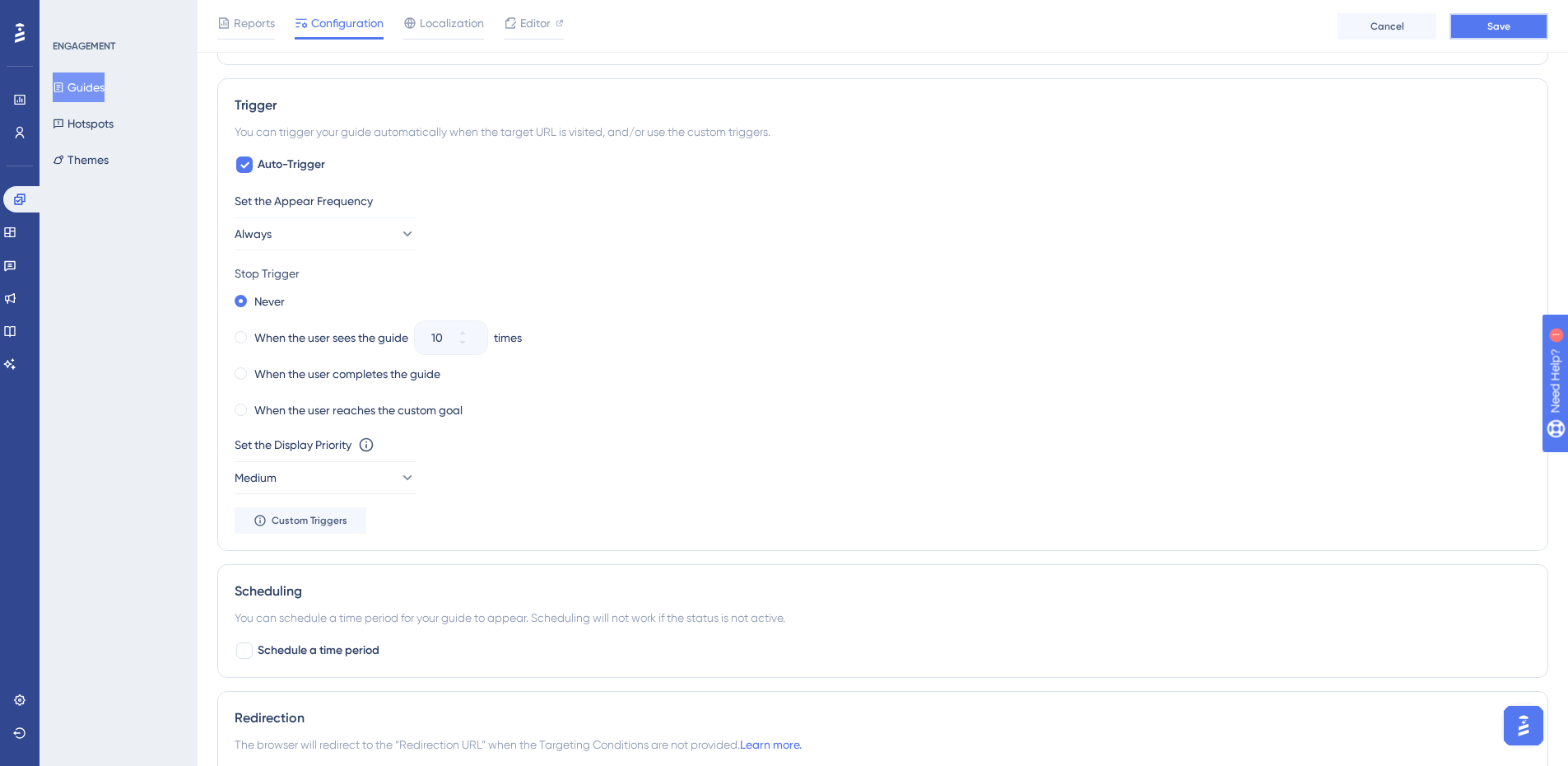
click at [1503, 29] on span "Save" at bounding box center [1498, 26] width 23 height 13
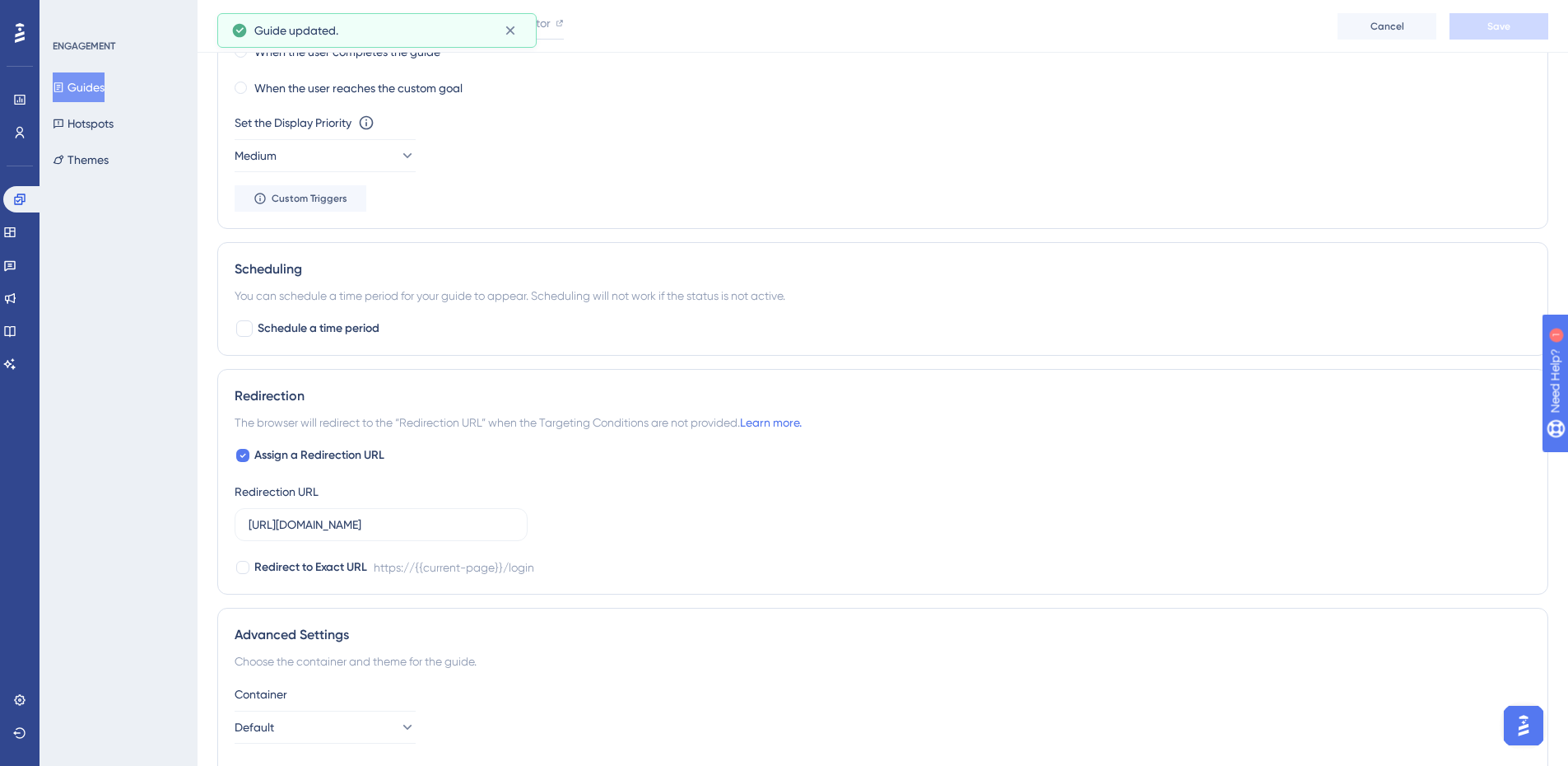
scroll to position [1119, 0]
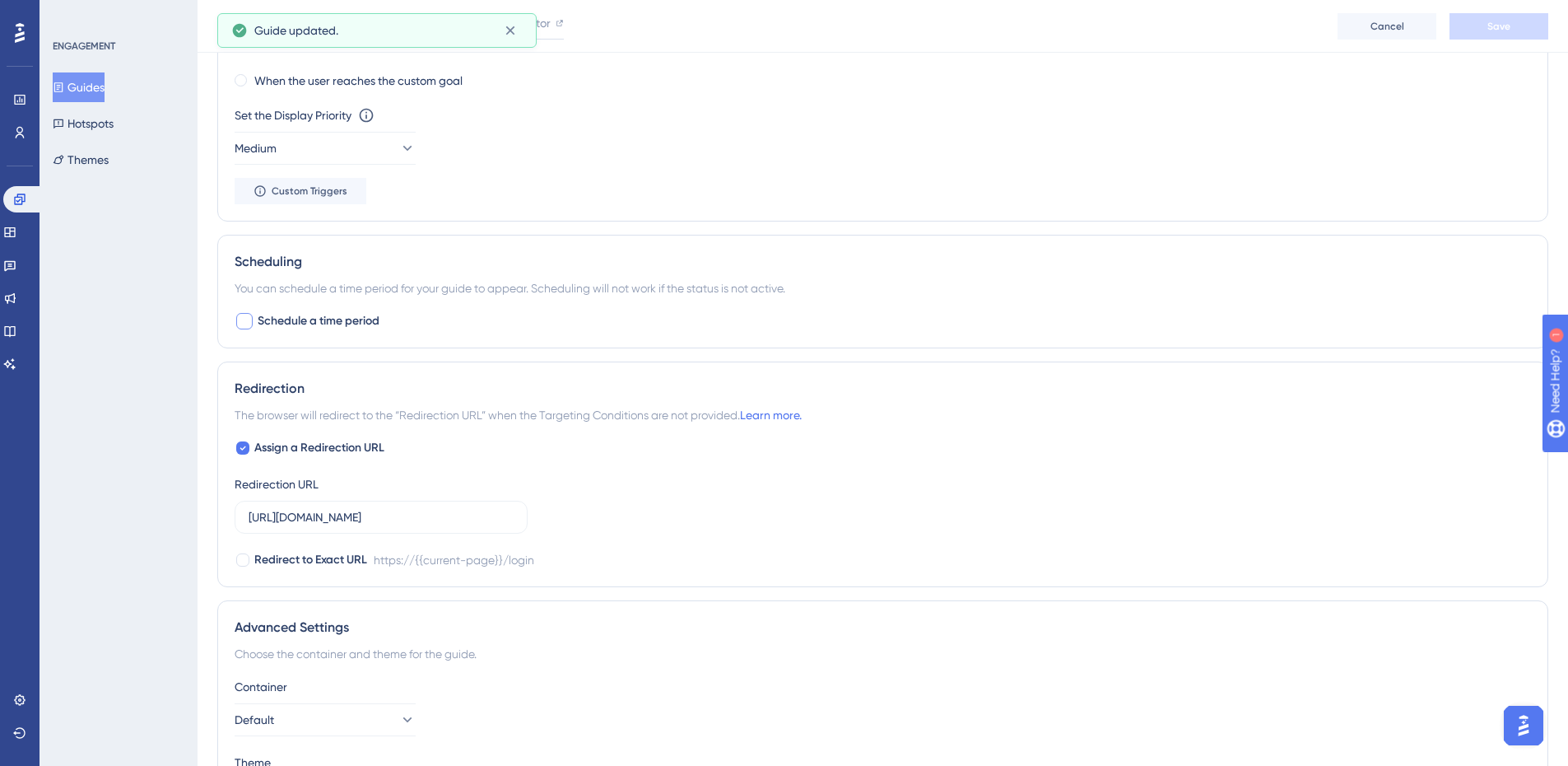
drag, startPoint x: 250, startPoint y: 311, endPoint x: 256, endPoint y: 326, distance: 16.2
click at [250, 311] on div at bounding box center [245, 321] width 20 height 20
checkbox input "true"
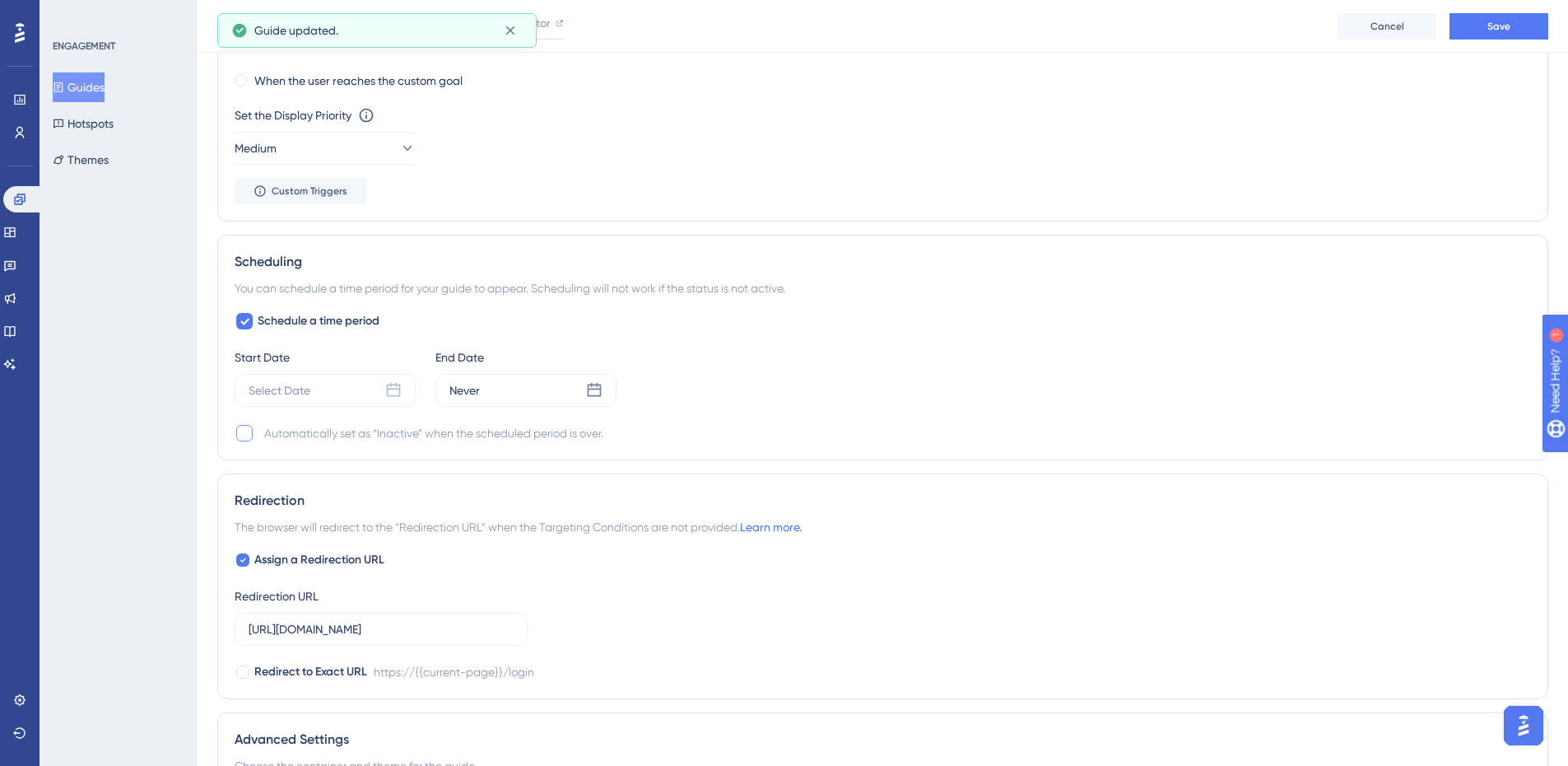
click at [252, 423] on label at bounding box center [246, 433] width 23 height 20
checkbox input "true"
click at [384, 395] on div "Select Date" at bounding box center [325, 389] width 181 height 32
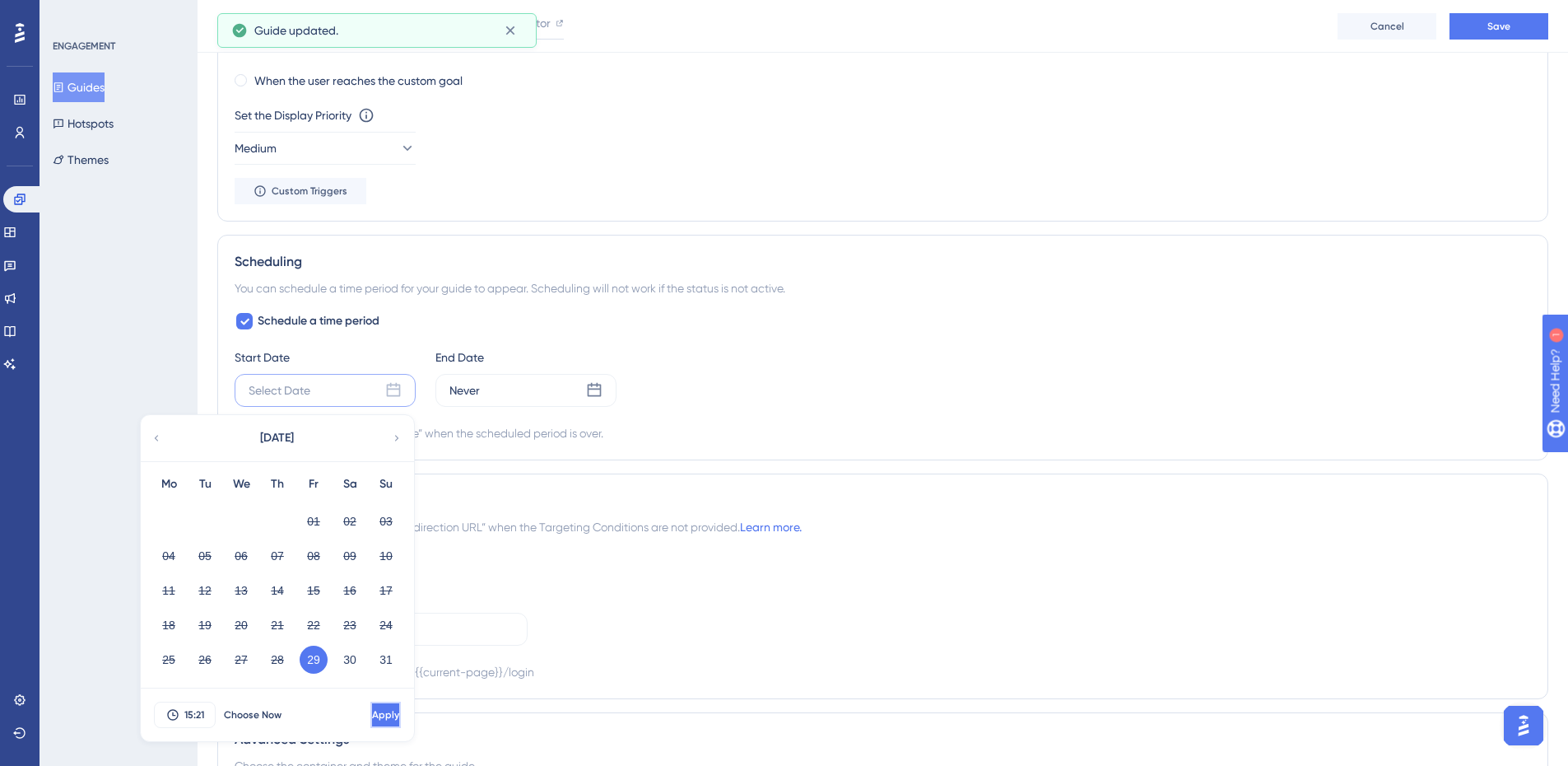
drag, startPoint x: 366, startPoint y: 715, endPoint x: 413, endPoint y: 664, distance: 69.4
click at [374, 704] on button "Apply" at bounding box center [387, 714] width 28 height 27
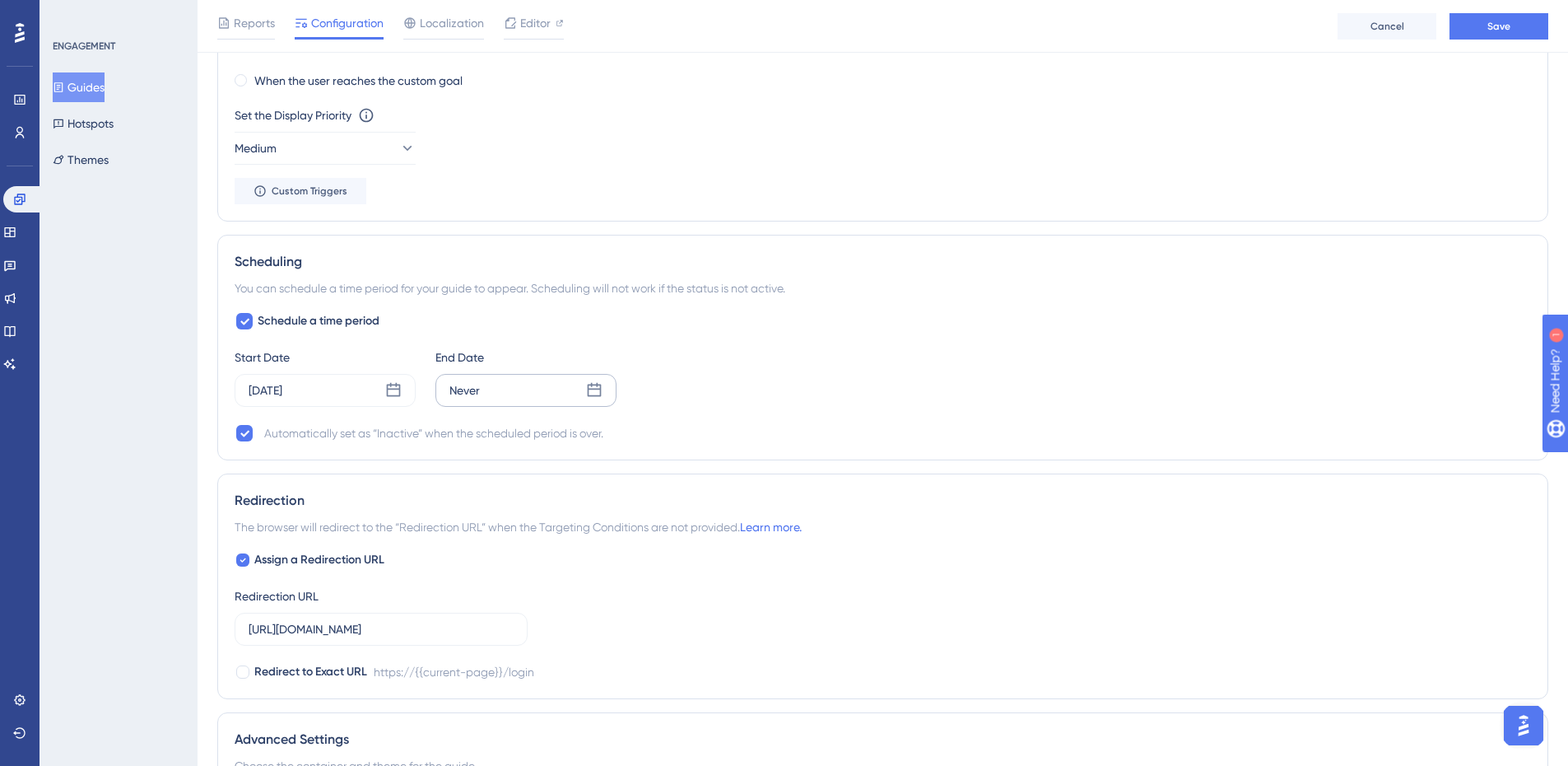
drag, startPoint x: 565, startPoint y: 392, endPoint x: 557, endPoint y: 400, distance: 11.3
click at [563, 392] on div "Never" at bounding box center [526, 389] width 181 height 32
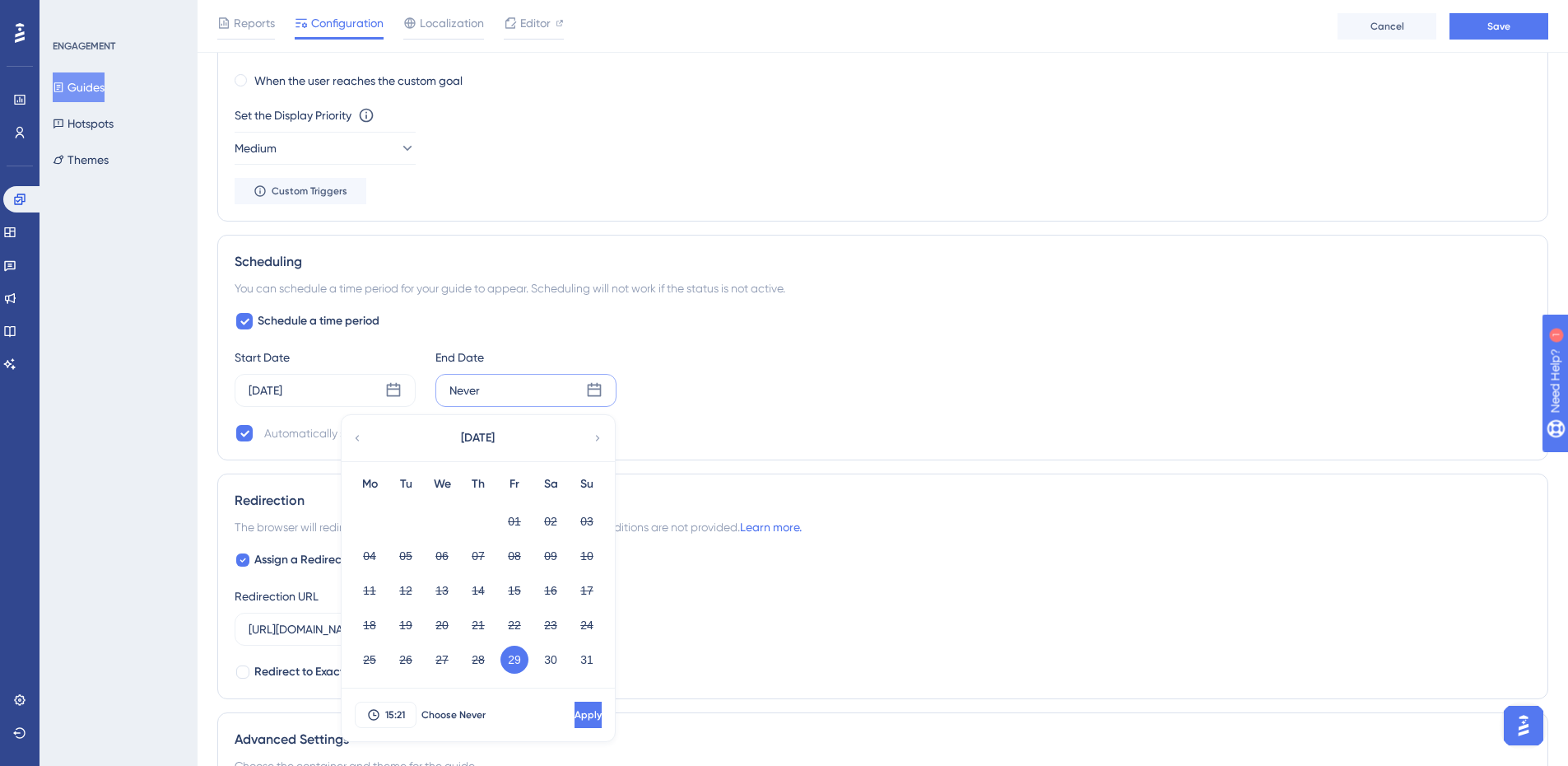
click at [598, 436] on icon at bounding box center [598, 438] width 12 height 15
click at [370, 505] on div "01" at bounding box center [369, 521] width 36 height 31
click at [371, 523] on button "01" at bounding box center [370, 521] width 28 height 28
drag, startPoint x: 386, startPoint y: 699, endPoint x: 386, endPoint y: 715, distance: 16.0
click at [386, 700] on div "15:21 Choose Never Apply" at bounding box center [478, 715] width 273 height 53
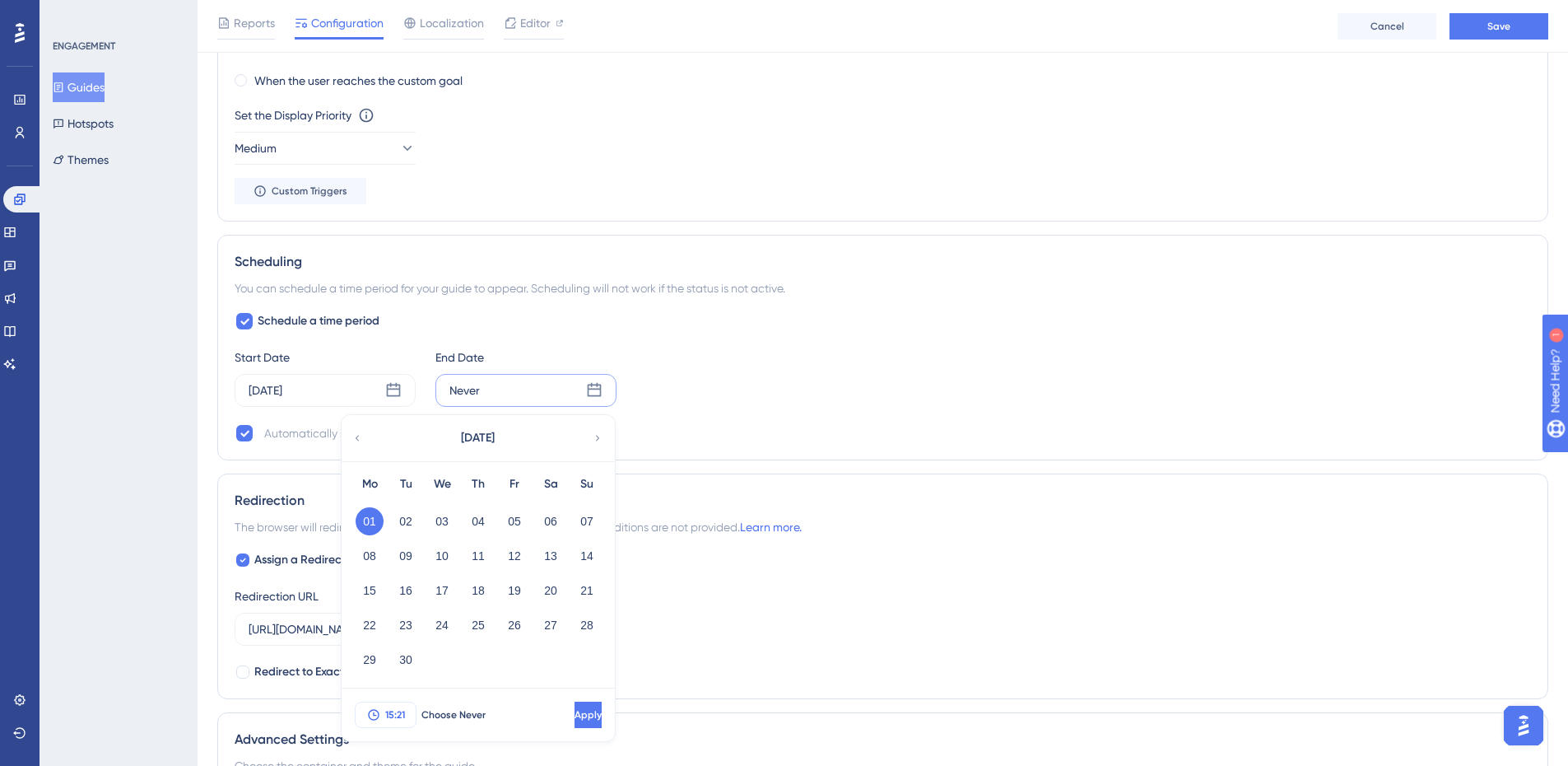
click at [386, 716] on span "15:21" at bounding box center [395, 714] width 20 height 13
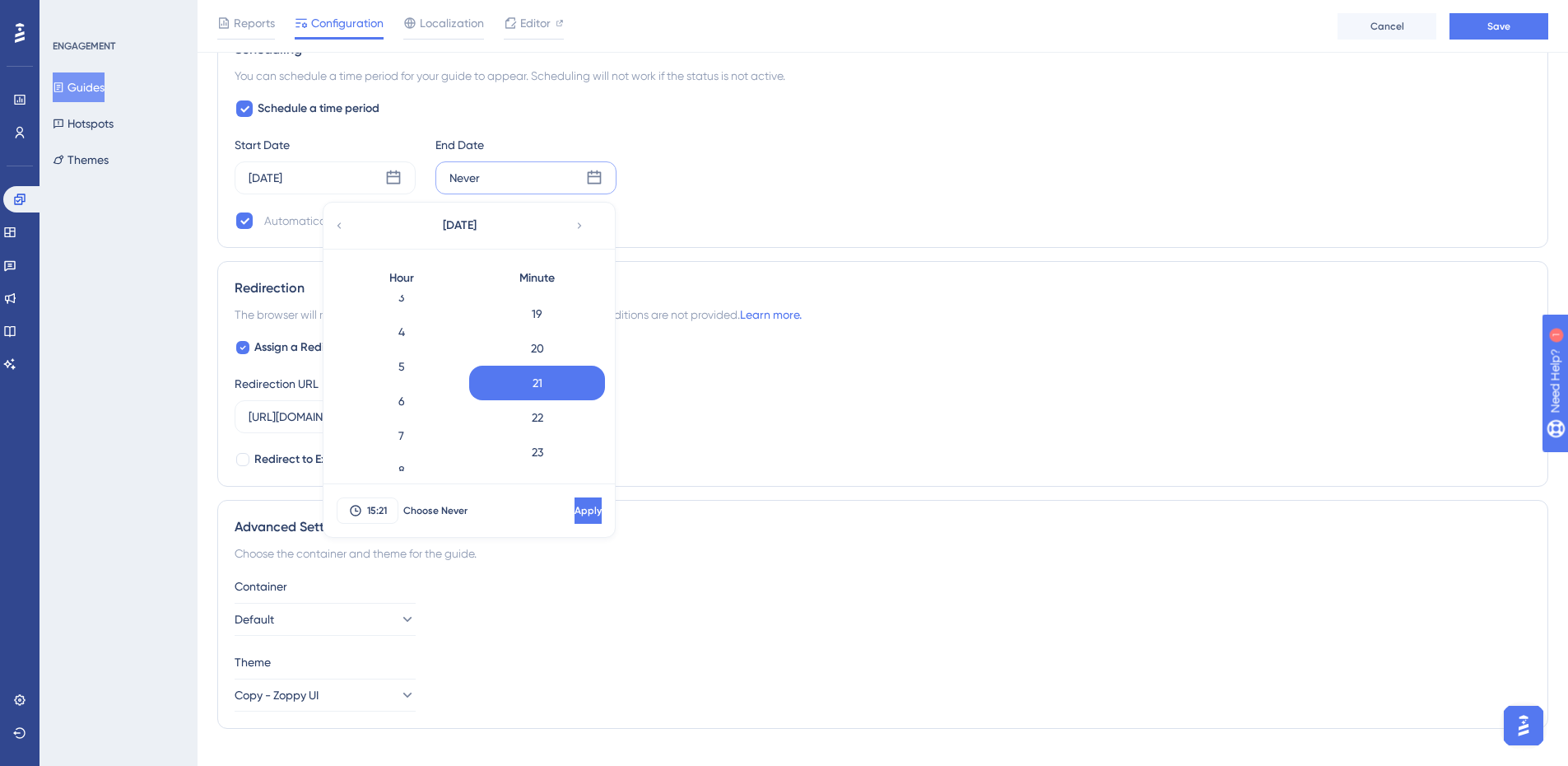
scroll to position [0, 0]
click at [412, 400] on div "3" at bounding box center [401, 415] width 136 height 34
click at [573, 513] on span "Apply" at bounding box center [587, 509] width 28 height 13
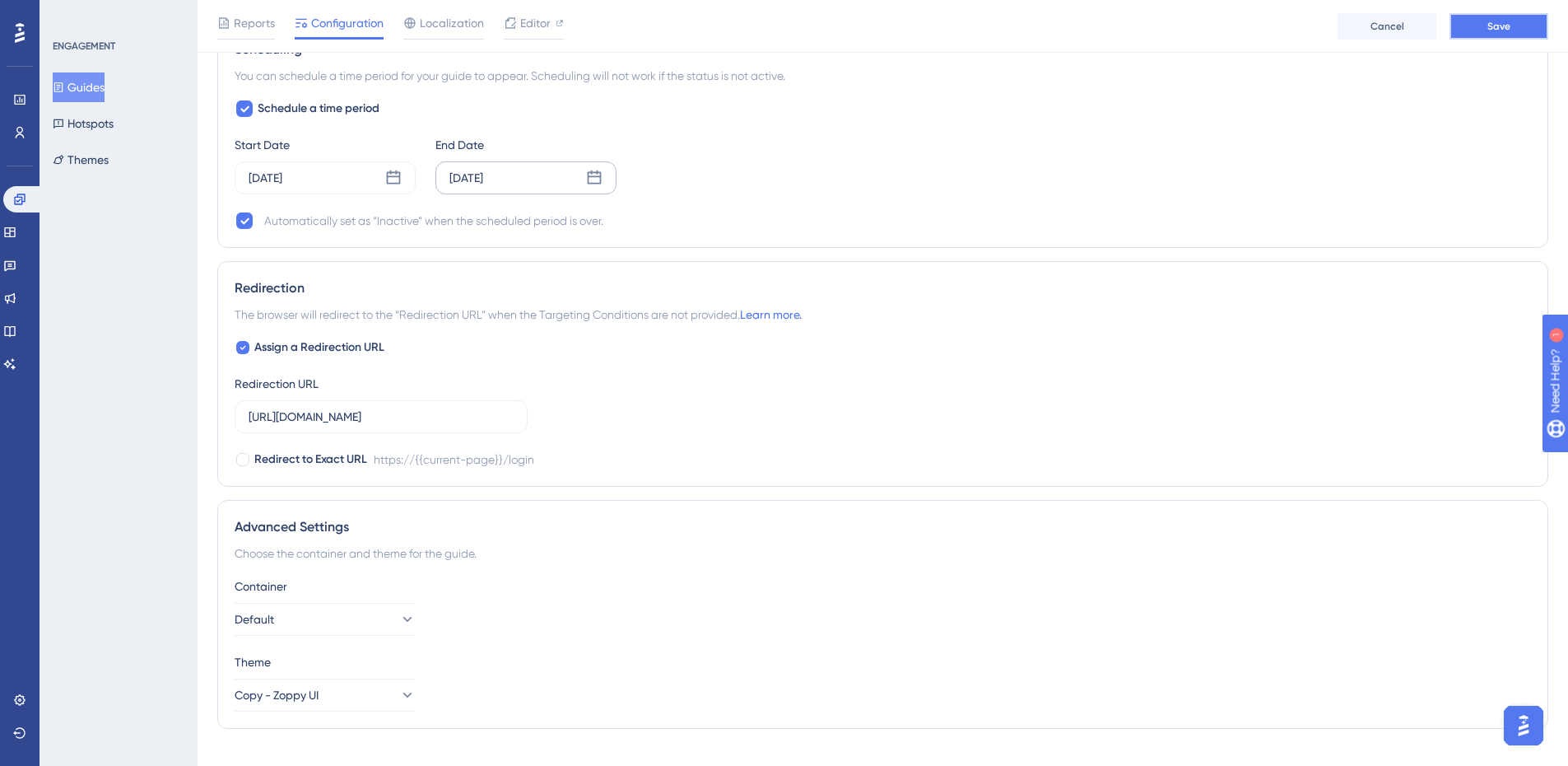
click at [1475, 38] on button "Save" at bounding box center [1498, 26] width 98 height 27
drag, startPoint x: 432, startPoint y: 424, endPoint x: 389, endPoint y: 418, distance: 43.4
click at [389, 418] on input "https://app.zoppy.com.br/login" at bounding box center [381, 416] width 265 height 18
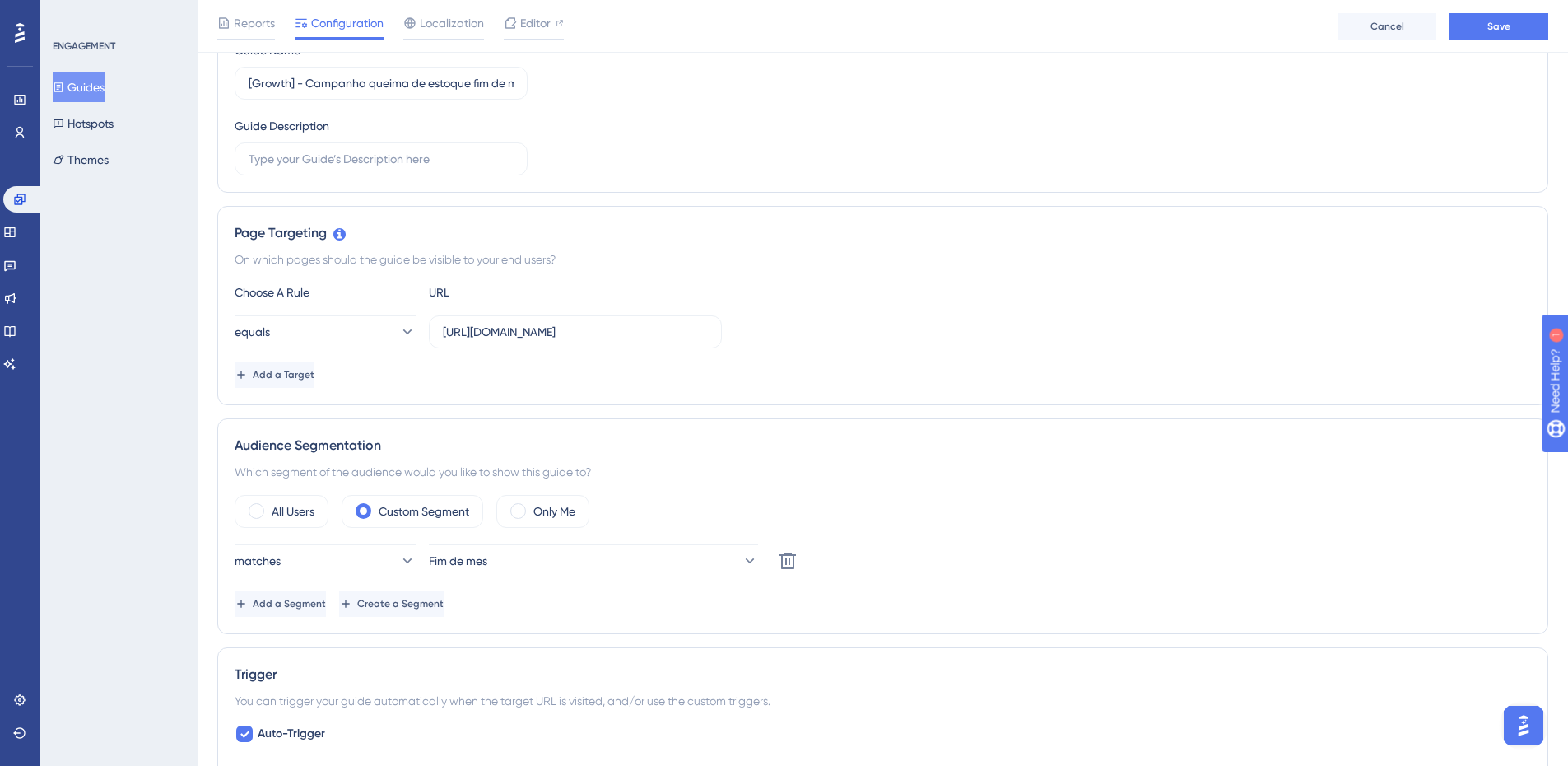
scroll to position [14, 0]
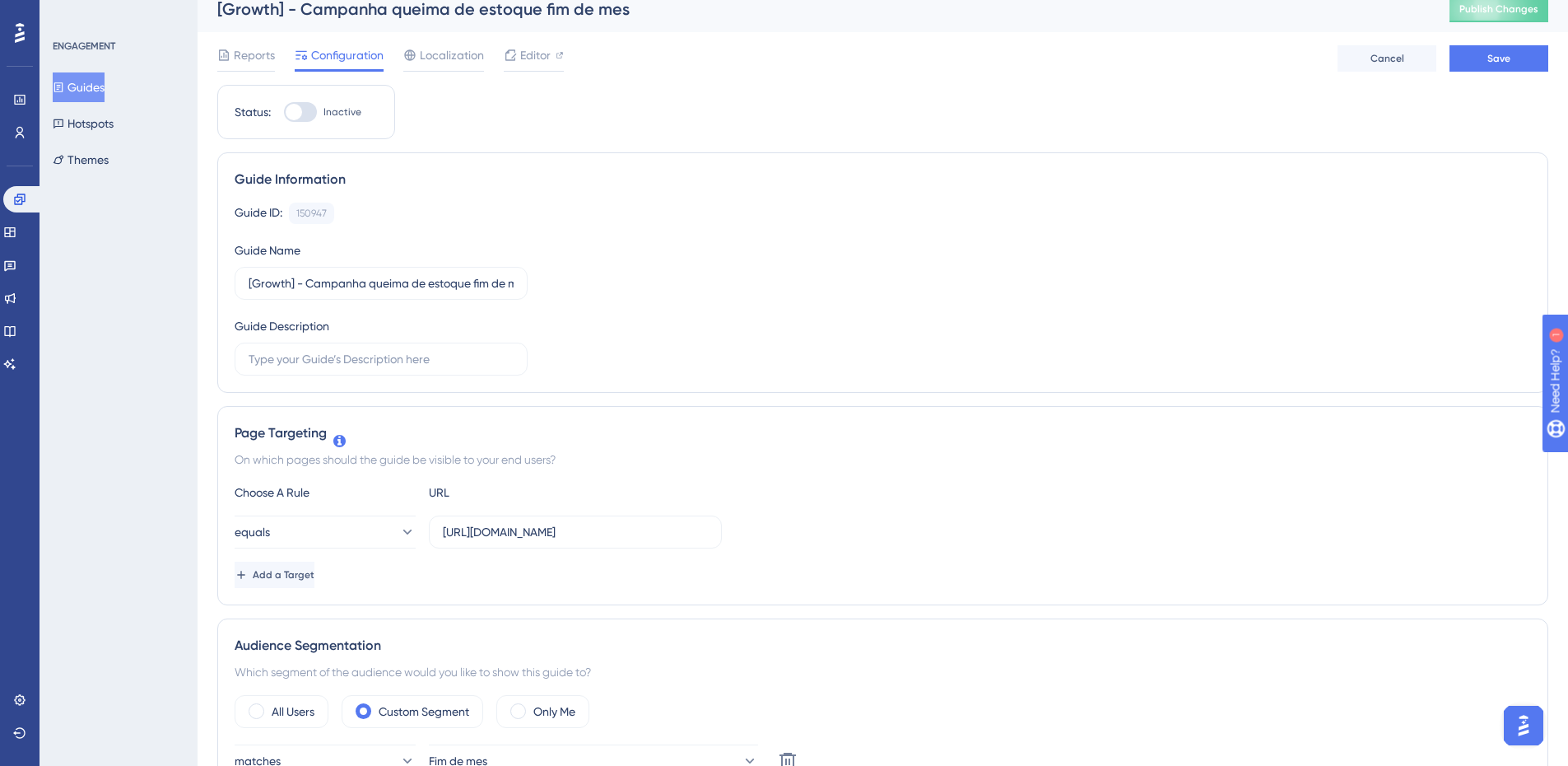
type input "https://app.zoppy.com.br/dashboard"
click at [299, 115] on div at bounding box center [293, 111] width 17 height 17
click at [284, 113] on input "Inactive" at bounding box center [283, 112] width 1 height 1
checkbox input "true"
click at [1493, 34] on div "Reports Configuration Localization Editor Cancel Save" at bounding box center [883, 59] width 1331 height 53
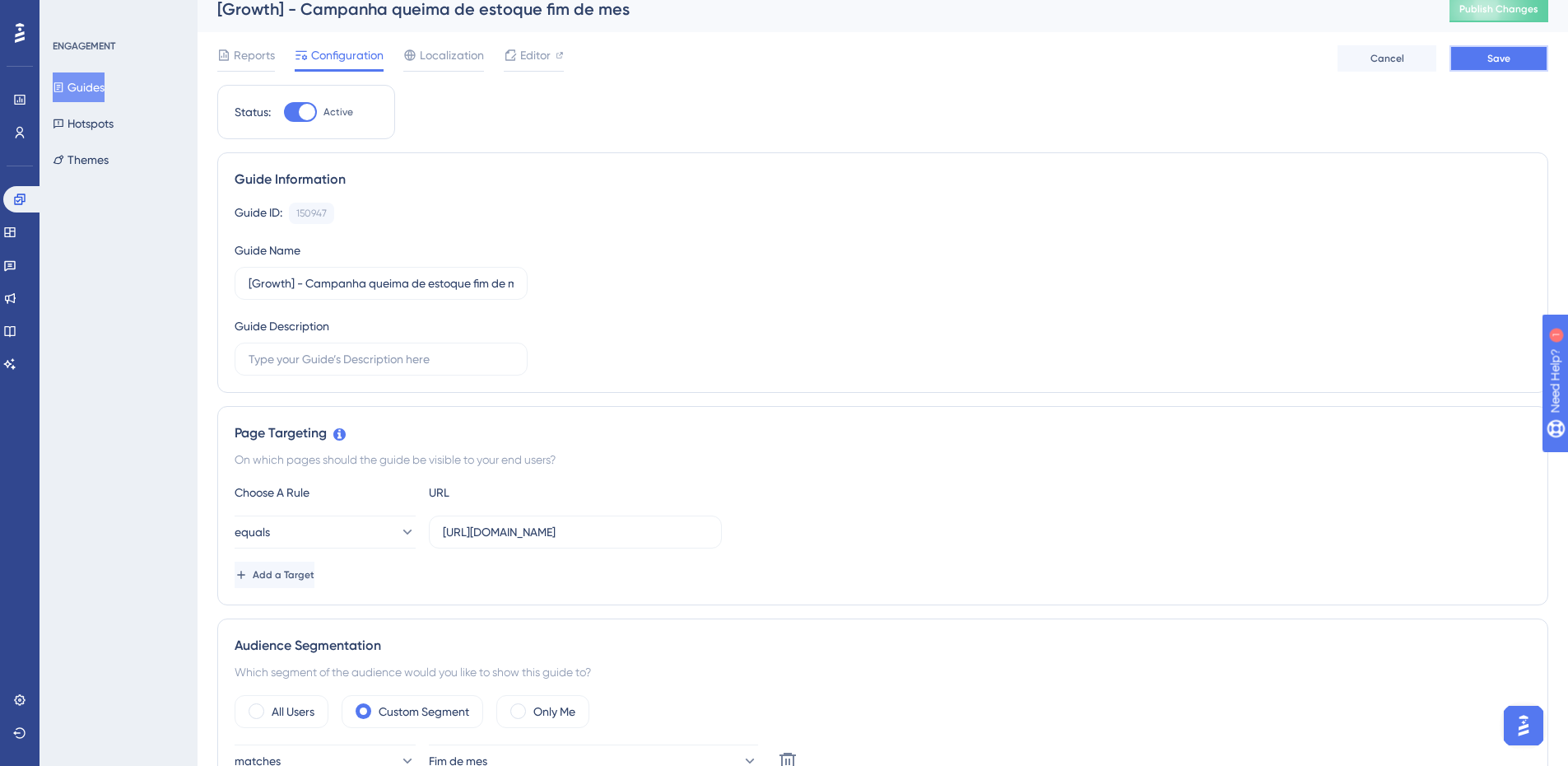
click at [1485, 60] on button "Save" at bounding box center [1498, 58] width 98 height 27
drag, startPoint x: 636, startPoint y: 534, endPoint x: 804, endPoint y: 557, distance: 169.6
click at [804, 557] on div "Choose A Rule URL equals https://app.zoppy.com.br/dahboard/campaigns/templates?…" at bounding box center [883, 535] width 1296 height 105
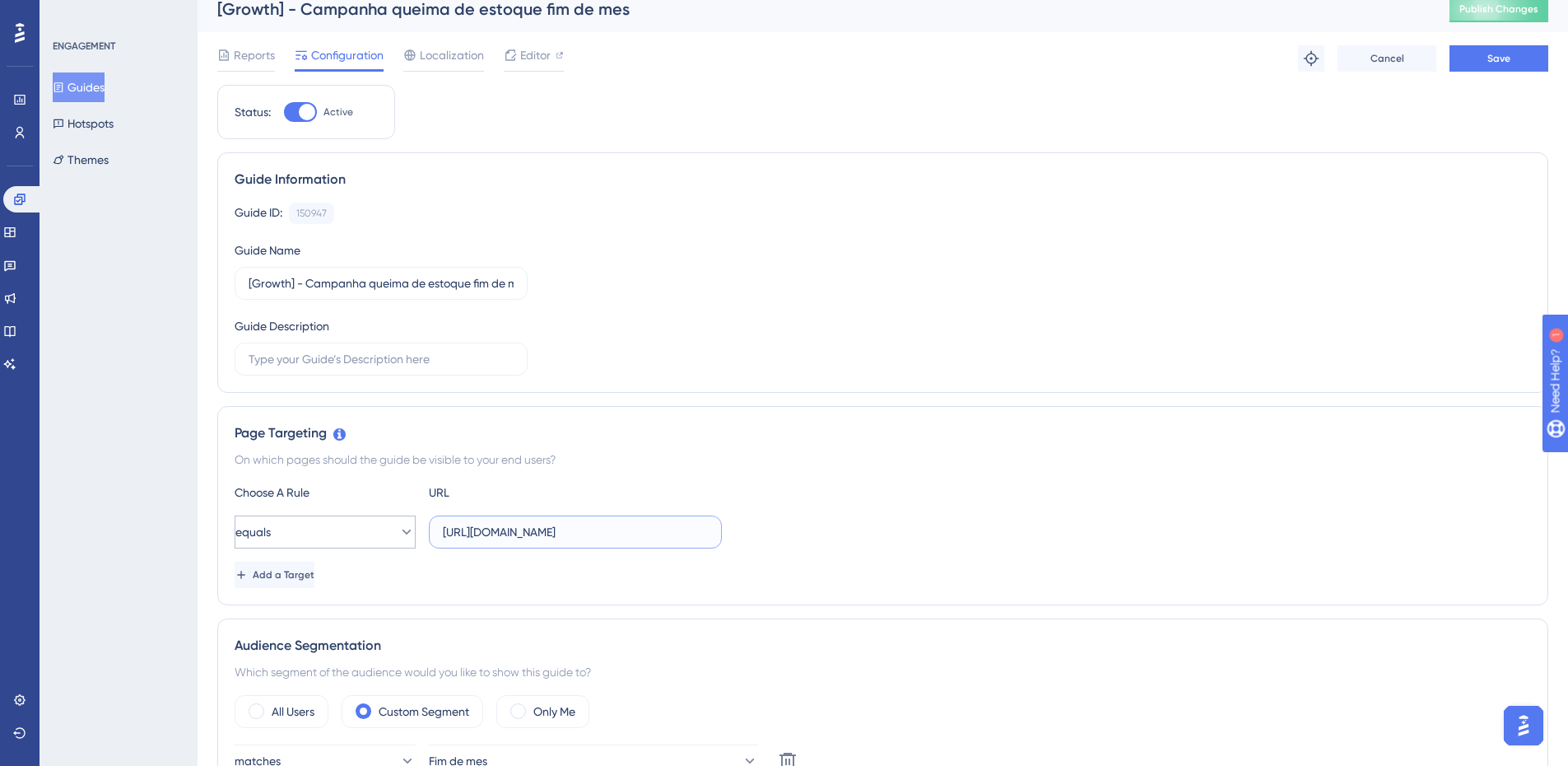
type input "https://app.zoppy.com.br/dahboard"
click at [311, 531] on button "equals" at bounding box center [325, 531] width 181 height 32
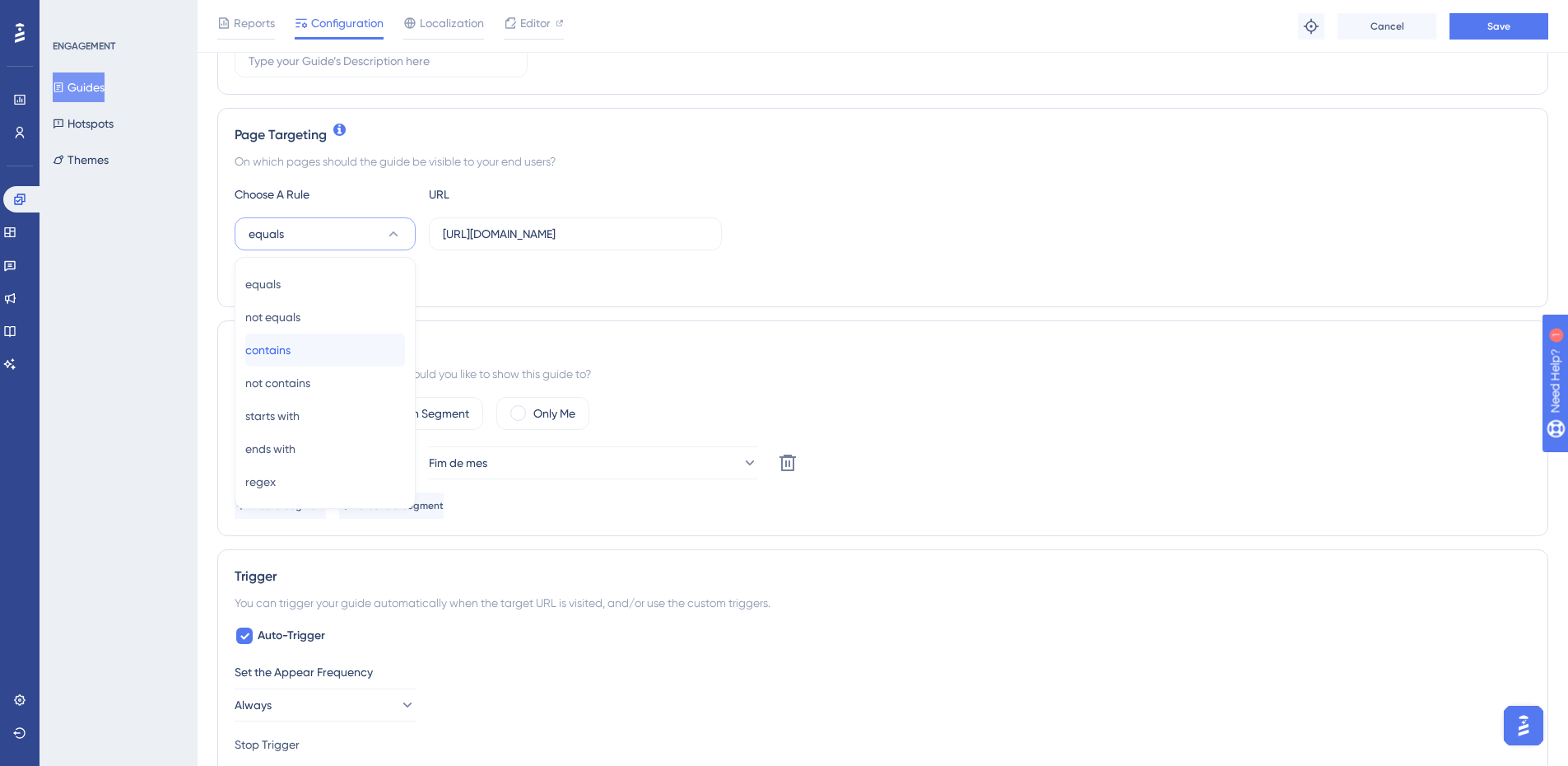
click at [314, 361] on div "contains contains" at bounding box center [324, 349] width 159 height 32
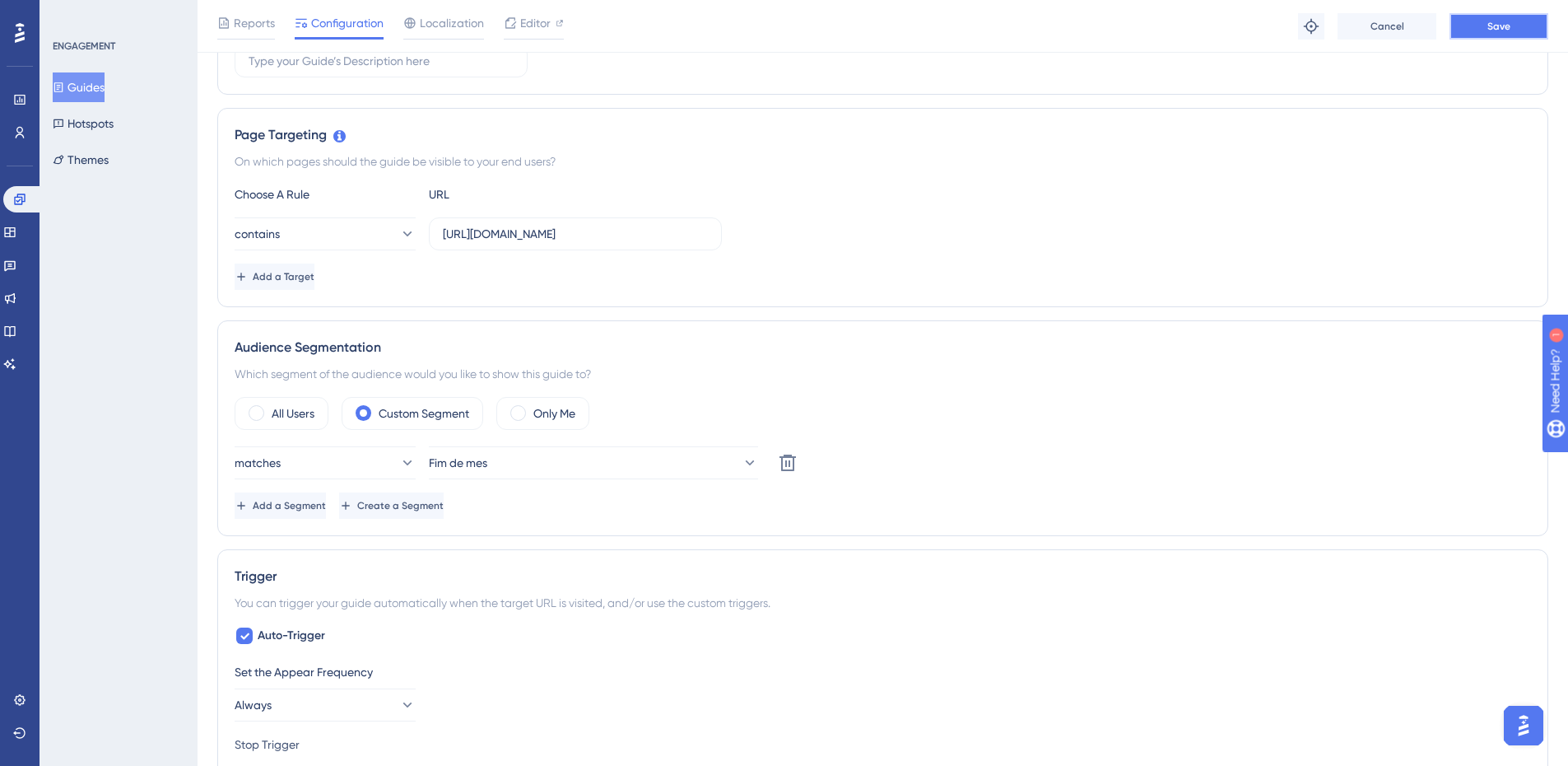
click at [1492, 29] on span "Save" at bounding box center [1498, 26] width 23 height 13
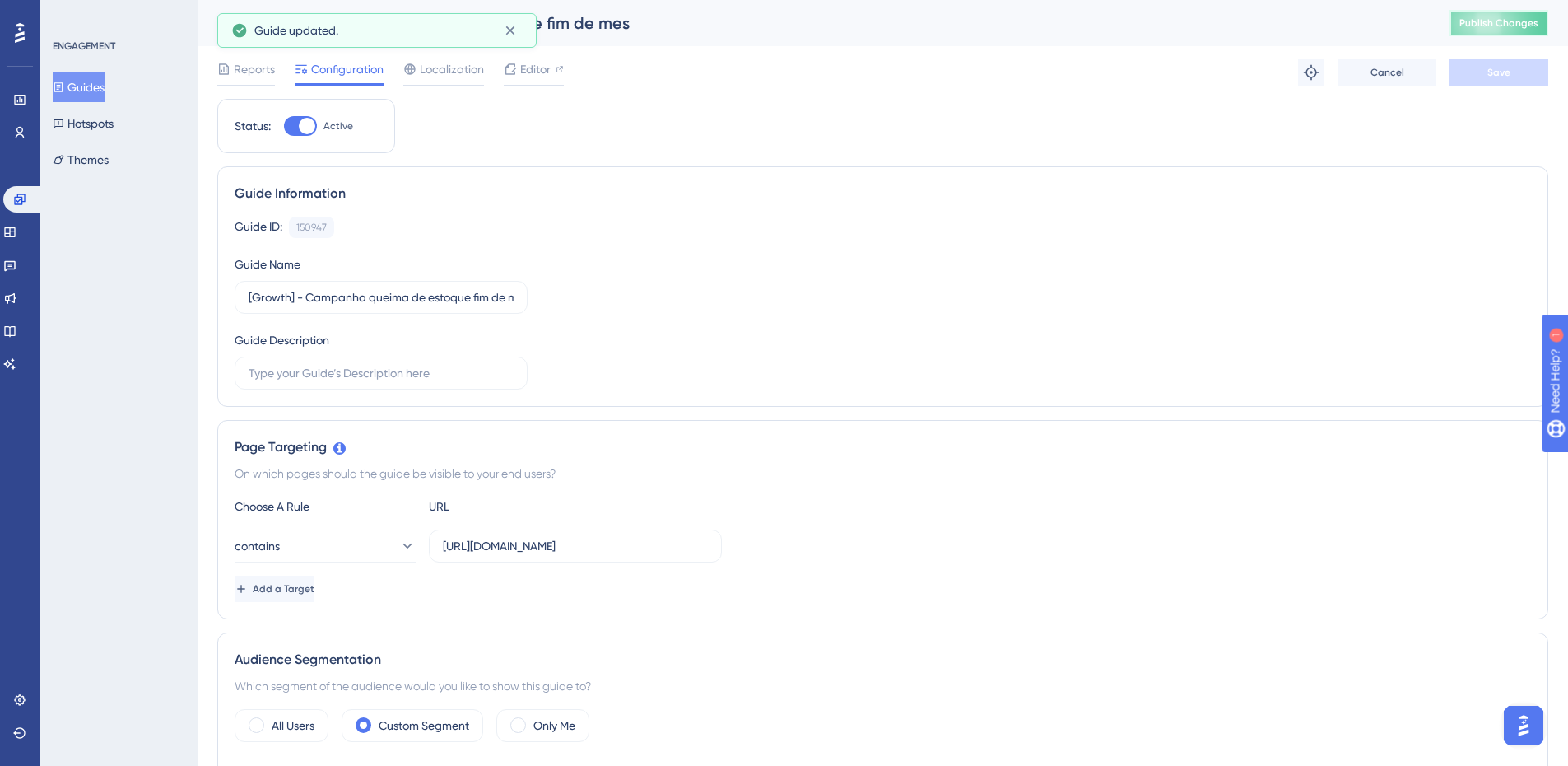
click at [1501, 28] on span "Publish Changes" at bounding box center [1498, 23] width 79 height 13
click at [104, 86] on button "Guides" at bounding box center [79, 88] width 52 height 29
